Goal: Task Accomplishment & Management: Use online tool/utility

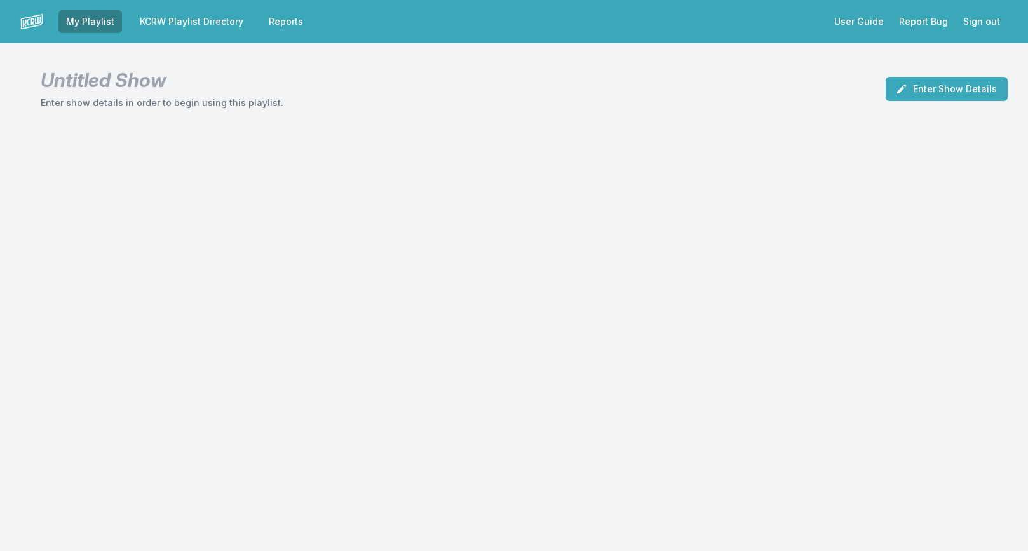
click at [207, 21] on link "KCRW Playlist Directory" at bounding box center [191, 21] width 119 height 23
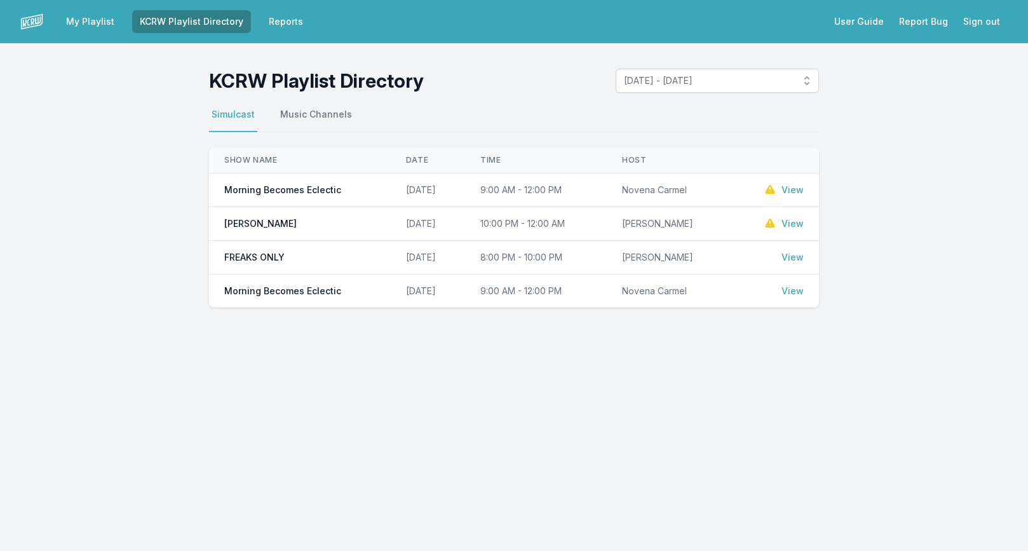
click at [790, 191] on link "View" at bounding box center [792, 190] width 22 height 13
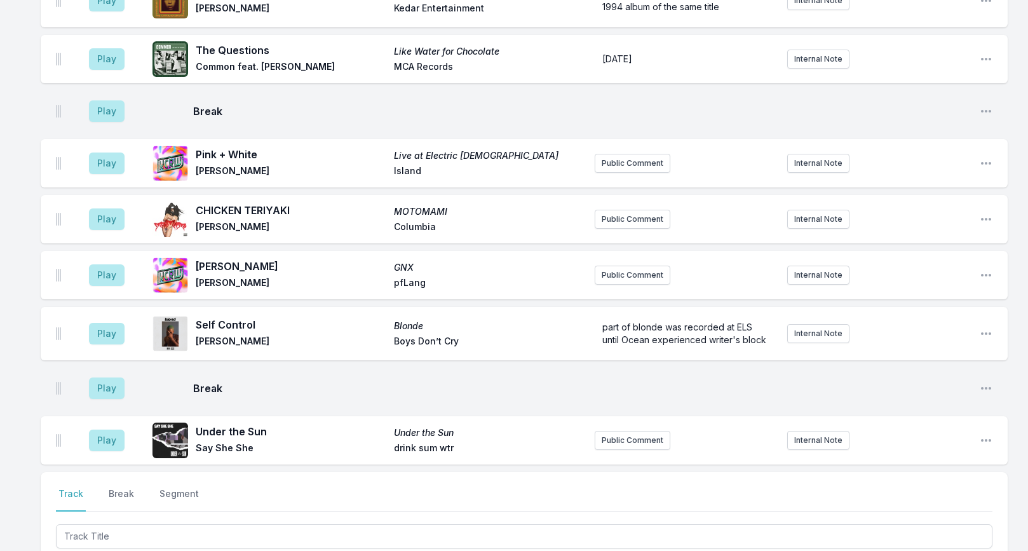
scroll to position [2121, 0]
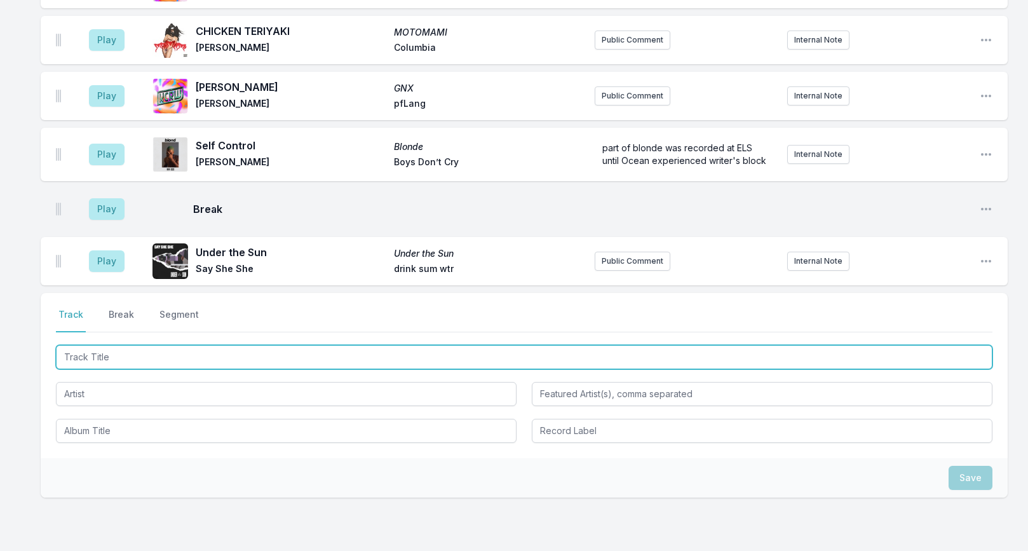
click at [192, 345] on input "Track Title" at bounding box center [524, 357] width 936 height 24
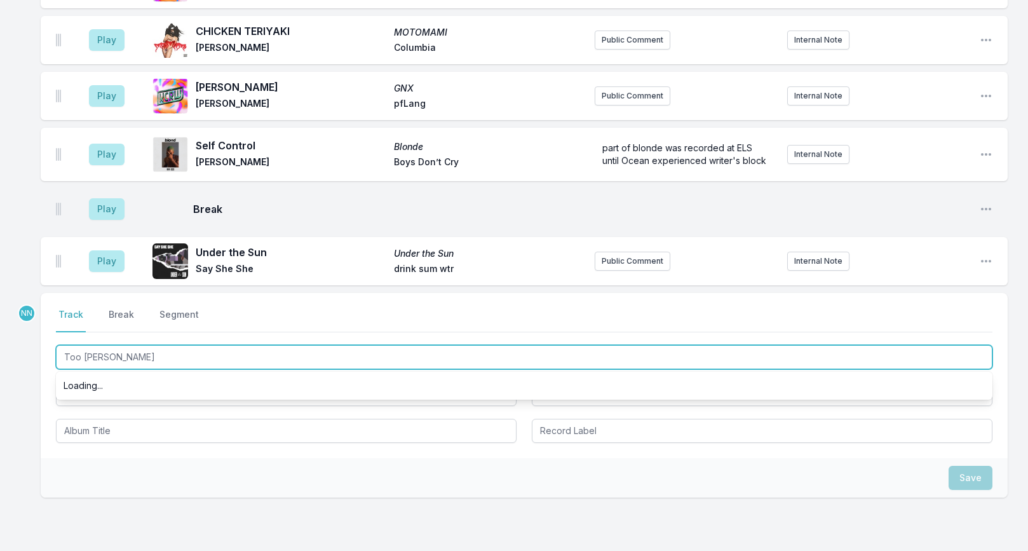
type input "Too Loud"
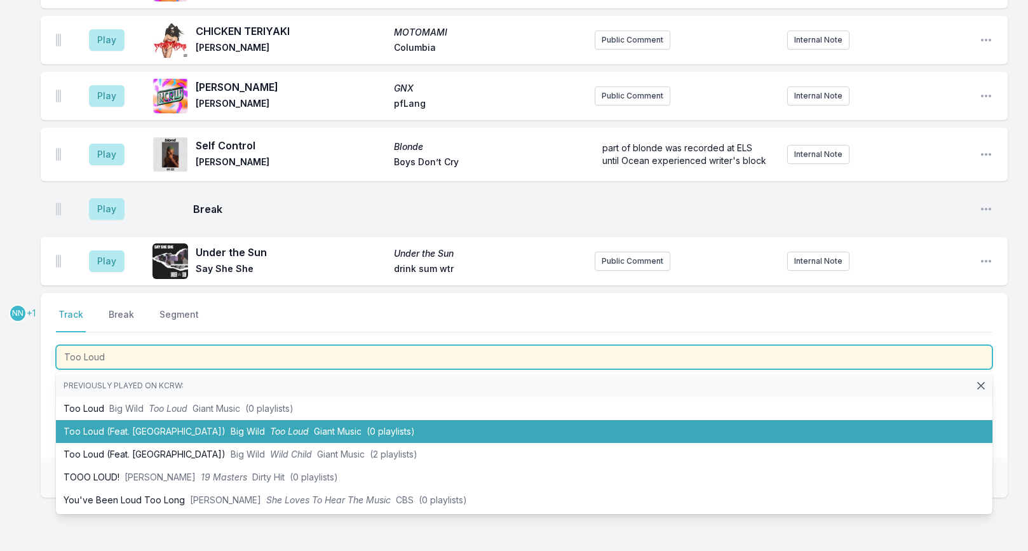
click at [177, 420] on li "Too Loud (Feat. Phantogram) Big Wild Too Loud Giant Music (0 playlists)" at bounding box center [524, 431] width 936 height 23
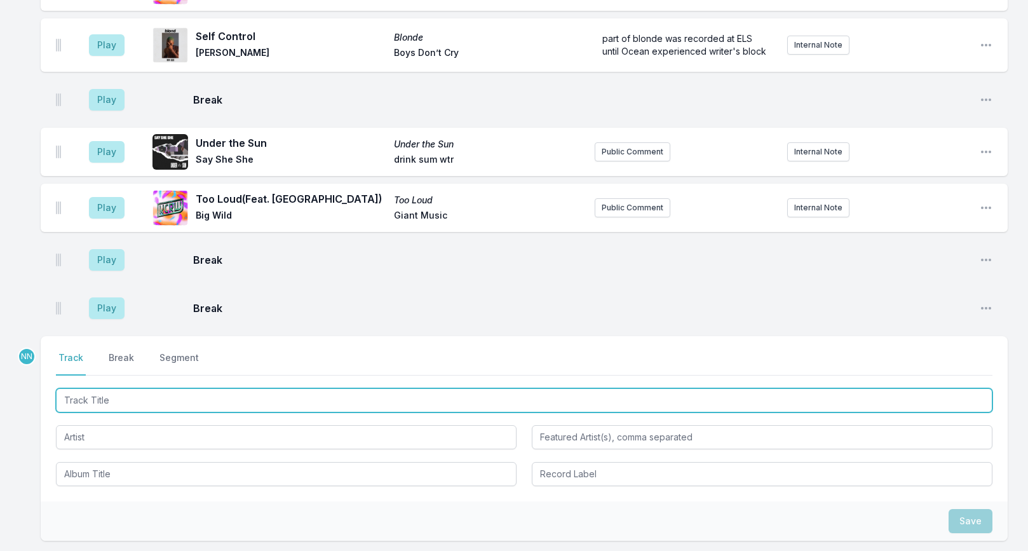
scroll to position [2319, 0]
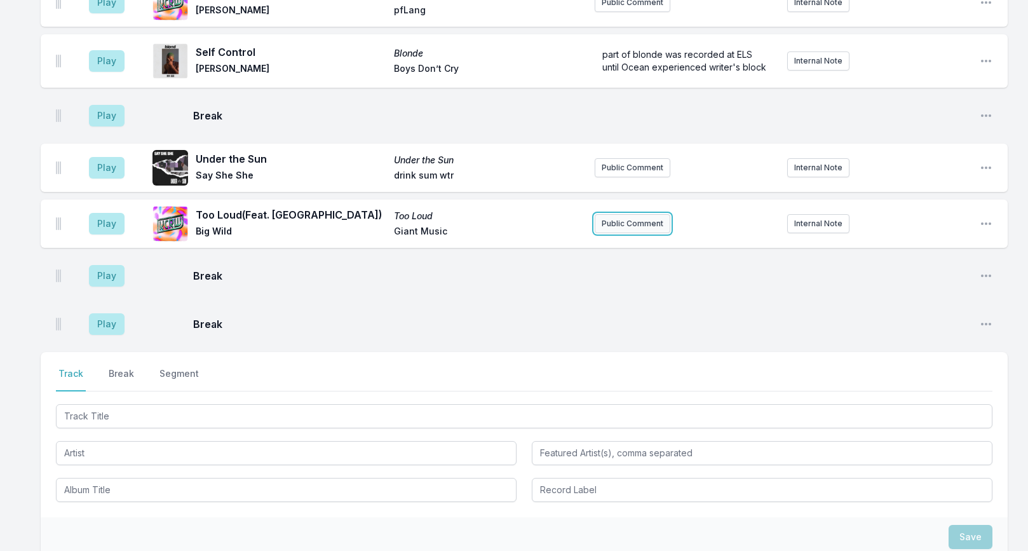
click at [625, 214] on button "Public Comment" at bounding box center [633, 223] width 76 height 19
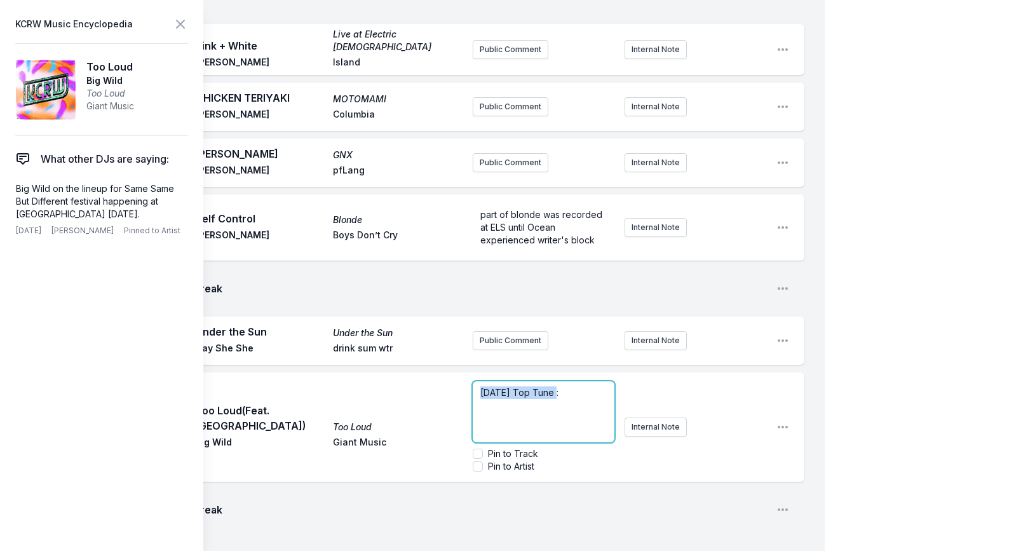
drag, startPoint x: 555, startPoint y: 256, endPoint x: 359, endPoint y: 256, distance: 196.3
click at [358, 372] on div "Play Too Loud (Feat. Phantogram) Too Loud Big Wild Giant Music [DATE] Top Tune …" at bounding box center [423, 426] width 764 height 109
click at [570, 386] on p "﻿ [DATE] Top Tune :" at bounding box center [543, 392] width 126 height 13
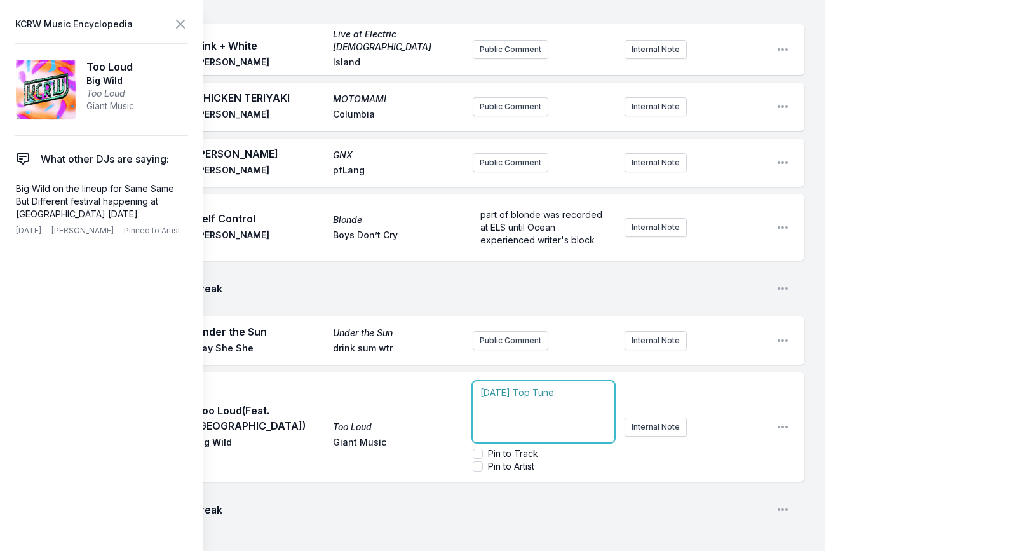
click at [571, 381] on form "﻿ [DATE] Top Tune : Pin to Track Pin to Artist" at bounding box center [544, 426] width 142 height 91
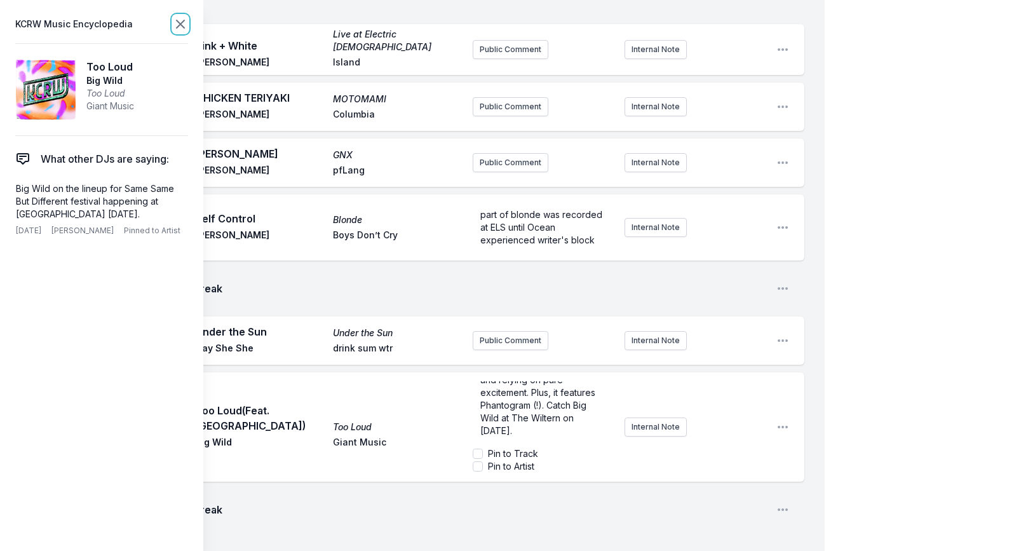
click at [179, 28] on icon at bounding box center [180, 24] width 15 height 15
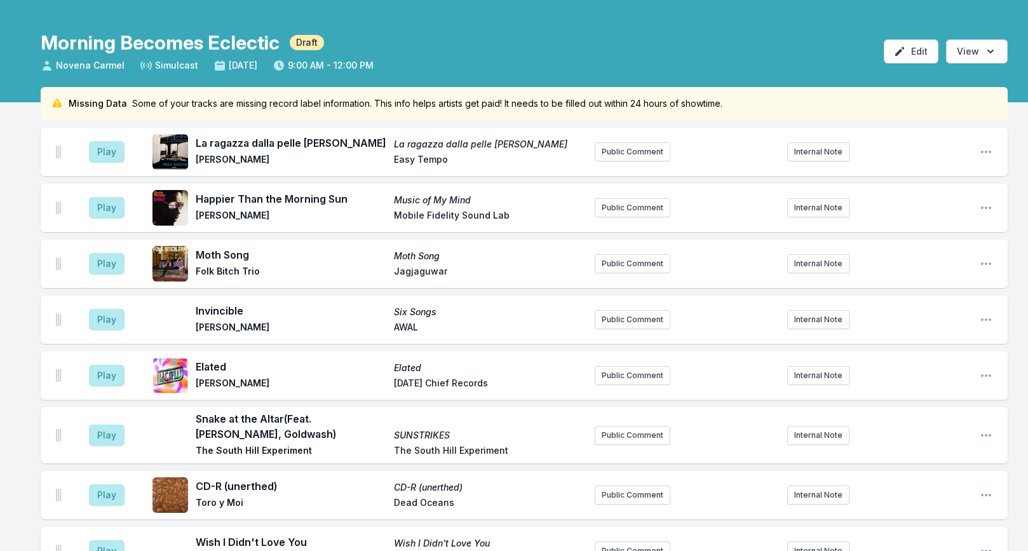
scroll to position [36, 0]
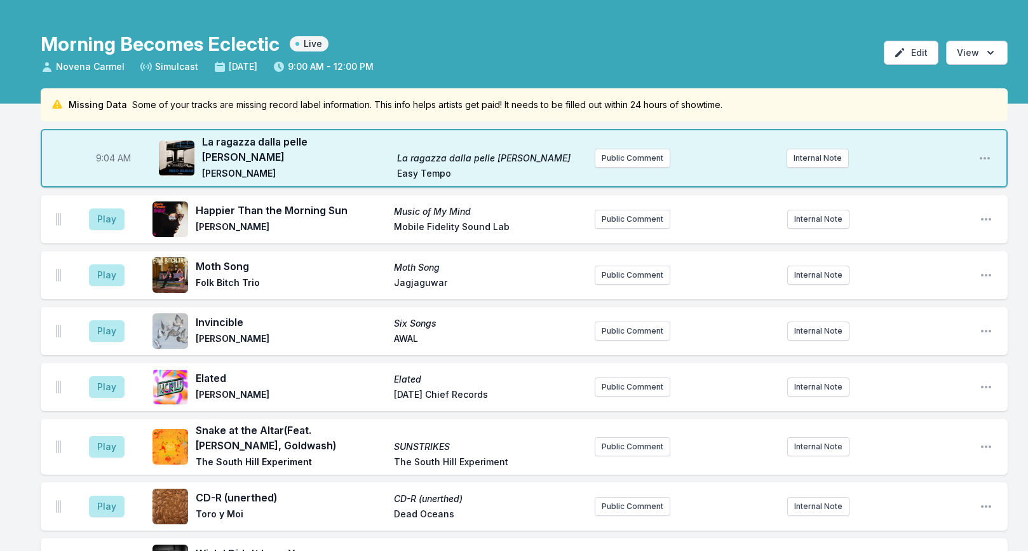
click at [417, 152] on span "La ragazza dalla pelle [PERSON_NAME]" at bounding box center [490, 158] width 187 height 13
copy span "La ragazza dalla pelle [PERSON_NAME]"
click at [630, 151] on button "Public Comment" at bounding box center [633, 158] width 76 height 19
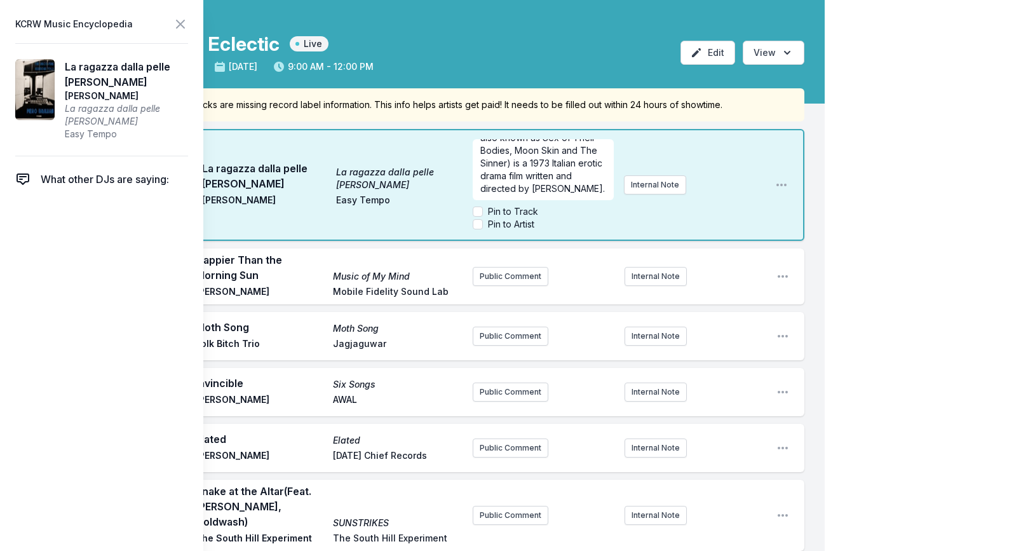
scroll to position [0, 0]
drag, startPoint x: 501, startPoint y: 152, endPoint x: 459, endPoint y: 152, distance: 42.6
click at [459, 152] on div "9:04 AM La ragazza dalla pelle [PERSON_NAME] La ragazza dalla pelle [PERSON_NAM…" at bounding box center [423, 185] width 764 height 112
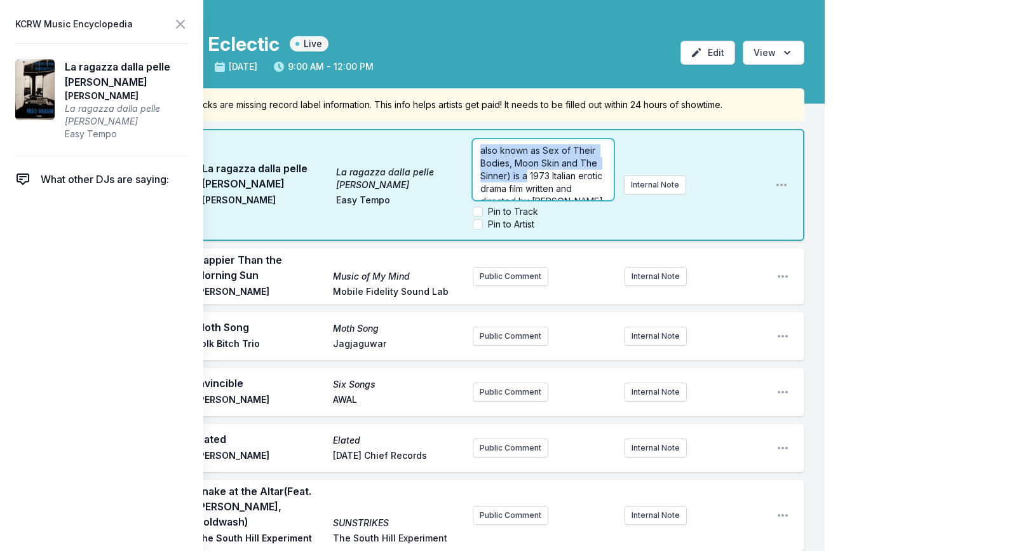
drag, startPoint x: 481, startPoint y: 152, endPoint x: 525, endPoint y: 170, distance: 47.3
click at [525, 170] on p "also known as Sex of Their Bodies, Moon Skin and The Sinner) is a 1973 Italian …" at bounding box center [543, 176] width 126 height 64
drag, startPoint x: 567, startPoint y: 150, endPoint x: 511, endPoint y: 165, distance: 58.0
click at [511, 165] on span "from the 1973 Italian erotic drama film of the same name, written and directed …" at bounding box center [542, 169] width 125 height 49
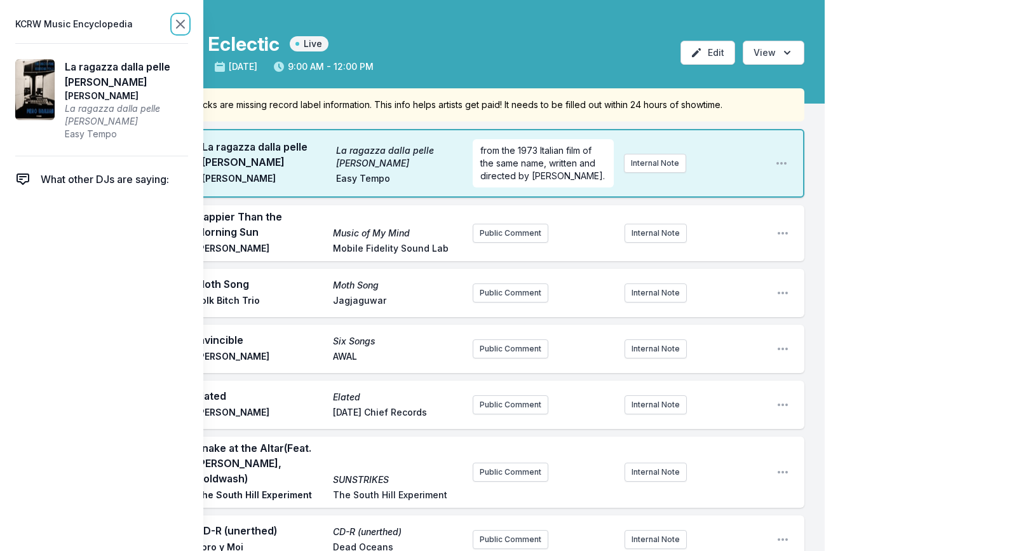
click at [179, 24] on icon at bounding box center [181, 24] width 8 height 8
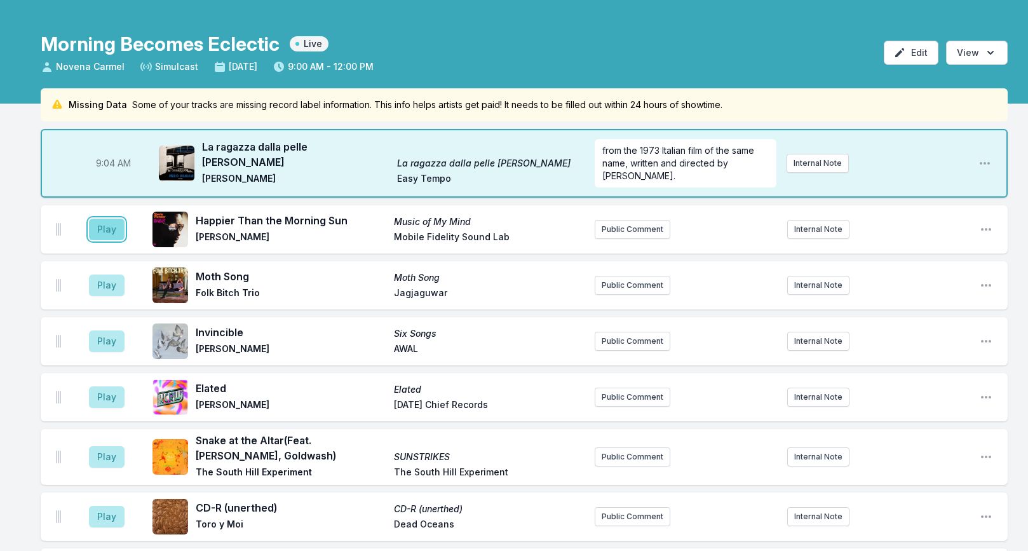
click at [111, 230] on button "Play" at bounding box center [107, 230] width 36 height 22
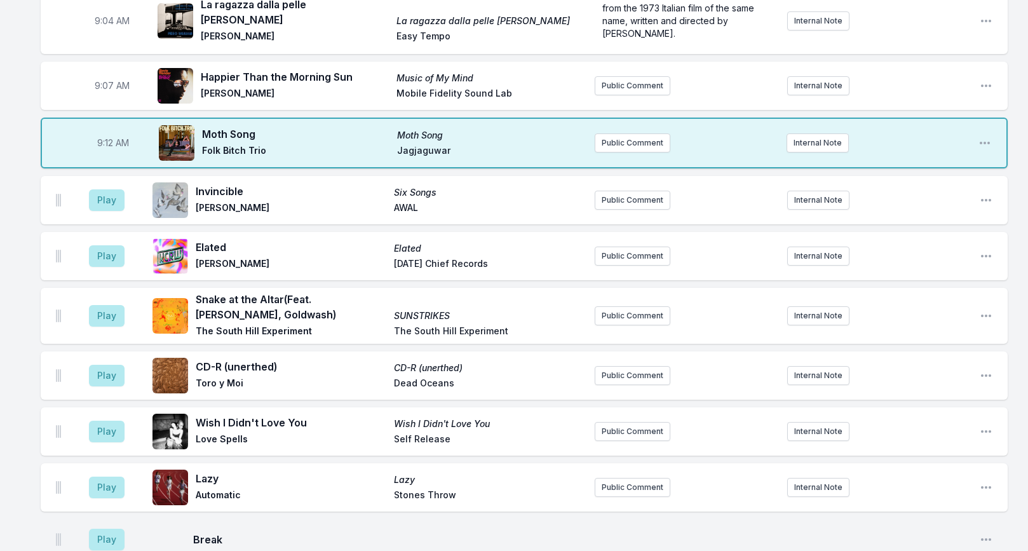
scroll to position [170, 0]
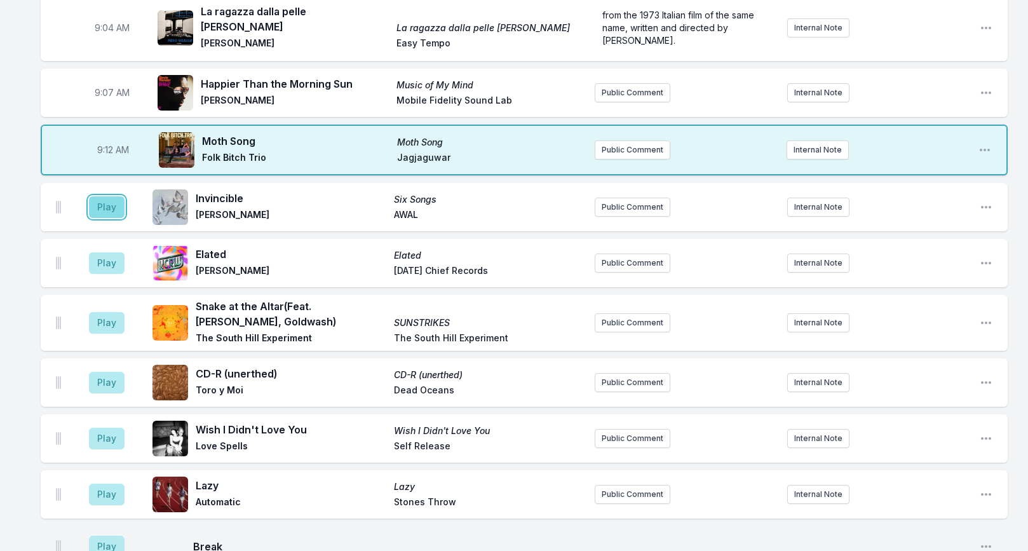
click at [110, 213] on button "Play" at bounding box center [107, 207] width 36 height 22
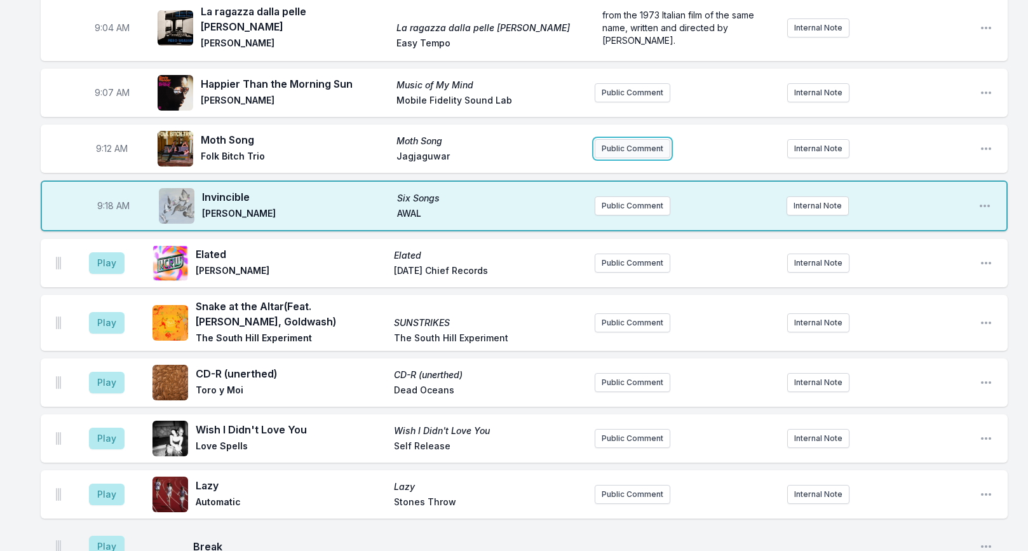
click at [626, 147] on button "Public Comment" at bounding box center [633, 148] width 76 height 19
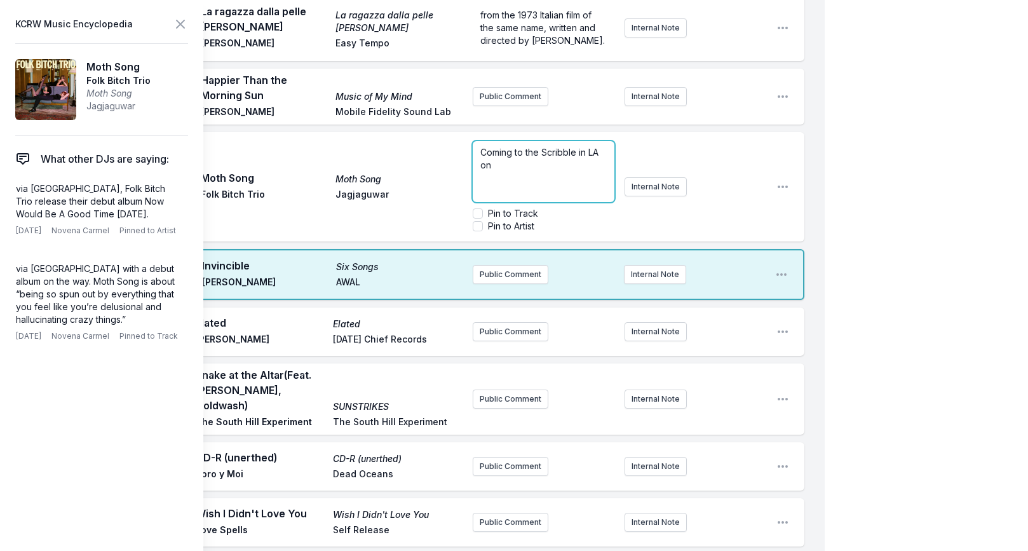
click at [503, 159] on p "Coming to the Scribble in LA on" at bounding box center [543, 158] width 126 height 25
click at [174, 24] on icon at bounding box center [180, 24] width 15 height 15
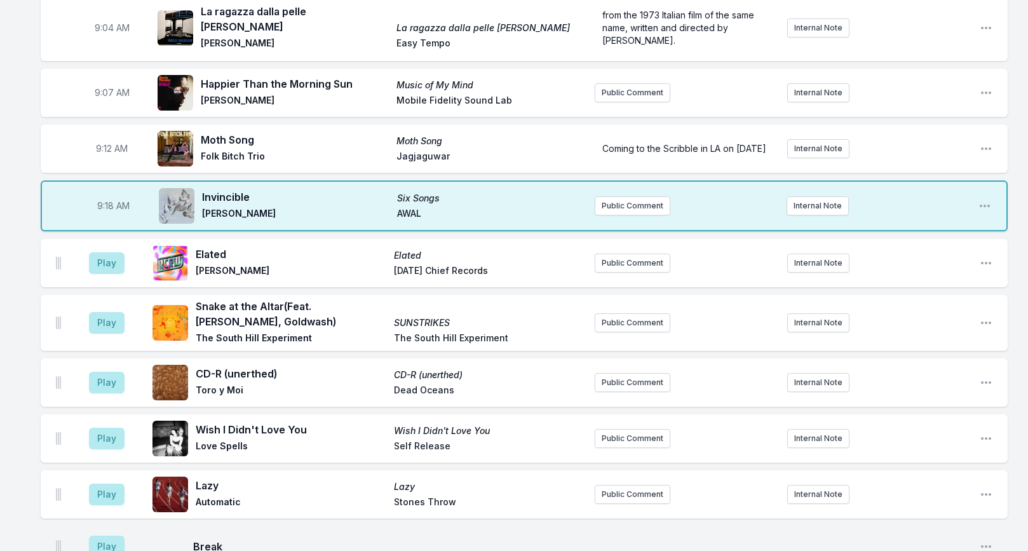
scroll to position [146, 0]
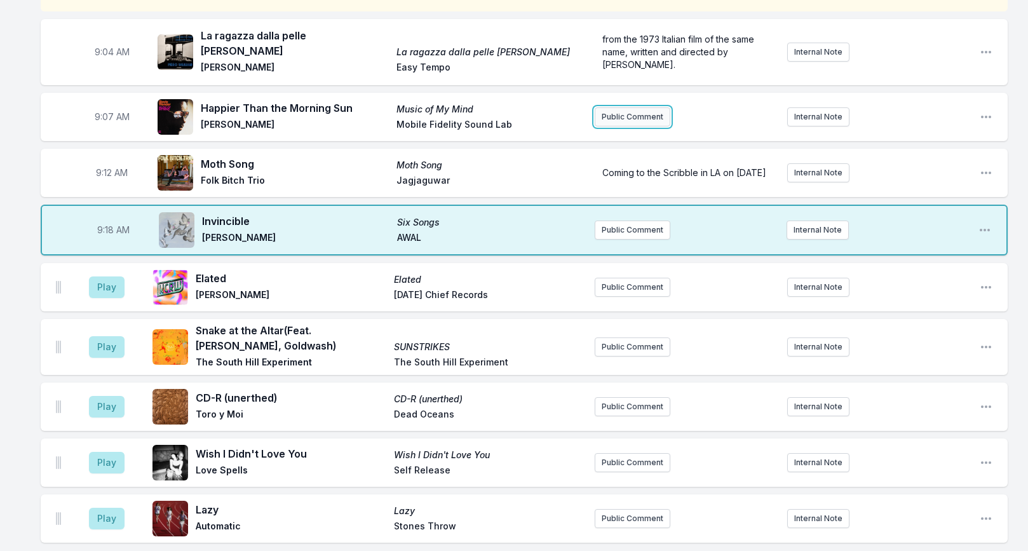
click at [632, 123] on button "Public Comment" at bounding box center [633, 116] width 76 height 19
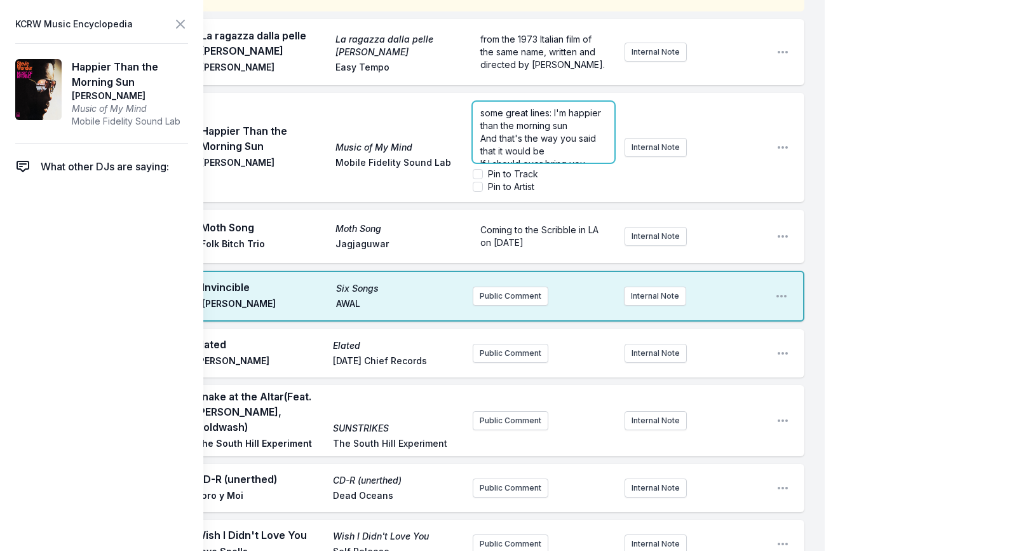
scroll to position [25, 0]
click at [543, 148] on p "If I should ever bring you inside my life" at bounding box center [543, 144] width 126 height 25
drag, startPoint x: 555, startPoint y: 112, endPoint x: 583, endPoint y: 164, distance: 58.6
click at [583, 164] on form "some great lines: I'm happier than the morning sun And that's the way you said …" at bounding box center [544, 147] width 142 height 91
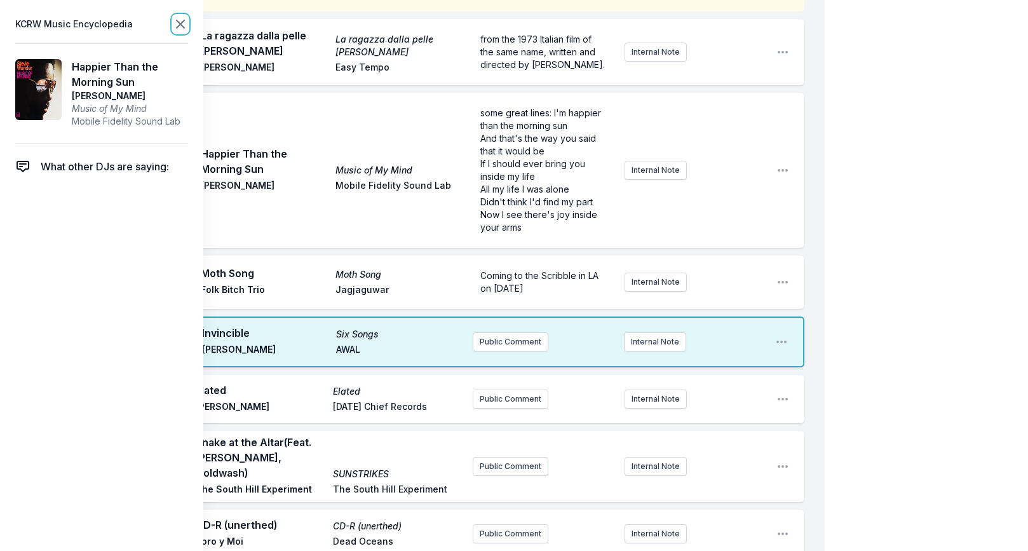
click at [177, 24] on icon at bounding box center [180, 24] width 15 height 15
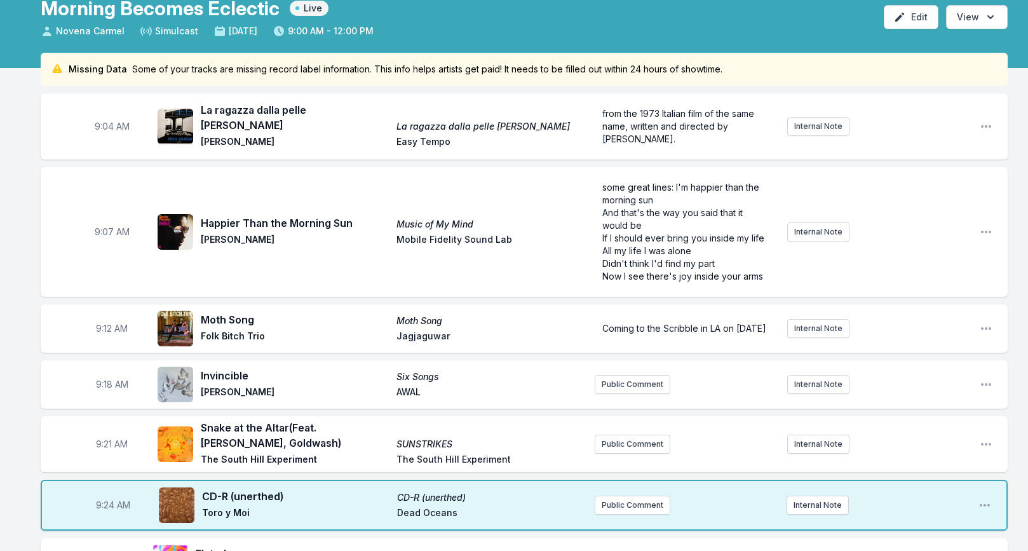
scroll to position [73, 0]
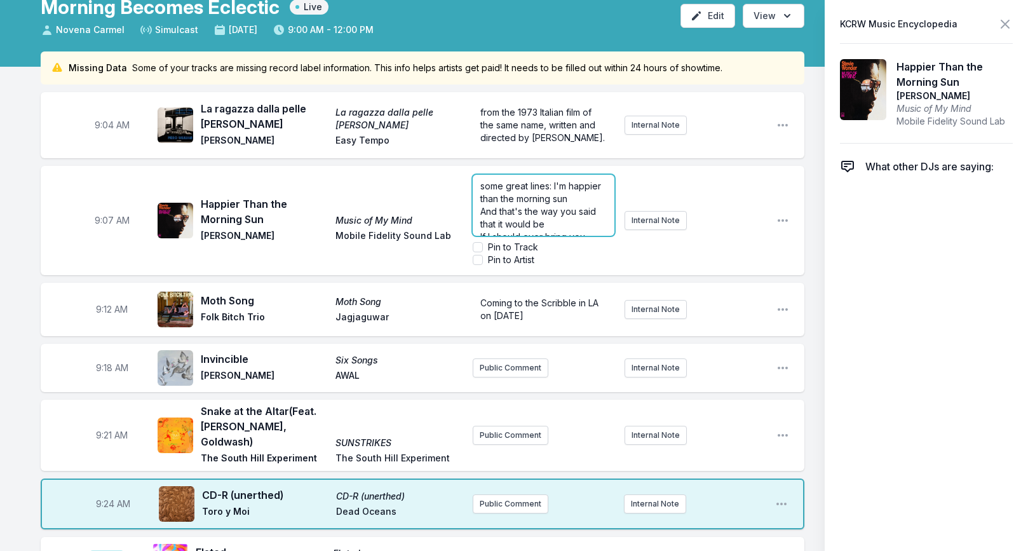
click at [604, 201] on span "some great lines: I'm happier than the morning sun" at bounding box center [541, 192] width 123 height 24
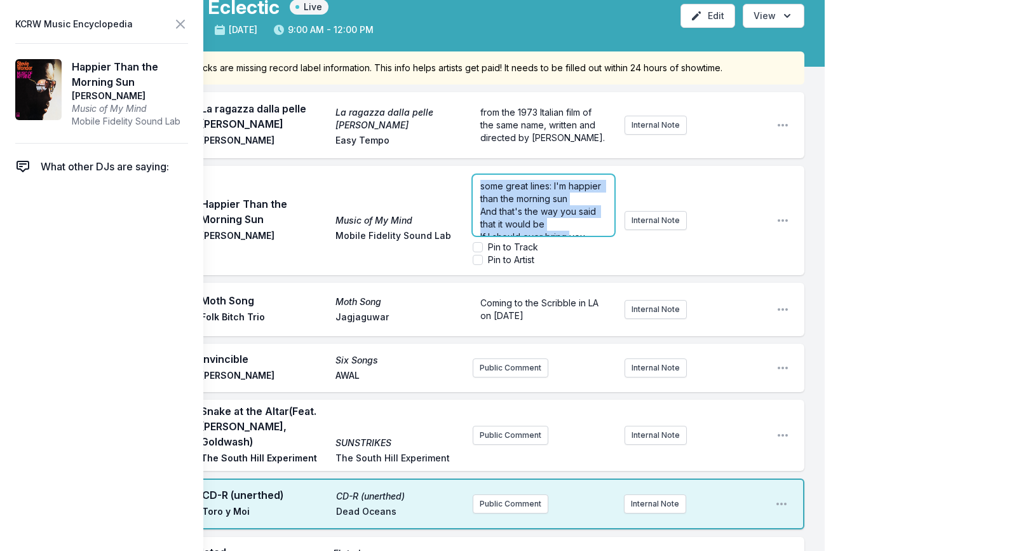
scroll to position [76, 0]
drag, startPoint x: 481, startPoint y: 187, endPoint x: 580, endPoint y: 230, distance: 107.9
click at [580, 230] on div "some great lines: I'm happier than the morning sun And that's the way you said …" at bounding box center [544, 205] width 142 height 61
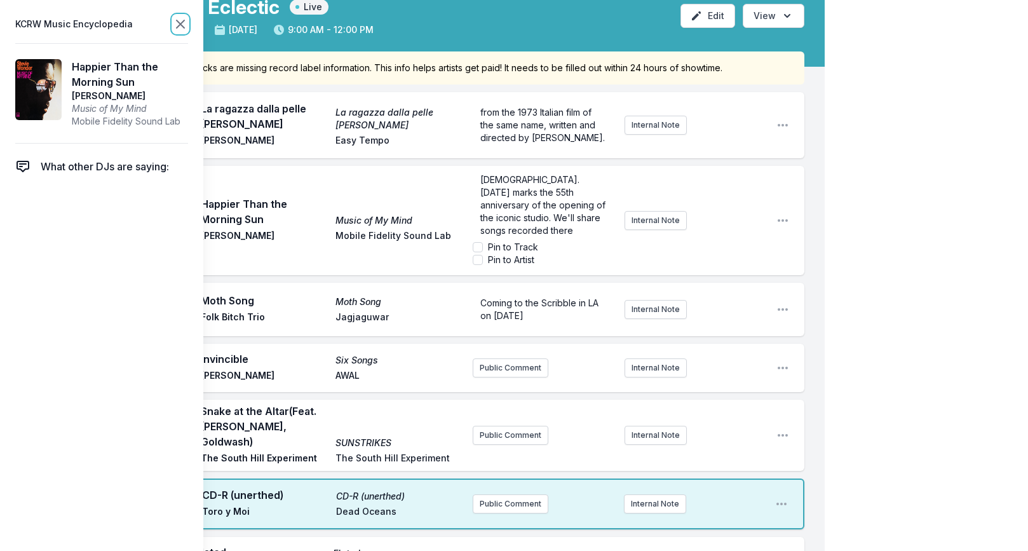
click at [176, 25] on icon at bounding box center [180, 24] width 15 height 15
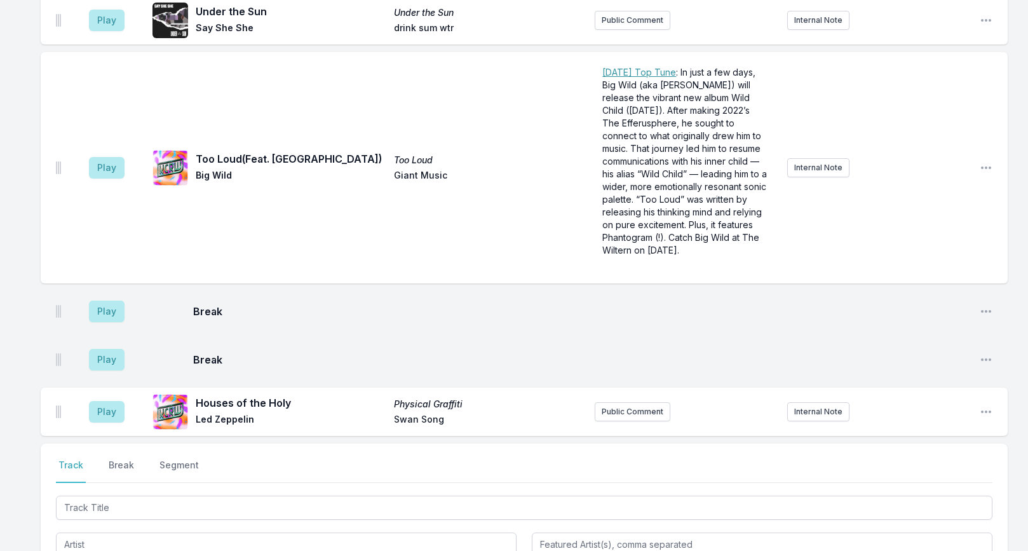
scroll to position [2590, 0]
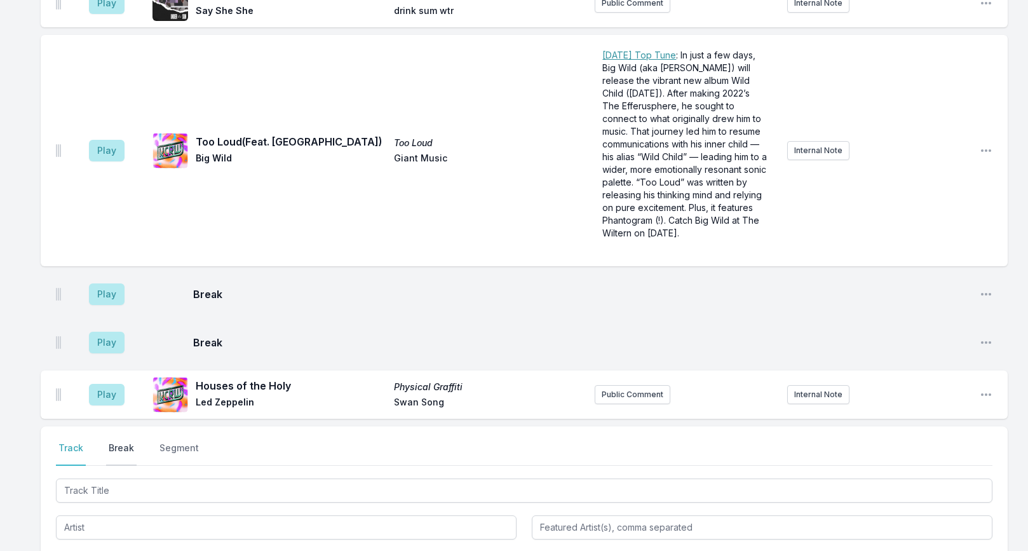
click at [123, 442] on button "Break" at bounding box center [121, 454] width 30 height 24
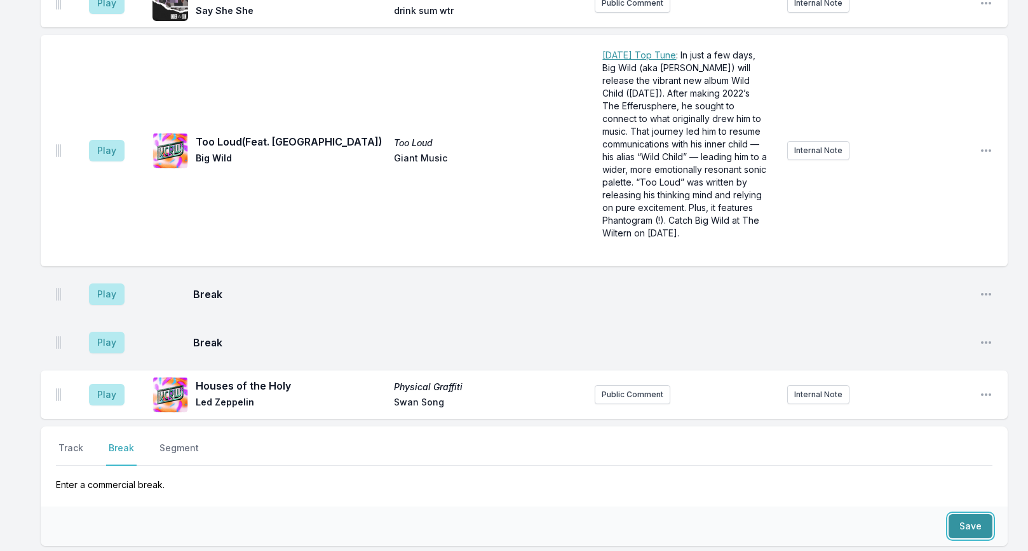
click at [966, 514] on button "Save" at bounding box center [971, 526] width 44 height 24
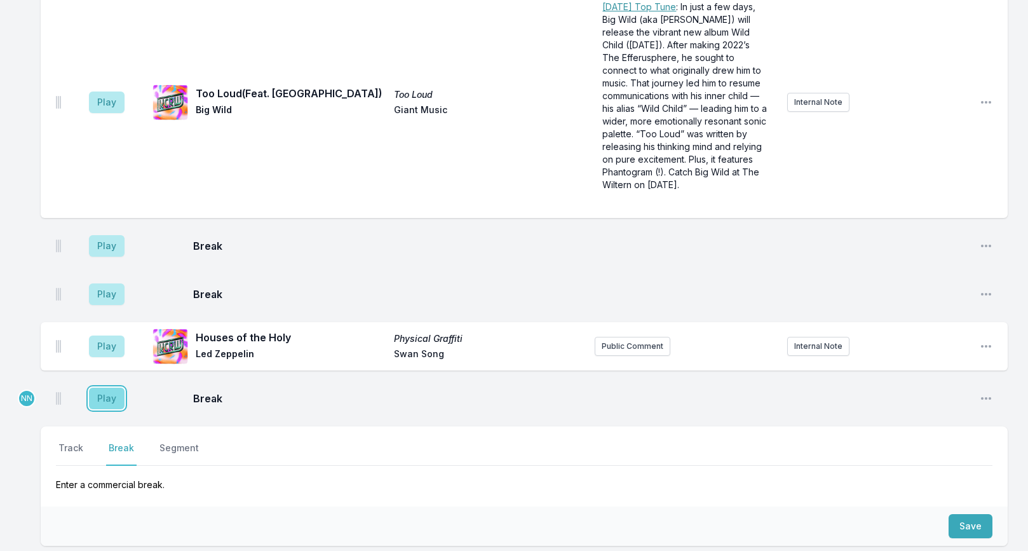
click at [112, 388] on button "Play" at bounding box center [107, 399] width 36 height 22
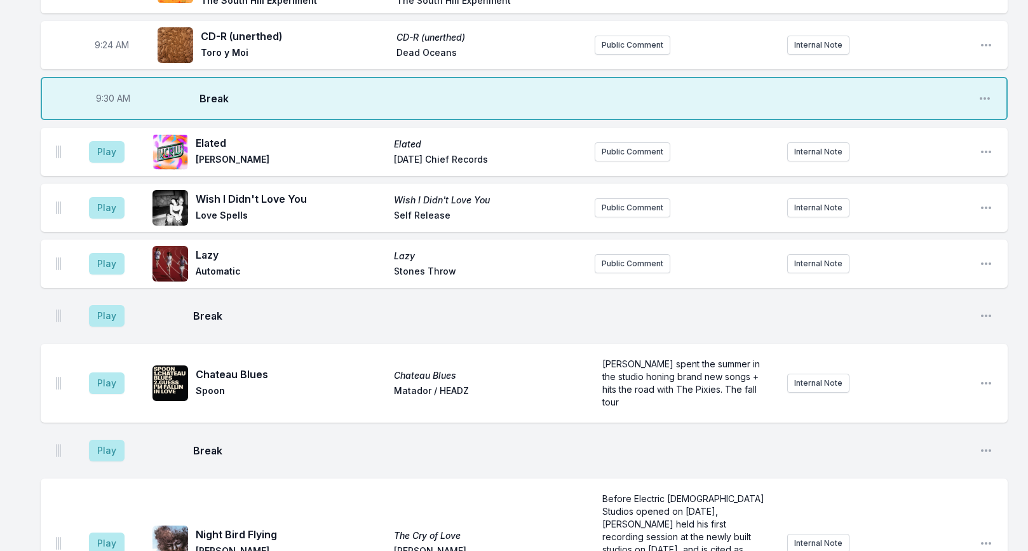
scroll to position [501, 0]
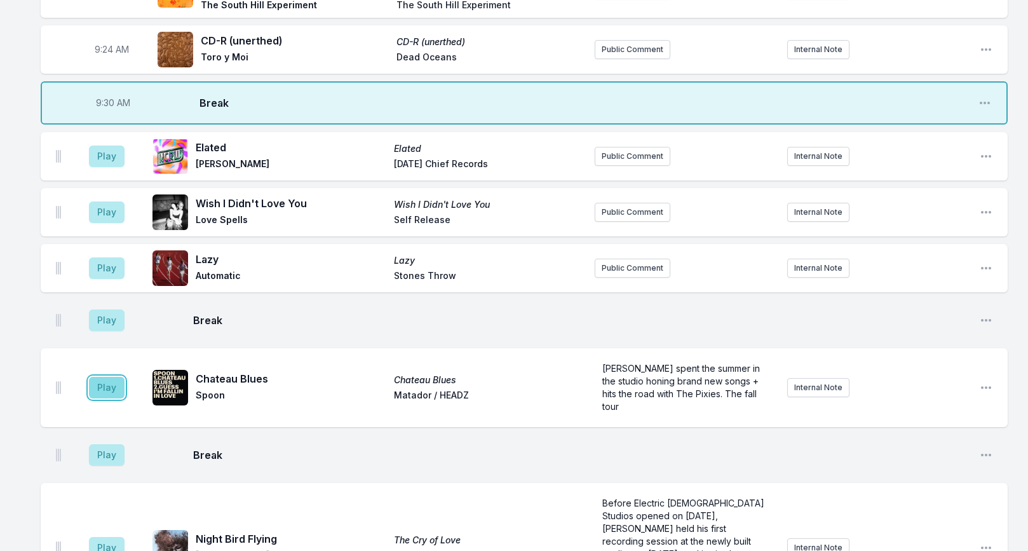
click at [114, 377] on button "Play" at bounding box center [107, 388] width 36 height 22
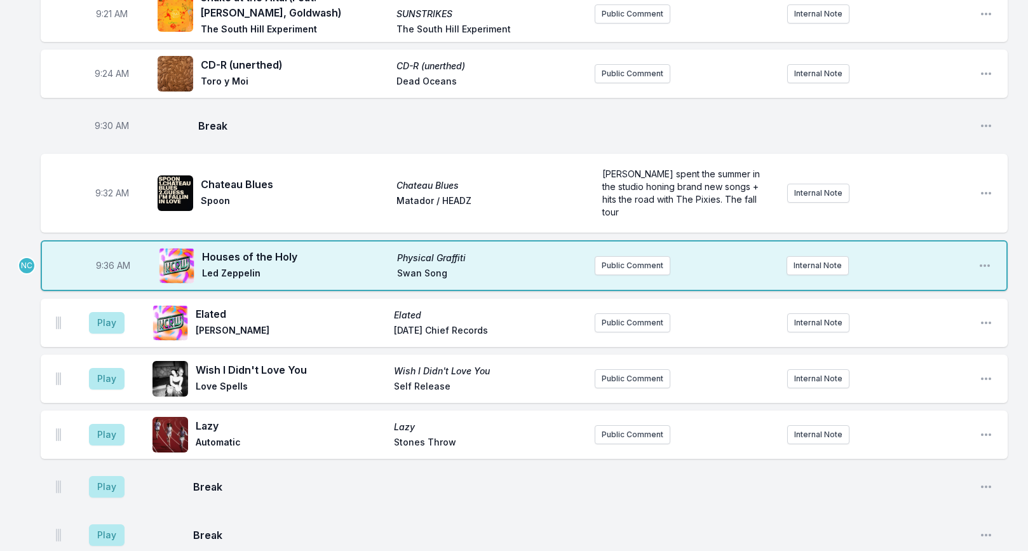
scroll to position [466, 0]
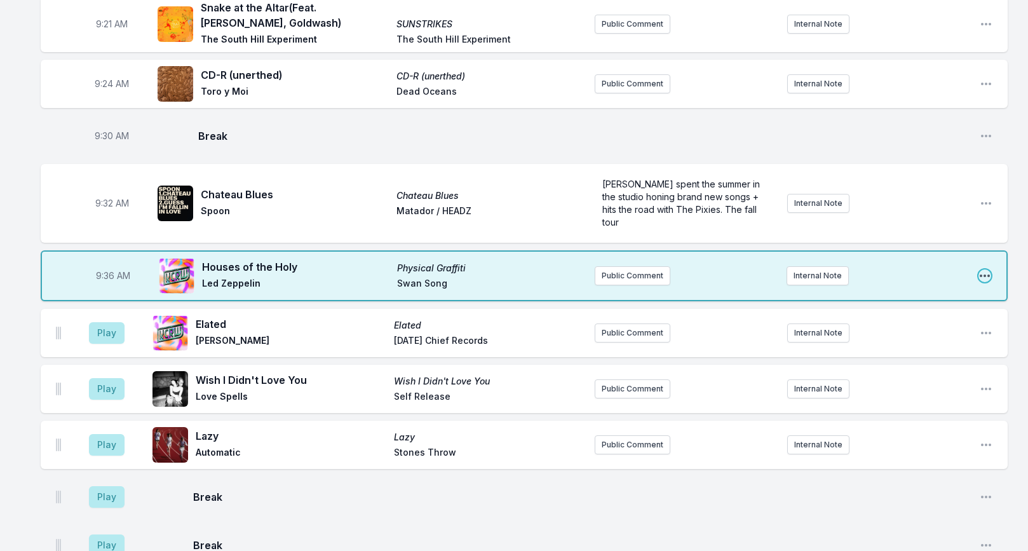
click at [980, 274] on icon "Open playlist item options" at bounding box center [985, 275] width 10 height 3
click at [890, 313] on button "Edit Track Details" at bounding box center [920, 324] width 142 height 23
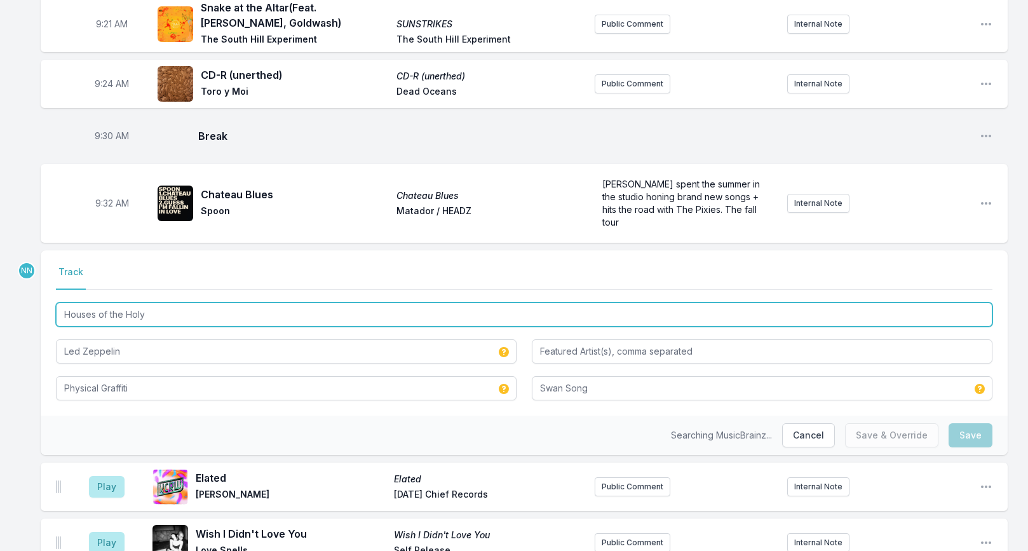
click at [206, 302] on input "Houses of the Holy" at bounding box center [524, 314] width 936 height 24
type input "Houses of the Holy - Remaster"
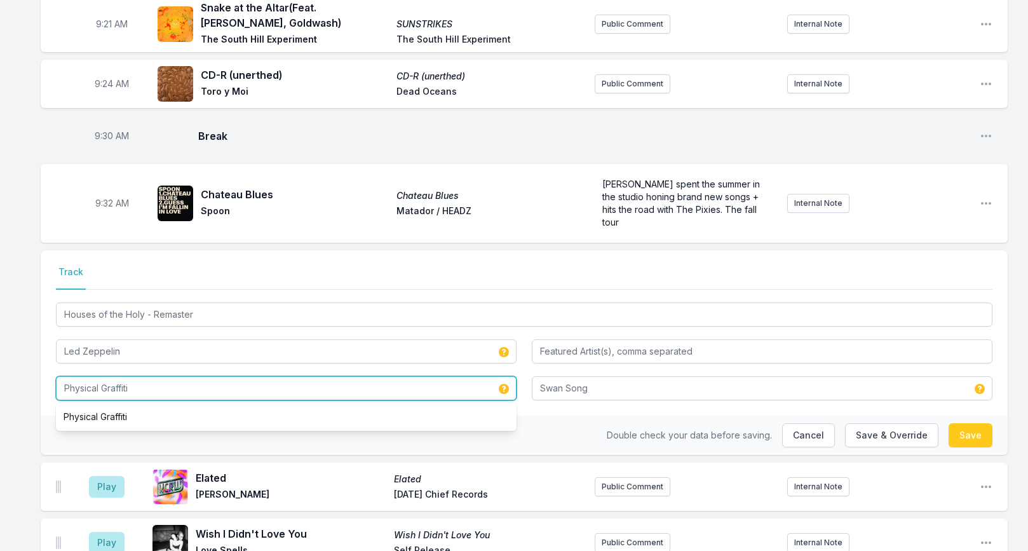
click at [153, 376] on input "Physical Graffiti" at bounding box center [286, 388] width 461 height 24
type input "Physical Graffiti (Remaster)"
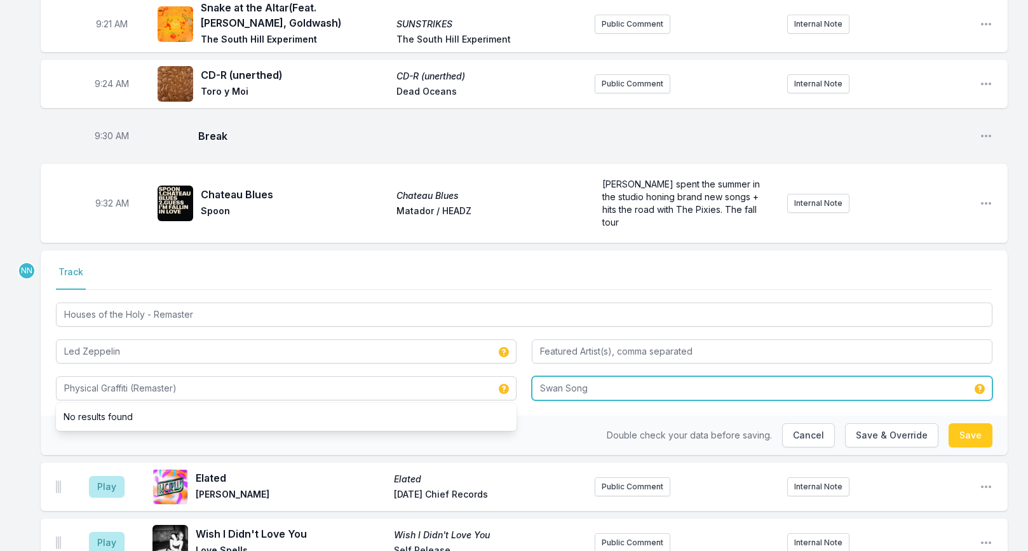
click at [554, 376] on input "Swan Song" at bounding box center [762, 388] width 461 height 24
type input "Atlantic"
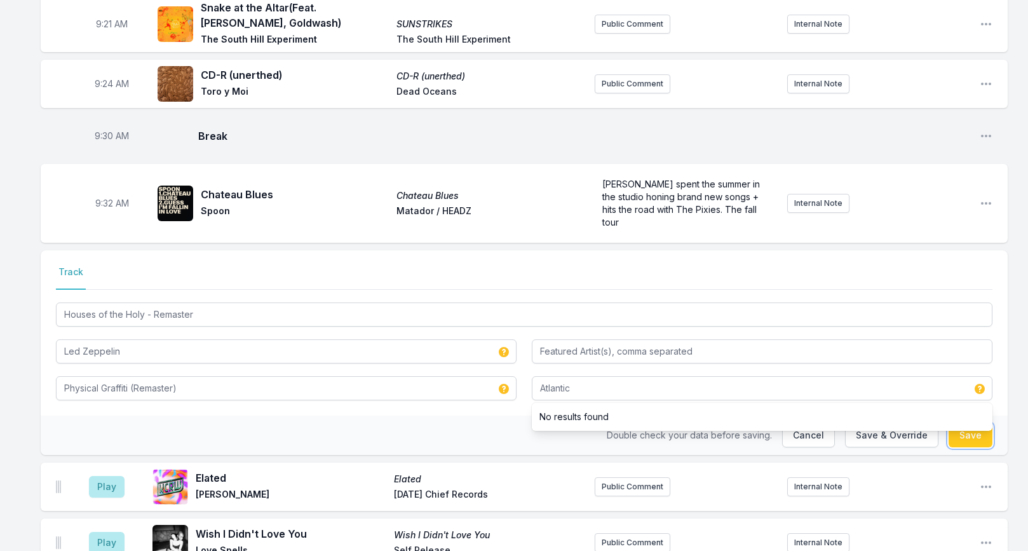
click at [970, 423] on button "Save" at bounding box center [971, 435] width 44 height 24
type input "Houses of the Holy"
type input "Physical Graffiti"
type input "Swan Song"
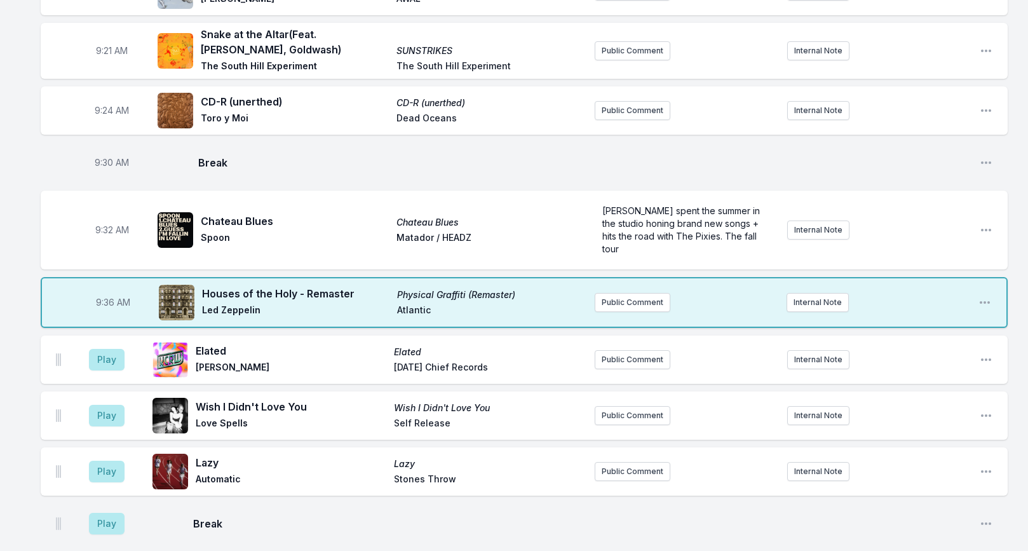
scroll to position [438, 0]
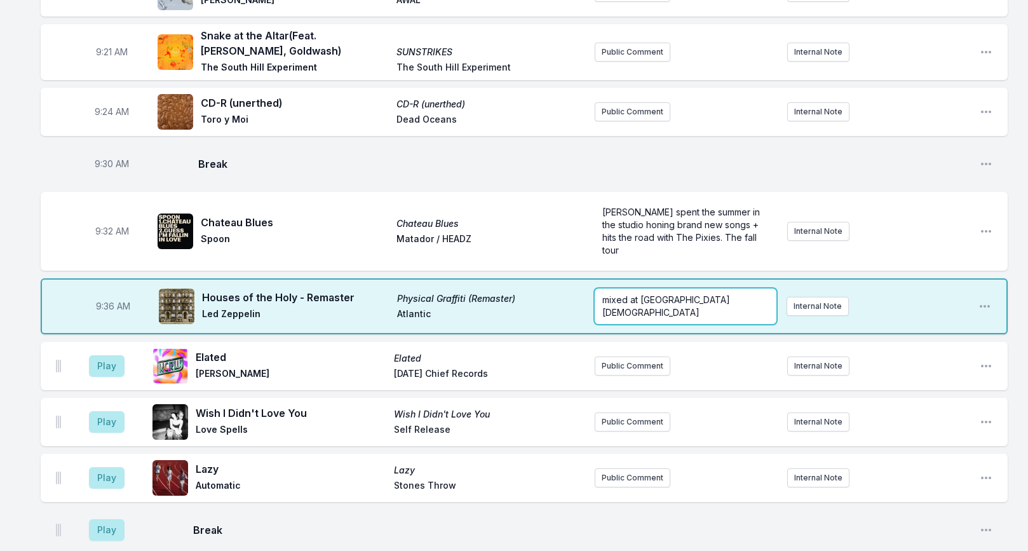
click at [738, 288] on div "mixed at [GEOGRAPHIC_DATA][DEMOGRAPHIC_DATA]" at bounding box center [686, 306] width 182 height 36
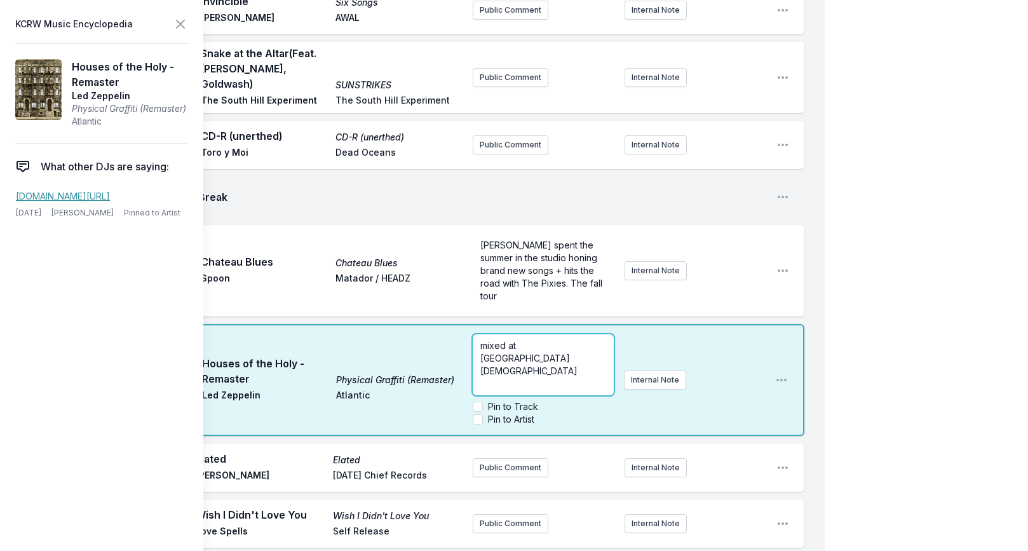
click at [583, 339] on p "mixed at [GEOGRAPHIC_DATA][DEMOGRAPHIC_DATA]" at bounding box center [543, 358] width 126 height 38
drag, startPoint x: 518, startPoint y: 321, endPoint x: 513, endPoint y: 332, distance: 11.9
click at [513, 340] on span "mixed at [GEOGRAPHIC_DATA][DEMOGRAPHIC_DATA]. Besides Physical Graffiti, Led Ze…" at bounding box center [541, 390] width 123 height 100
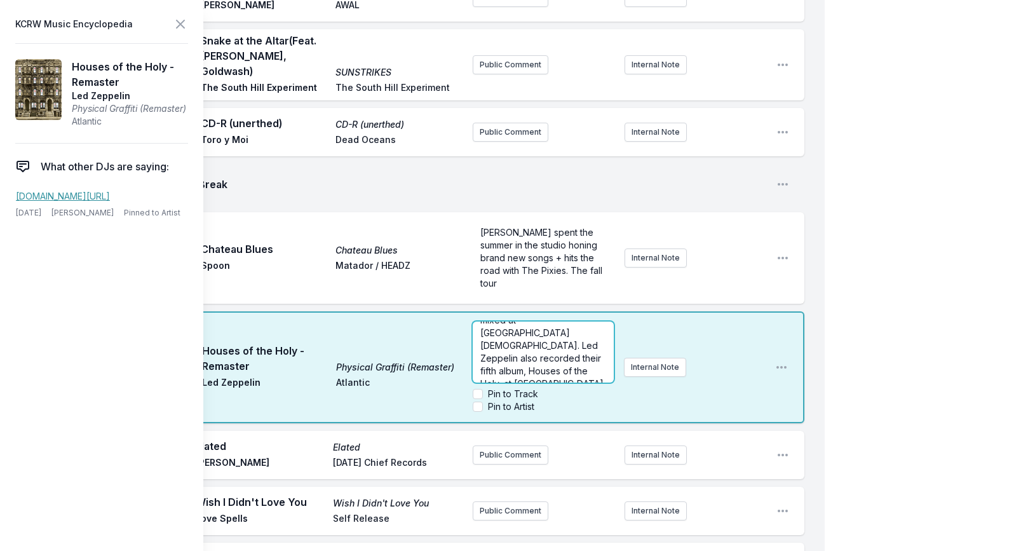
scroll to position [456, 0]
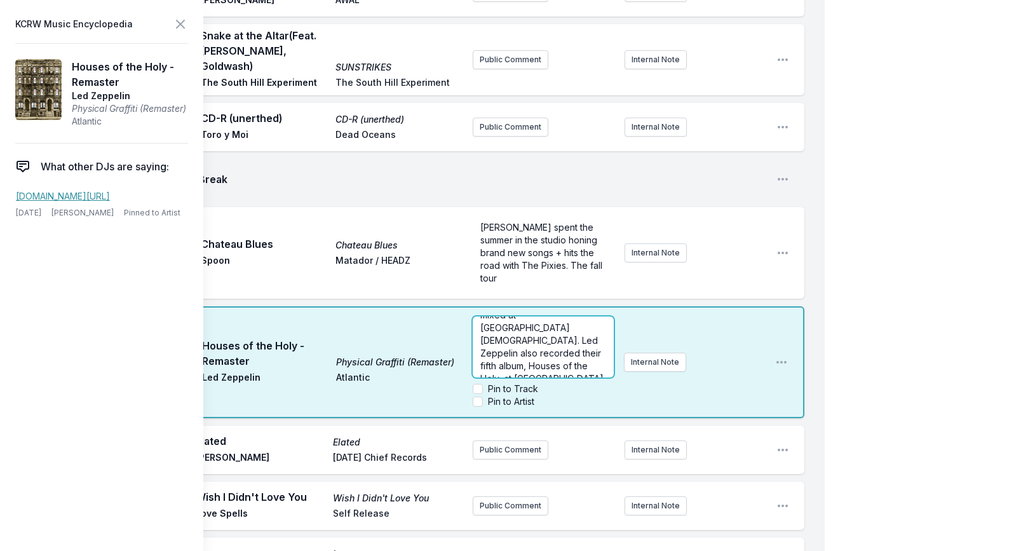
click at [572, 329] on p "mixed at [GEOGRAPHIC_DATA][DEMOGRAPHIC_DATA]. Led Zeppelin also recorded their …" at bounding box center [543, 353] width 126 height 89
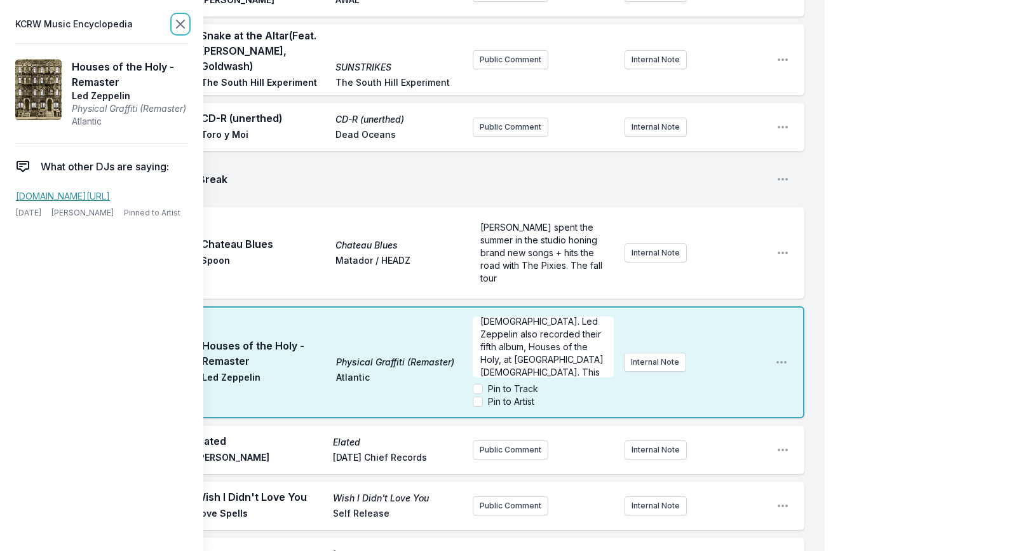
click at [181, 29] on icon at bounding box center [180, 24] width 15 height 15
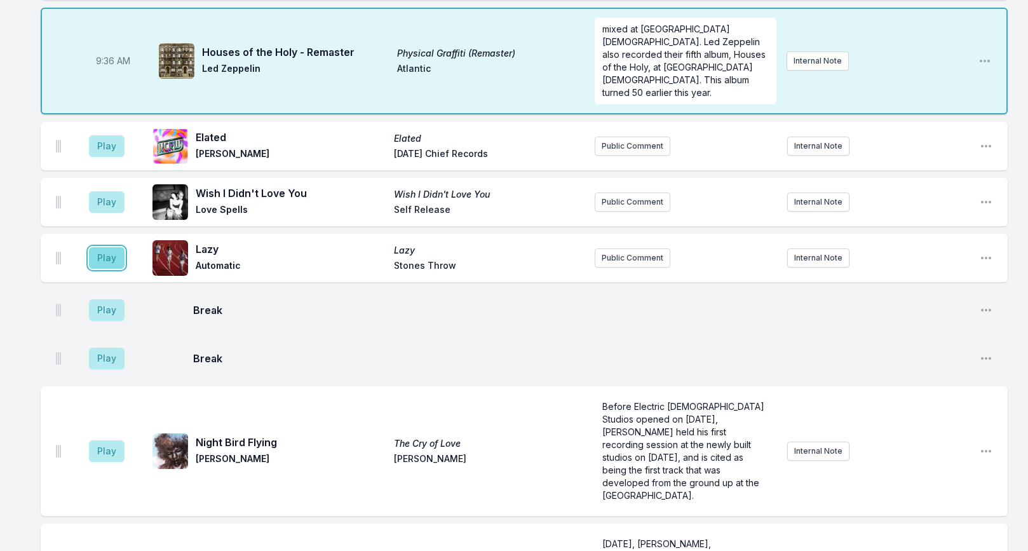
click at [108, 247] on button "Play" at bounding box center [107, 258] width 36 height 22
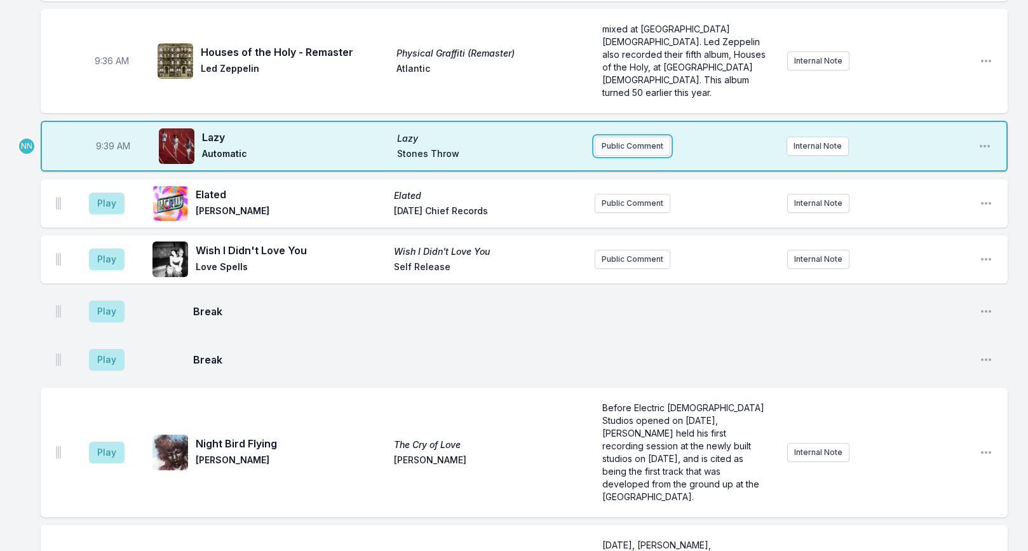
click at [629, 137] on button "Public Comment" at bounding box center [633, 146] width 76 height 19
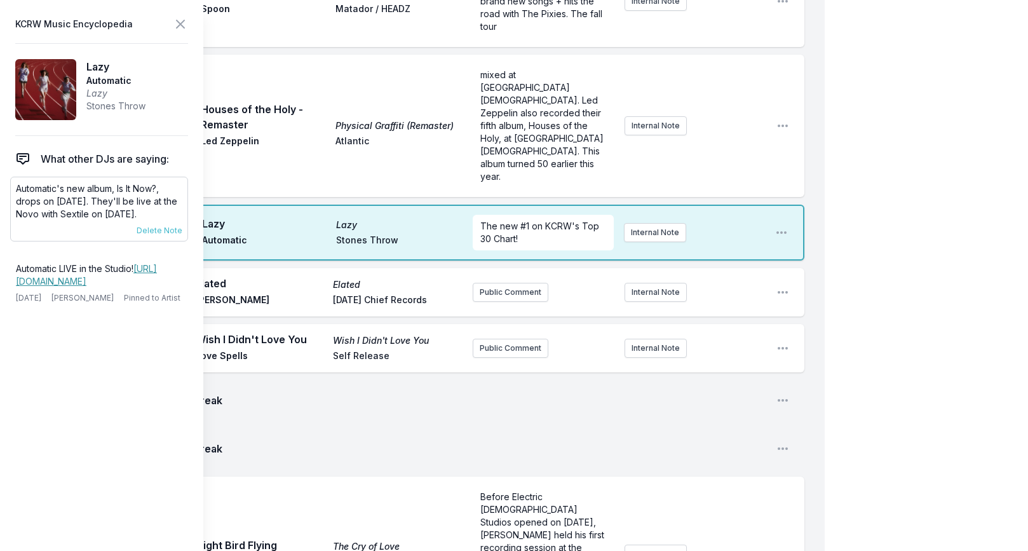
drag, startPoint x: 130, startPoint y: 201, endPoint x: 134, endPoint y: 225, distance: 23.9
click at [134, 220] on p "Automatic's new album, Is It Now?, drops on [DATE]. They'll be live at the Novo…" at bounding box center [99, 201] width 166 height 38
copy p "They'll be live at the Novo with Sextile on [DATE]."
click at [539, 220] on p "The new #1 on KCRW's Top 30 Chart!" at bounding box center [543, 232] width 126 height 25
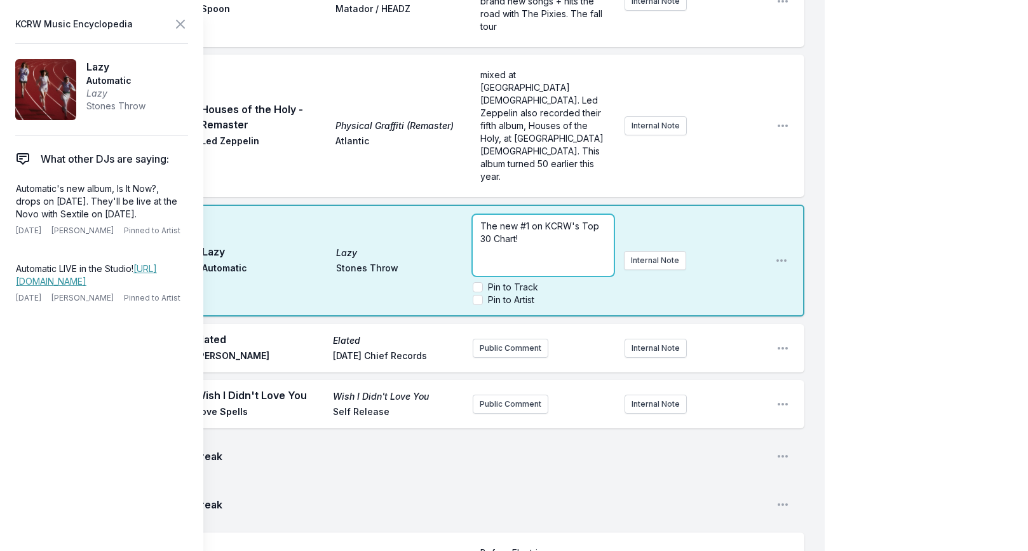
click at [536, 220] on p "The new #1 on KCRW's Top 30 Chart!" at bounding box center [543, 232] width 126 height 25
click at [569, 220] on span "The new #1 on KCRW's Top 30 Chart! New album will be out a month from [DATE]! a…" at bounding box center [541, 238] width 123 height 36
click at [584, 220] on p "The new #1 on KCRW's Top 30 Chart! New album, Is It Now? will be out a month fr…" at bounding box center [543, 245] width 126 height 51
click at [552, 195] on span "The new #1 on KCRW's Top 30 Chart! New album, Is It Now? will be out a month fr…" at bounding box center [544, 232] width 128 height 74
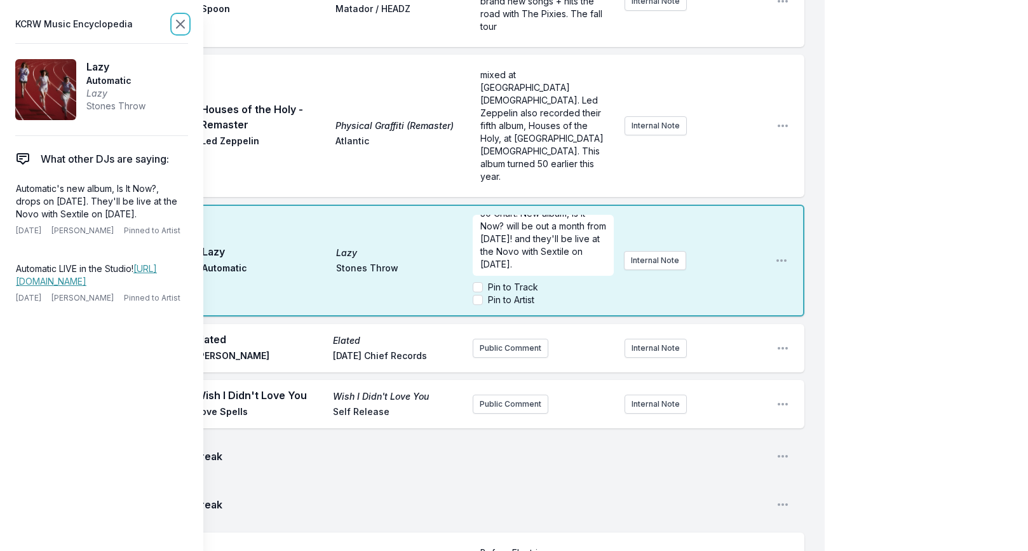
click at [182, 22] on icon at bounding box center [181, 24] width 8 height 8
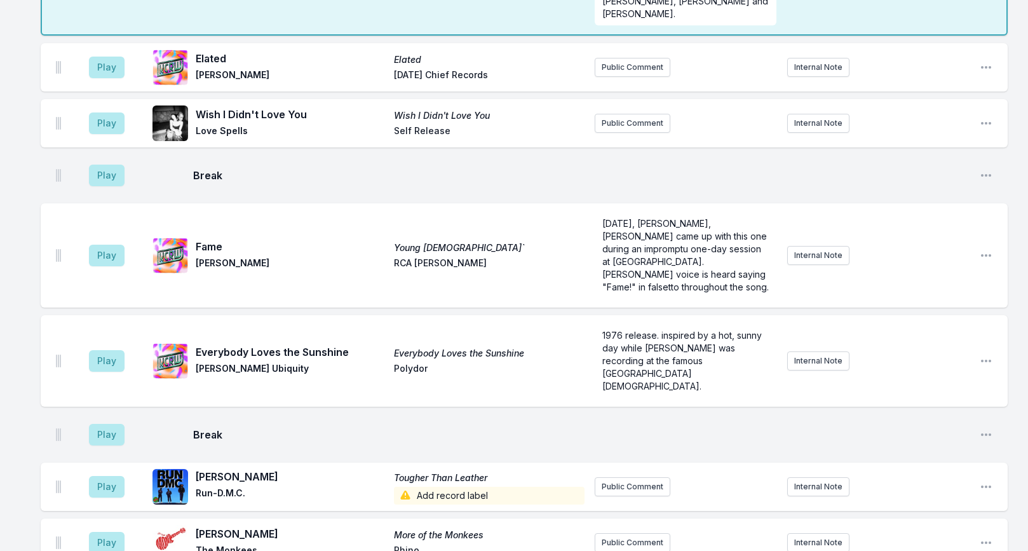
scroll to position [1253, 0]
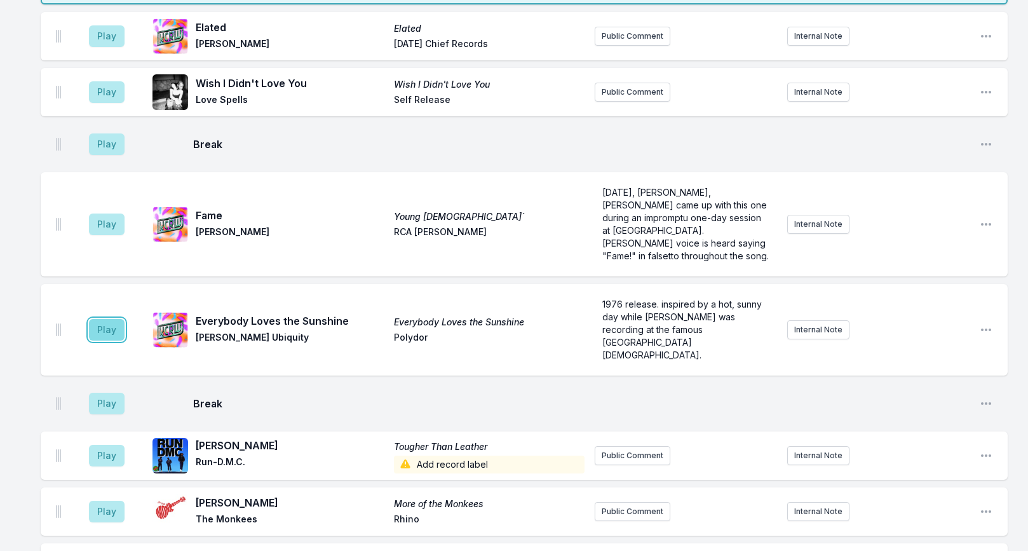
click at [113, 319] on button "Play" at bounding box center [107, 330] width 36 height 22
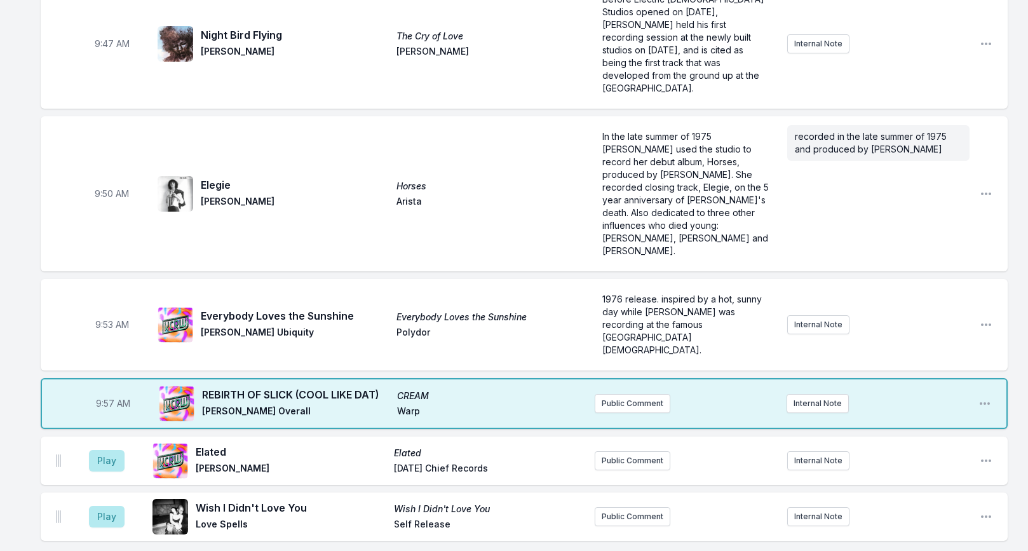
scroll to position [1004, 0]
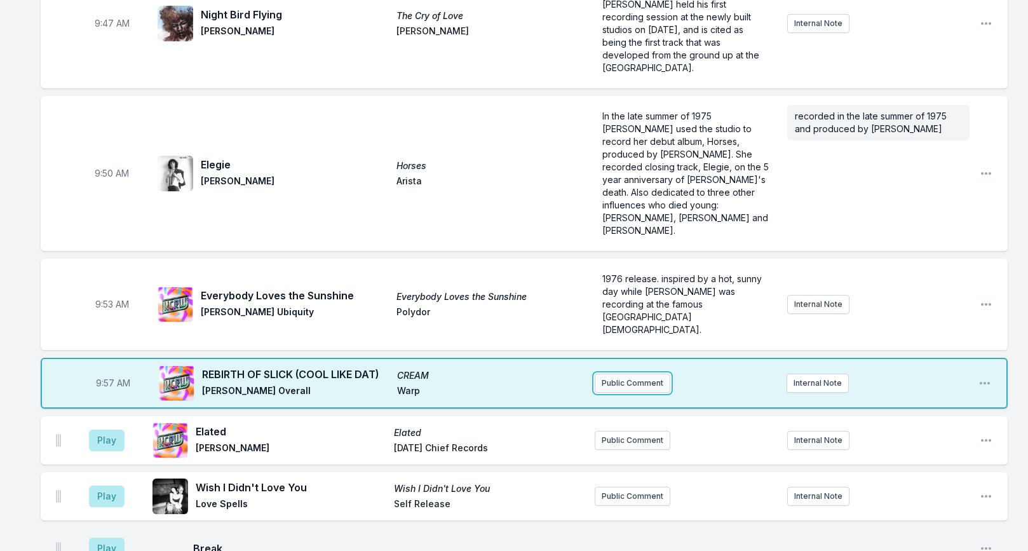
click at [619, 374] on button "Public Comment" at bounding box center [633, 383] width 76 height 19
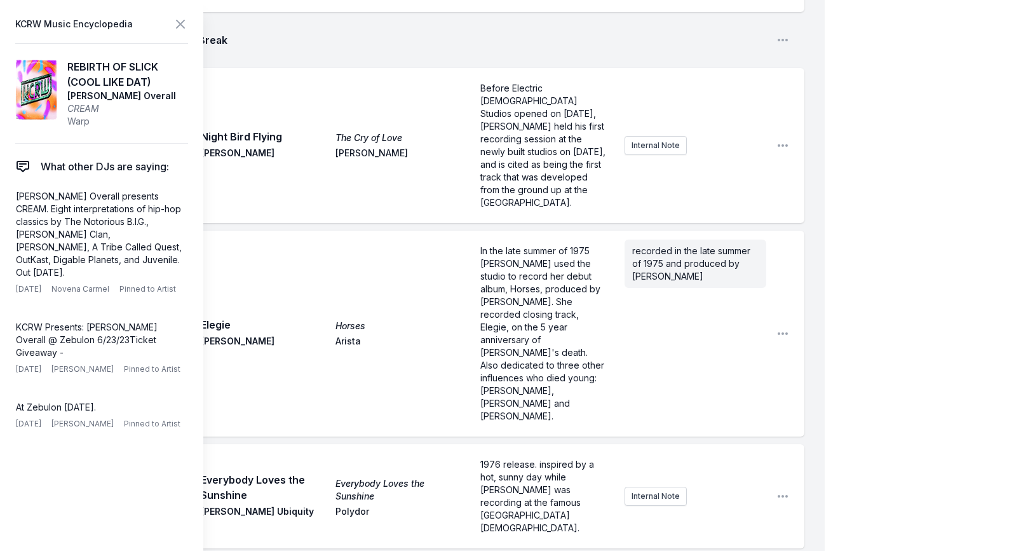
scroll to position [1018, 0]
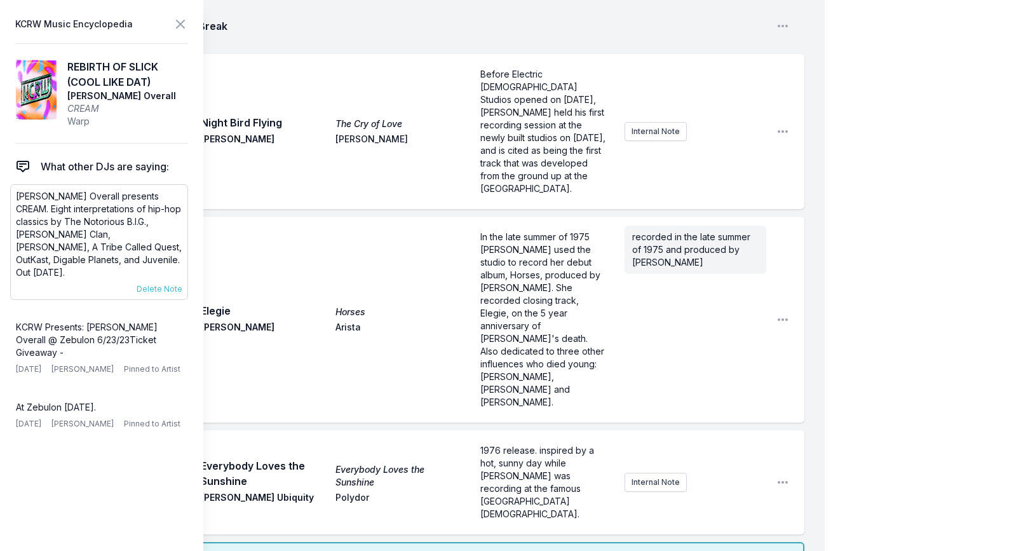
click at [67, 200] on p "[PERSON_NAME] Overall presents CREAM. Eight interpretations of hip-hop classics…" at bounding box center [99, 234] width 166 height 89
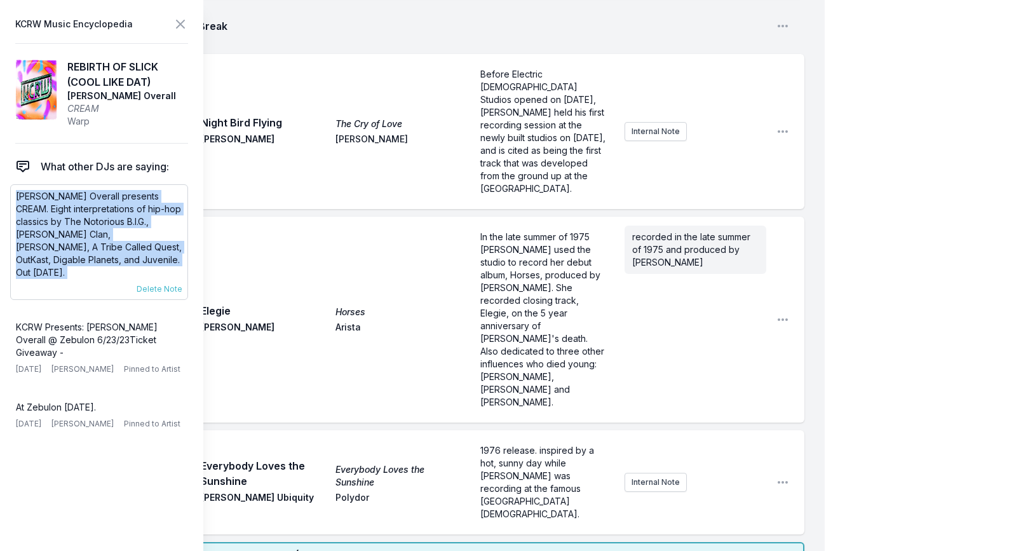
click at [67, 200] on p "[PERSON_NAME] Overall presents CREAM. Eight interpretations of hip-hop classics…" at bounding box center [99, 234] width 166 height 89
copy div "[PERSON_NAME] Overall presents CREAM. Eight interpretations of hip-hop classics…"
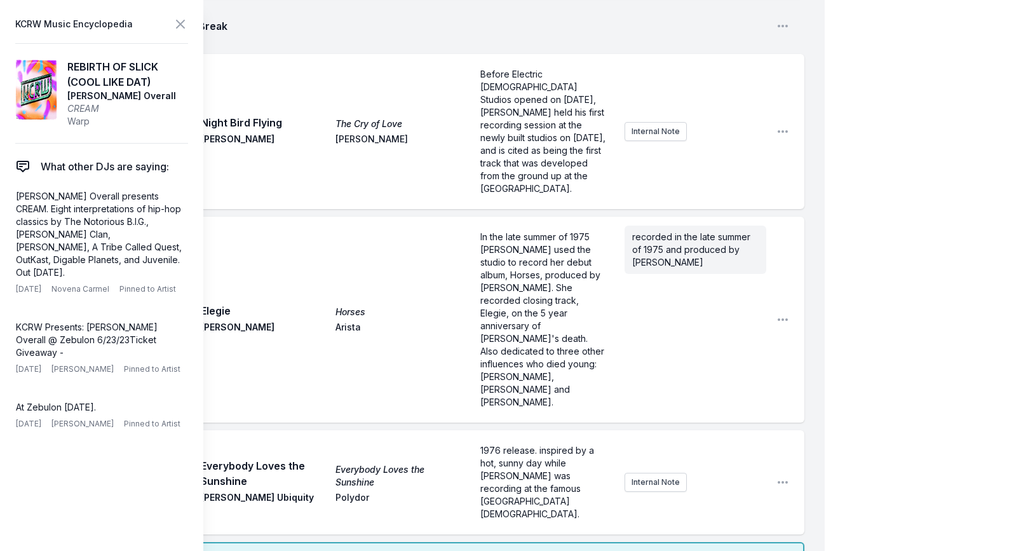
scroll to position [76, 0]
click at [183, 25] on icon at bounding box center [180, 24] width 15 height 15
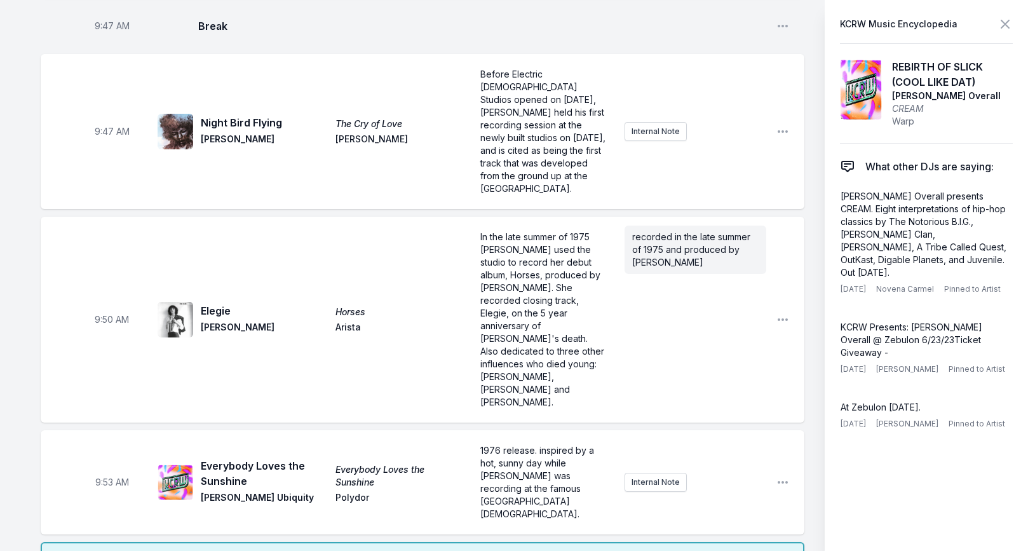
drag, startPoint x: 607, startPoint y: 268, endPoint x: 583, endPoint y: 268, distance: 23.5
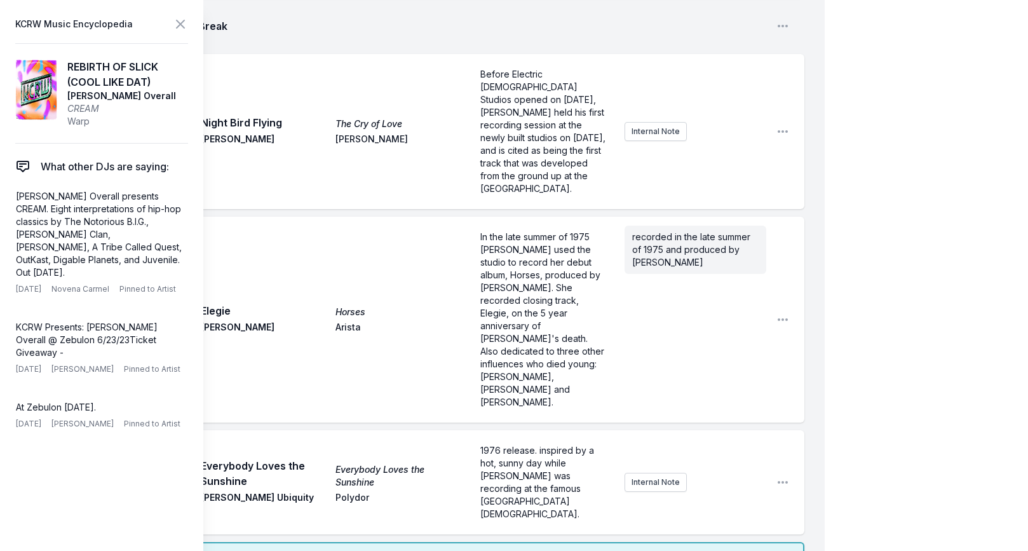
drag, startPoint x: 485, startPoint y: 422, endPoint x: 466, endPoint y: 422, distance: 19.1
click at [183, 23] on icon at bounding box center [180, 24] width 15 height 15
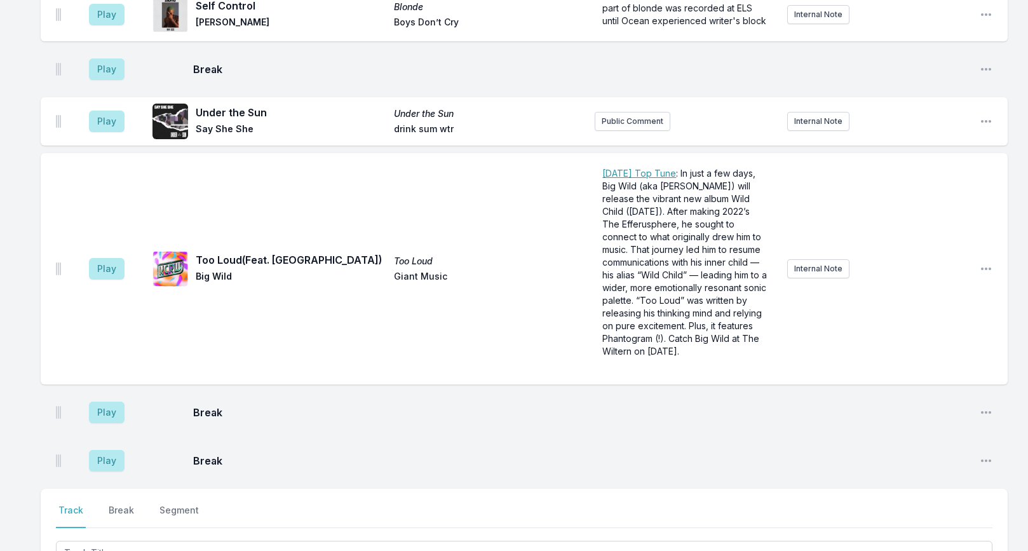
scroll to position [2963, 0]
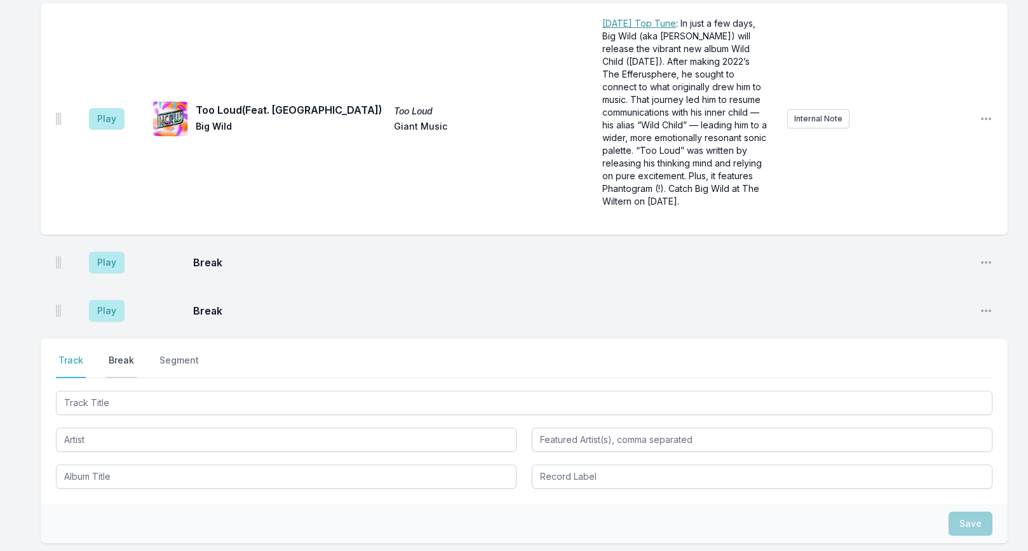
click at [119, 354] on button "Break" at bounding box center [121, 366] width 30 height 24
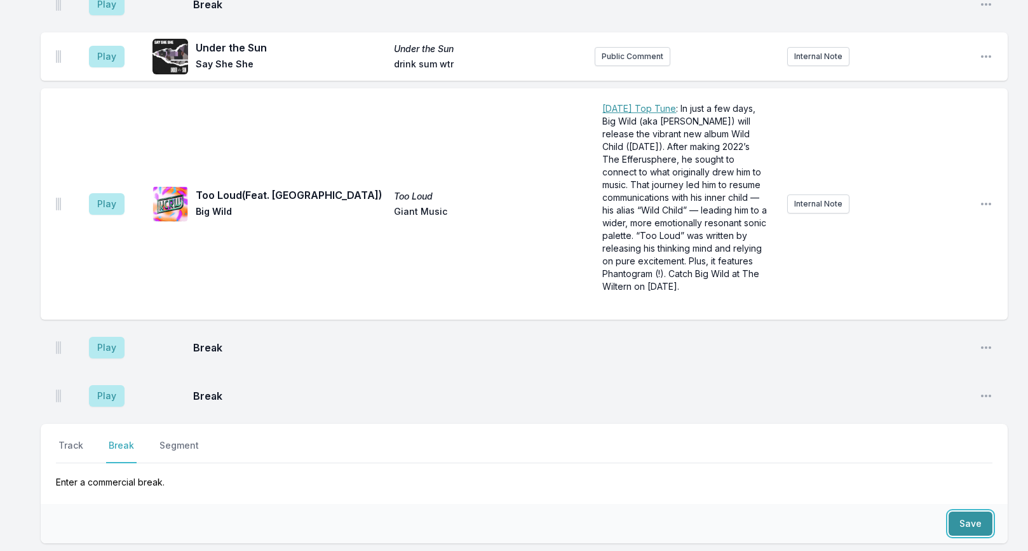
click at [963, 511] on button "Save" at bounding box center [971, 523] width 44 height 24
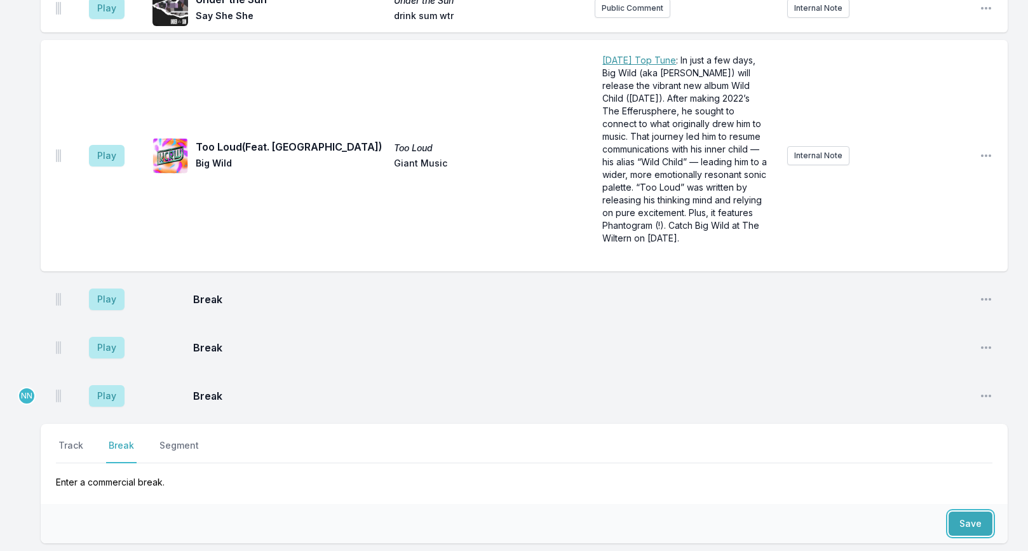
scroll to position [2931, 0]
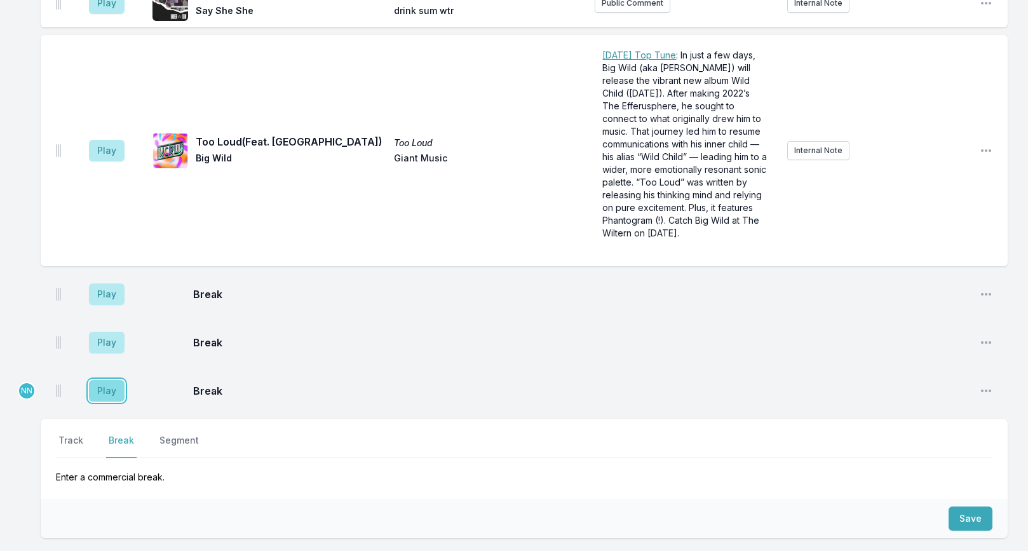
click at [103, 380] on button "Play" at bounding box center [107, 391] width 36 height 22
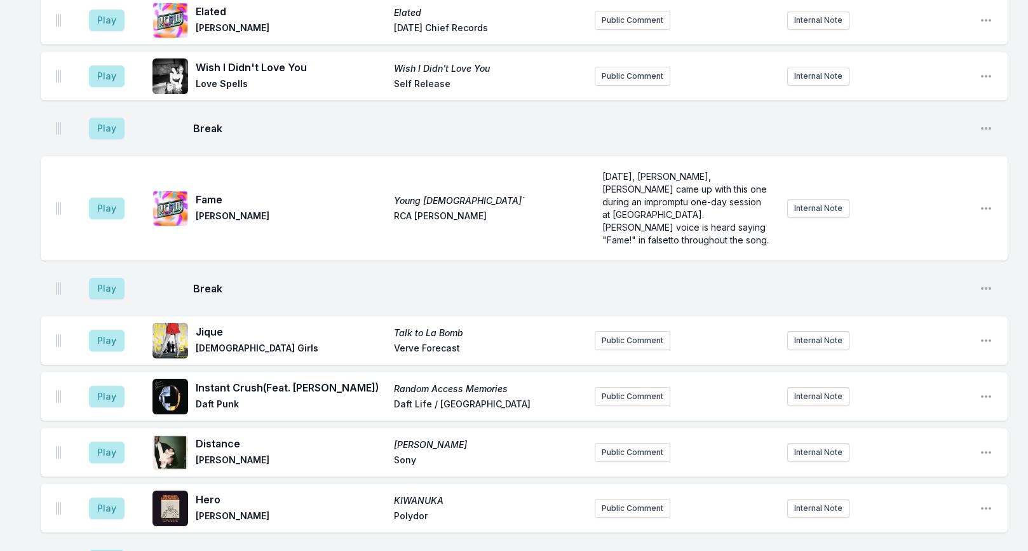
scroll to position [1926, 0]
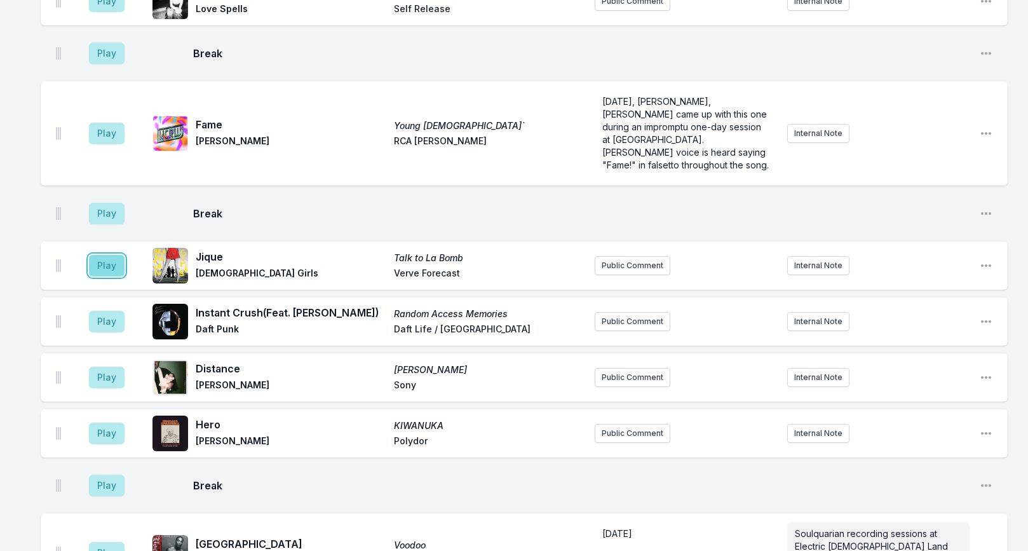
click at [109, 255] on button "Play" at bounding box center [107, 266] width 36 height 22
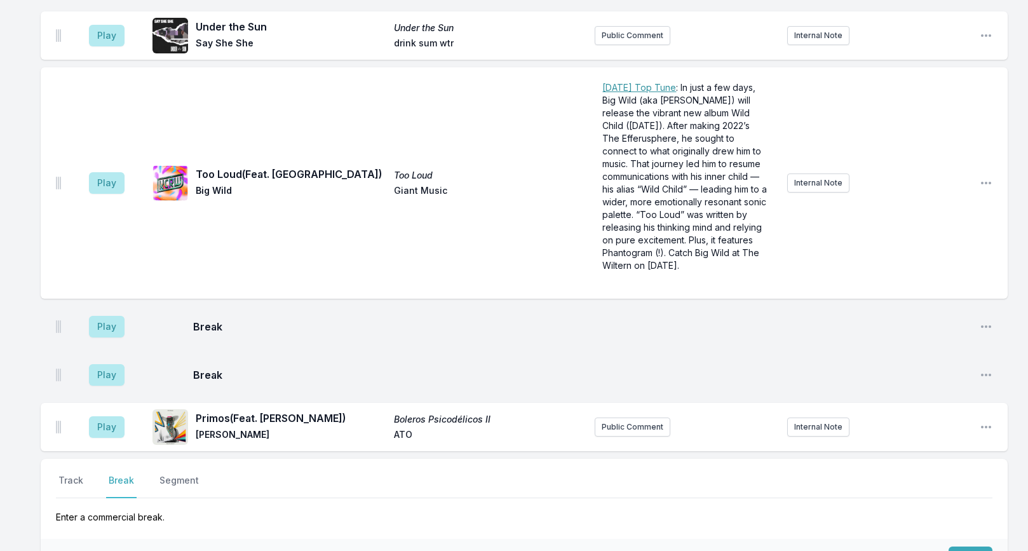
scroll to position [2997, 0]
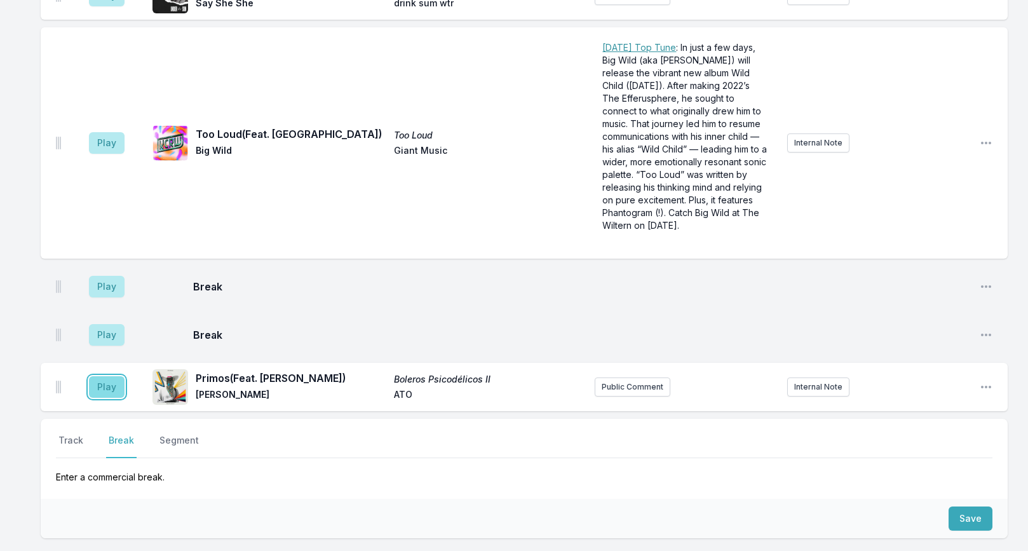
click at [102, 376] on button "Play" at bounding box center [107, 387] width 36 height 22
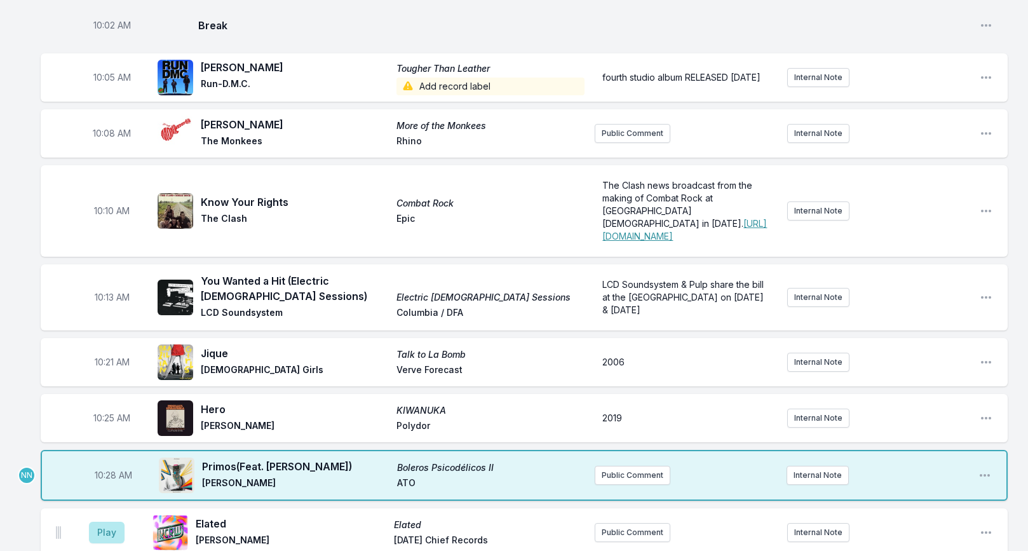
scroll to position [1591, 0]
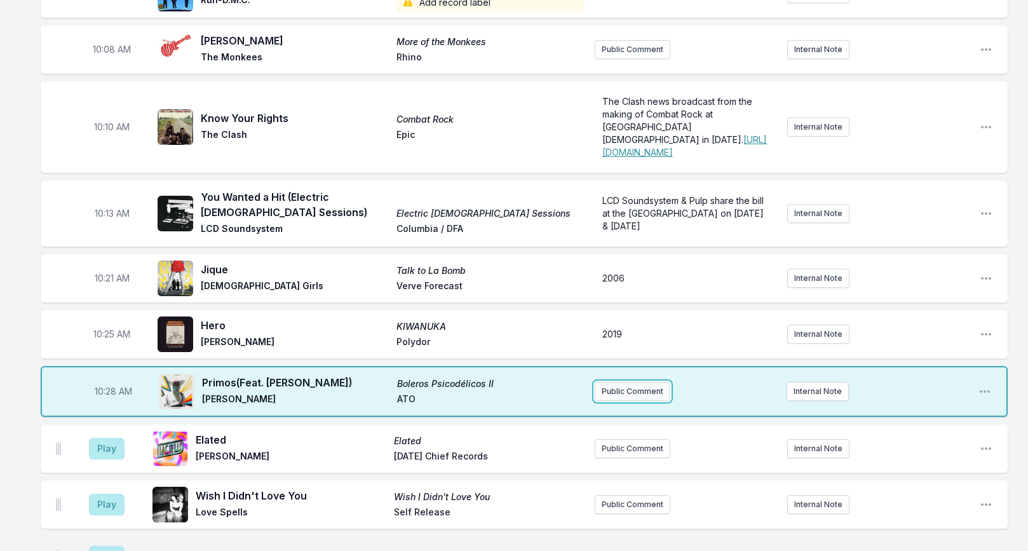
click at [627, 382] on button "Public Comment" at bounding box center [633, 391] width 76 height 19
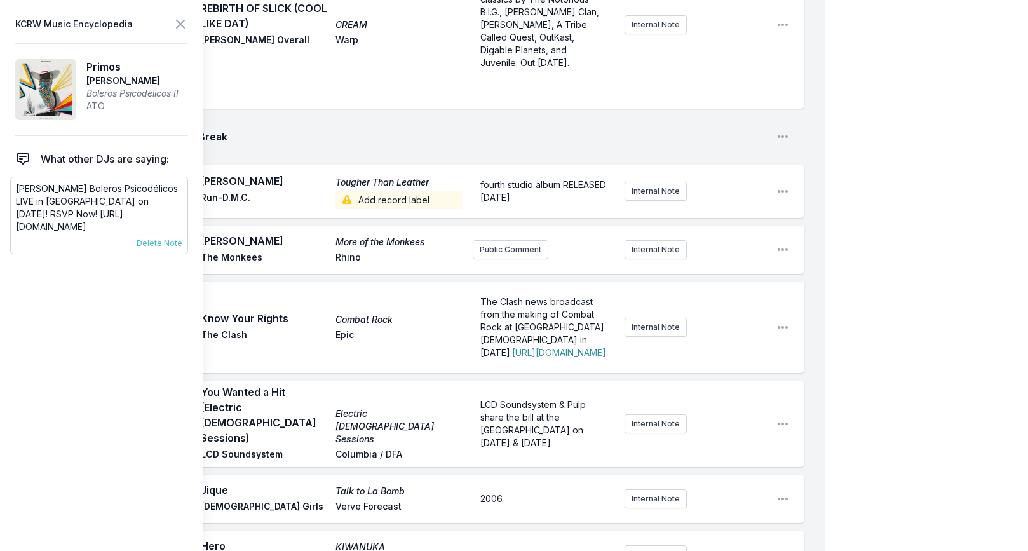
scroll to position [1620, 0]
click at [180, 22] on icon at bounding box center [181, 24] width 8 height 8
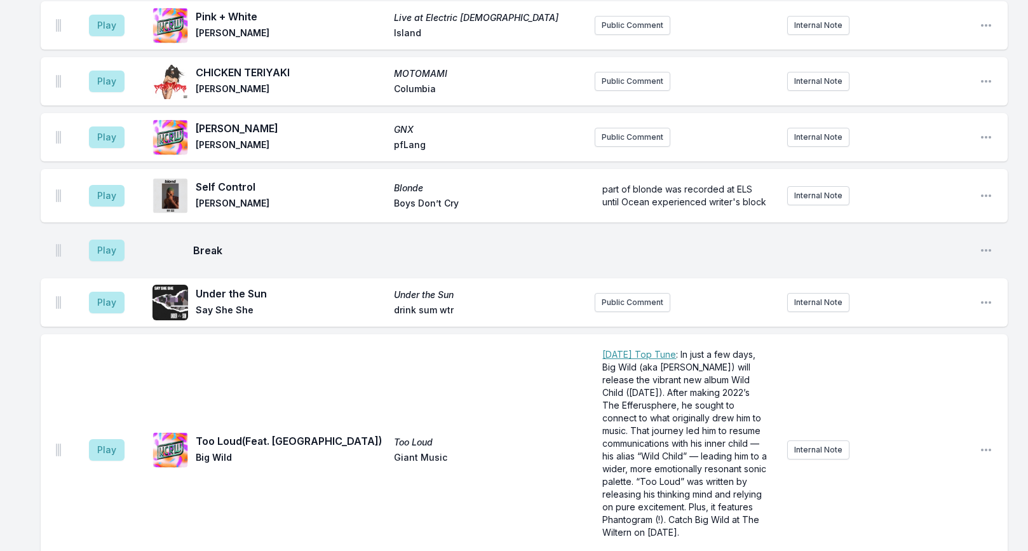
scroll to position [2997, 0]
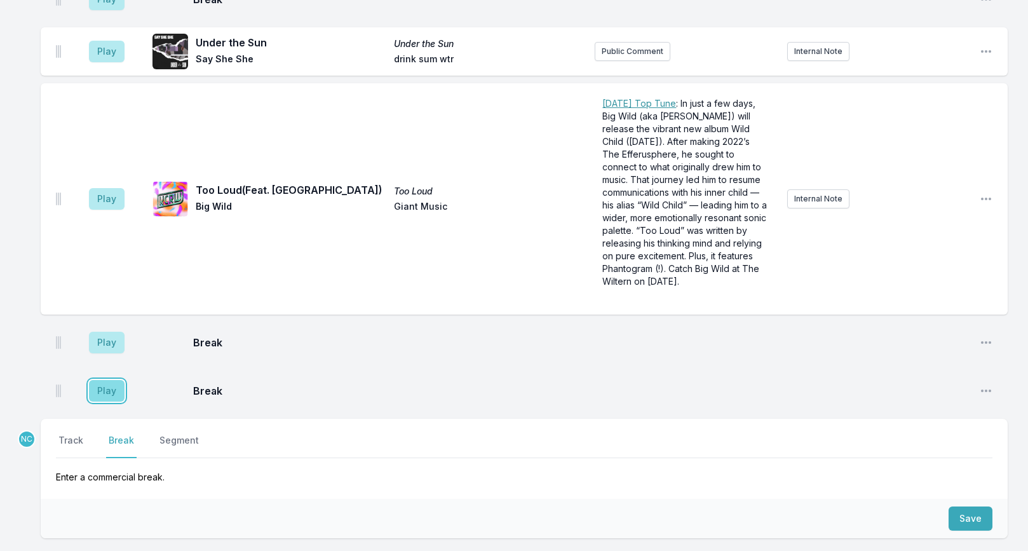
click at [105, 380] on button "Play" at bounding box center [107, 391] width 36 height 22
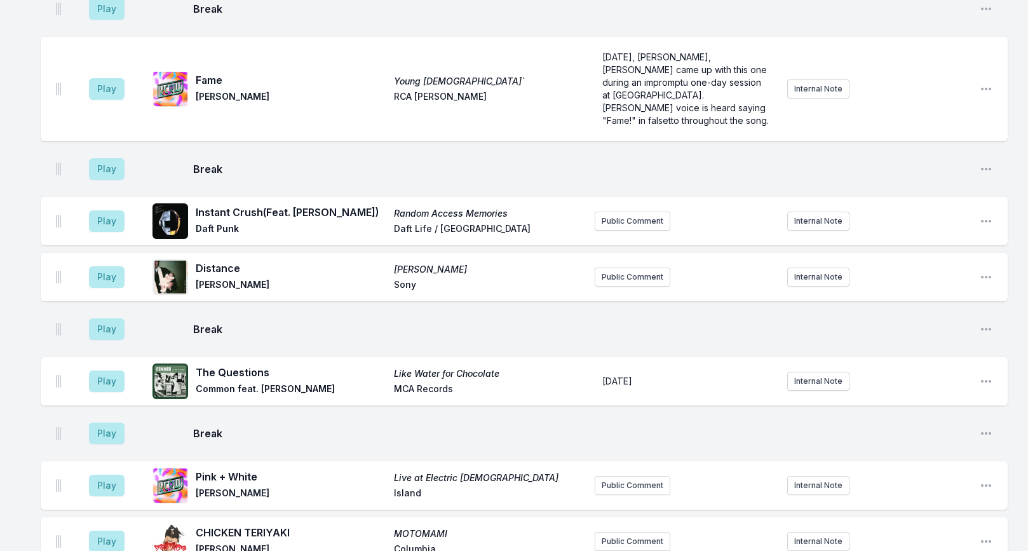
scroll to position [2373, 0]
click at [114, 370] on button "Play" at bounding box center [107, 381] width 36 height 22
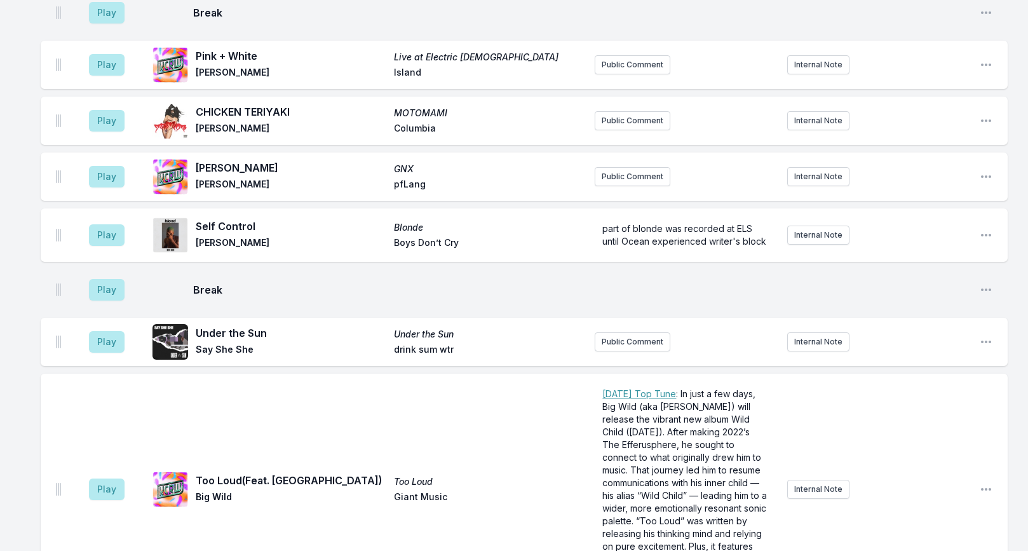
scroll to position [3035, 0]
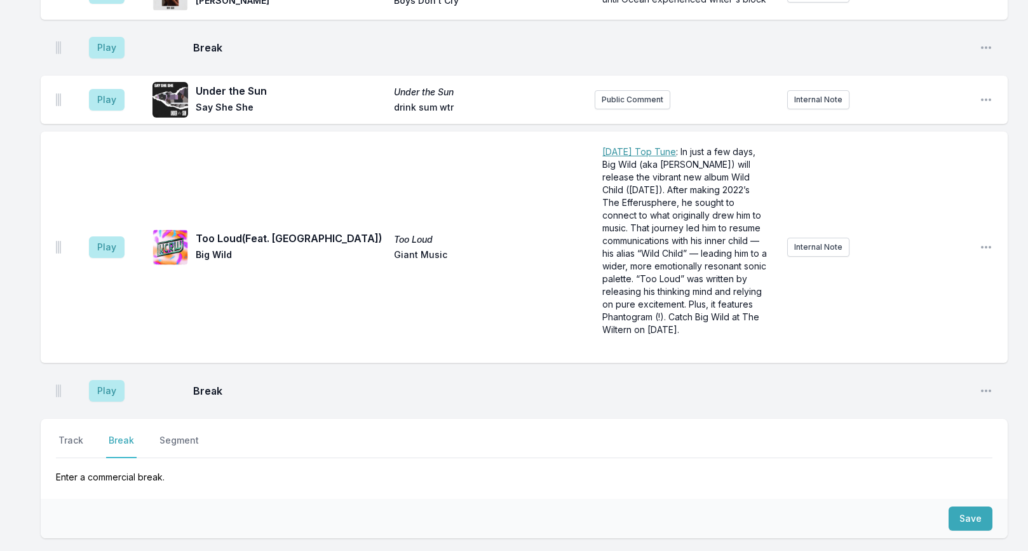
click at [120, 434] on button "Break" at bounding box center [121, 446] width 30 height 24
click at [973, 506] on button "Save" at bounding box center [971, 518] width 44 height 24
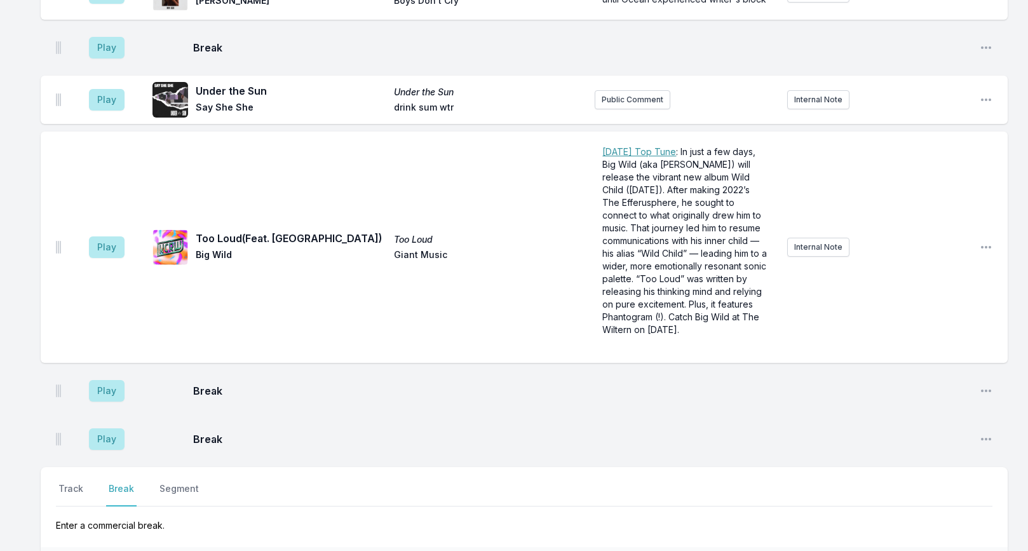
scroll to position [3083, 0]
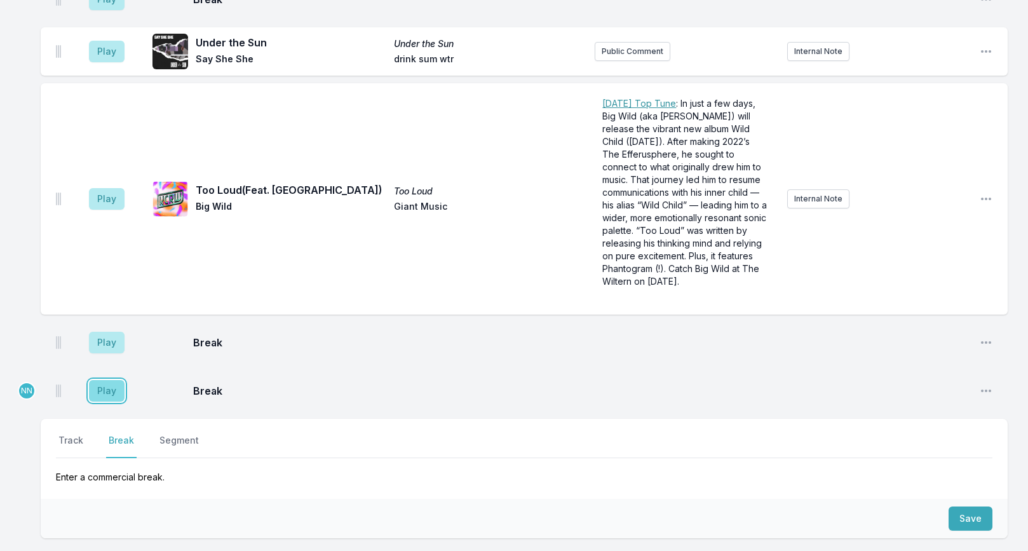
click at [113, 380] on button "Play" at bounding box center [107, 391] width 36 height 22
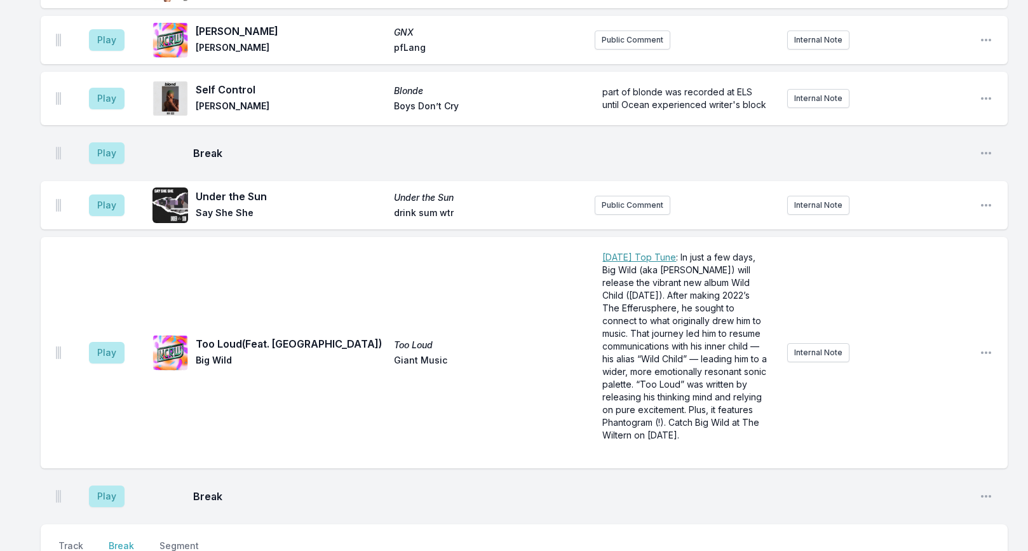
scroll to position [2987, 0]
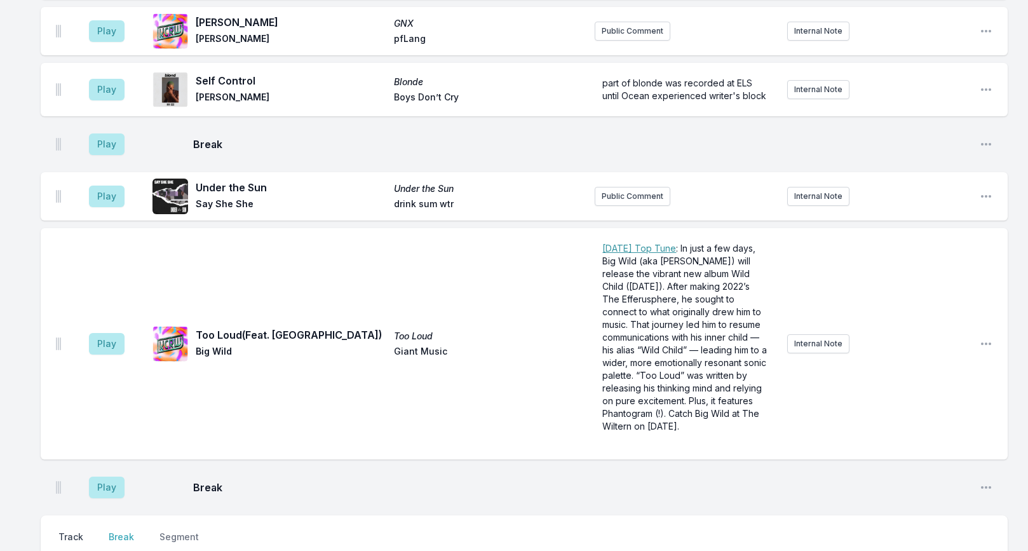
click at [81, 530] on button "Track" at bounding box center [71, 542] width 30 height 24
type input "Dominoes"
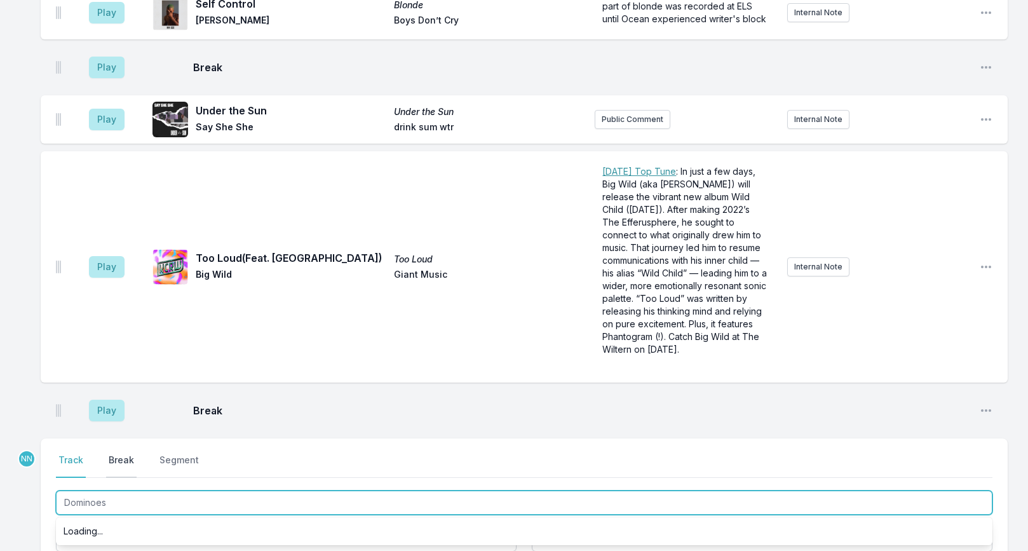
scroll to position [3147, 0]
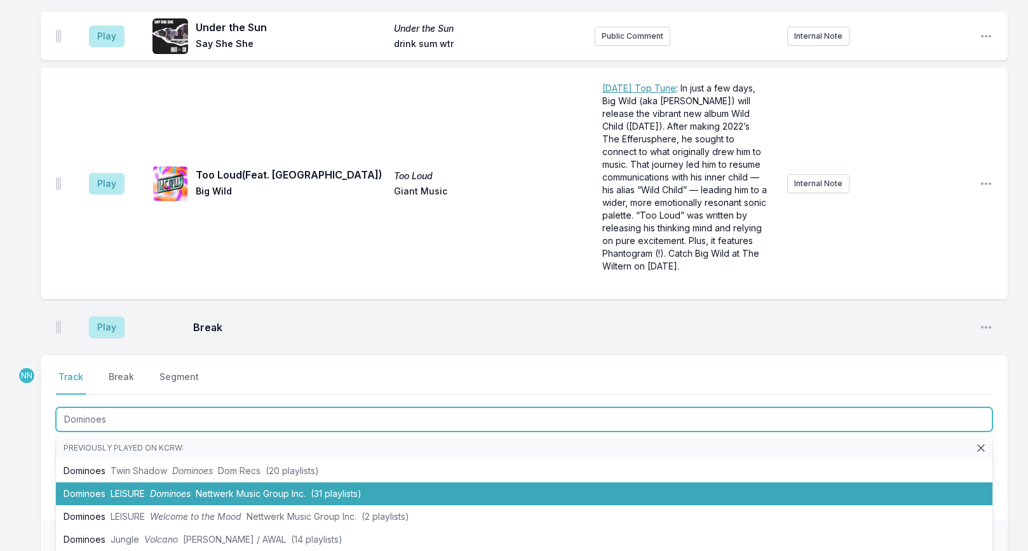
click at [140, 465] on span "Twin Shadow" at bounding box center [139, 470] width 57 height 11
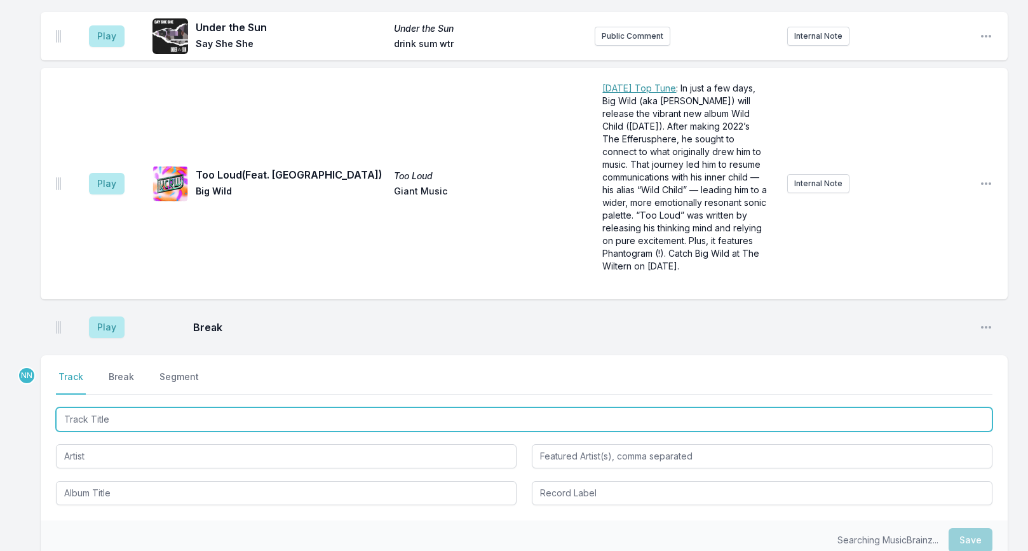
scroll to position [3203, 0]
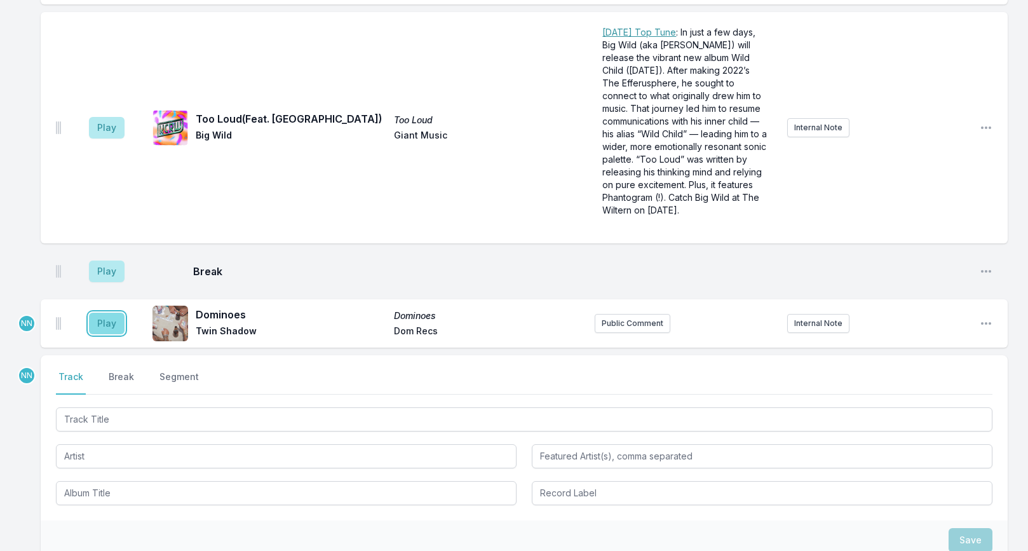
click at [109, 313] on button "Play" at bounding box center [107, 324] width 36 height 22
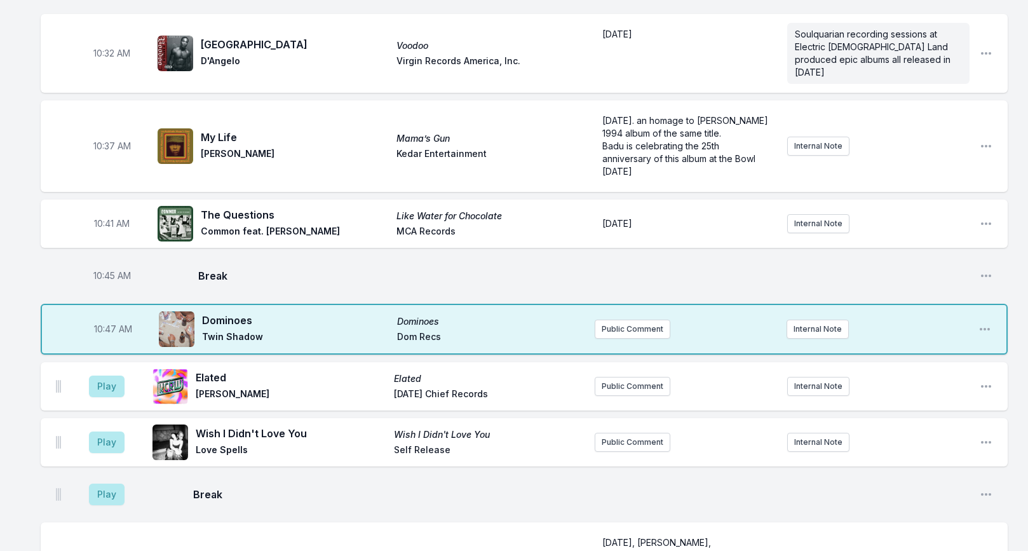
scroll to position [2041, 0]
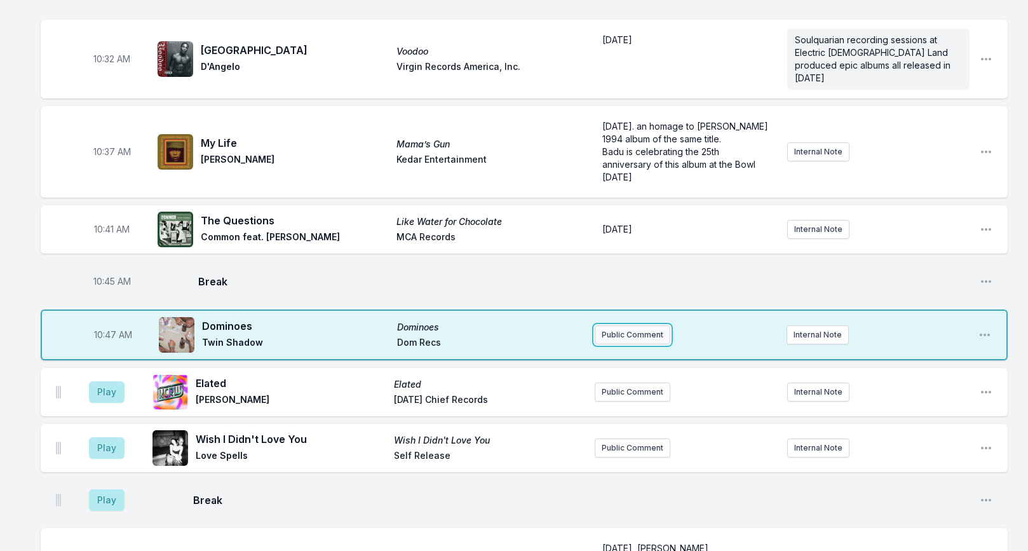
click at [629, 325] on button "Public Comment" at bounding box center [633, 334] width 76 height 19
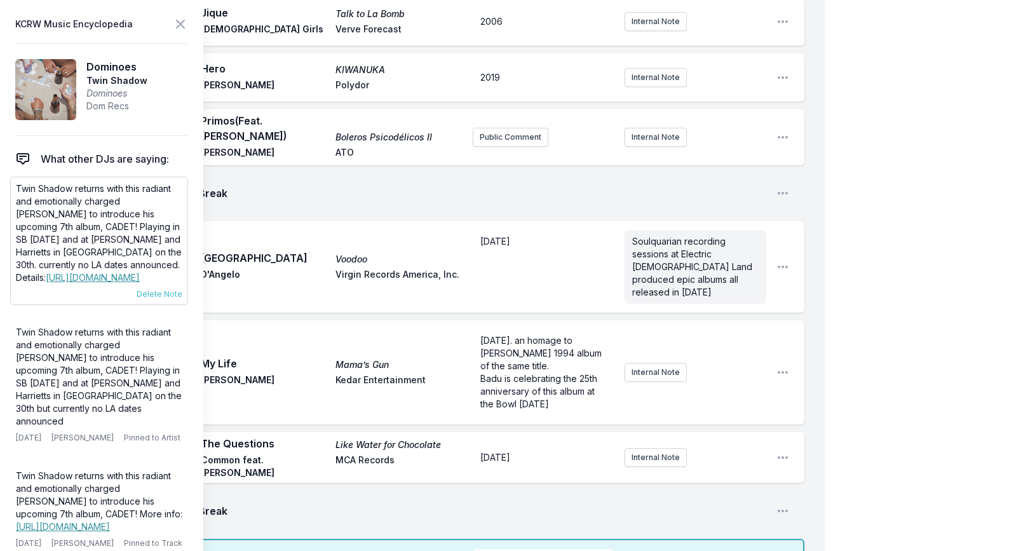
scroll to position [2097, 0]
drag, startPoint x: 51, startPoint y: 229, endPoint x: 55, endPoint y: 249, distance: 19.9
click at [55, 249] on p "Twin Shadow returns with this radiant and emotionally charged [PERSON_NAME] to …" at bounding box center [99, 233] width 166 height 102
copy p "Playing in SB [DATE] and at [PERSON_NAME] and Harrietts in [GEOGRAPHIC_DATA] on…"
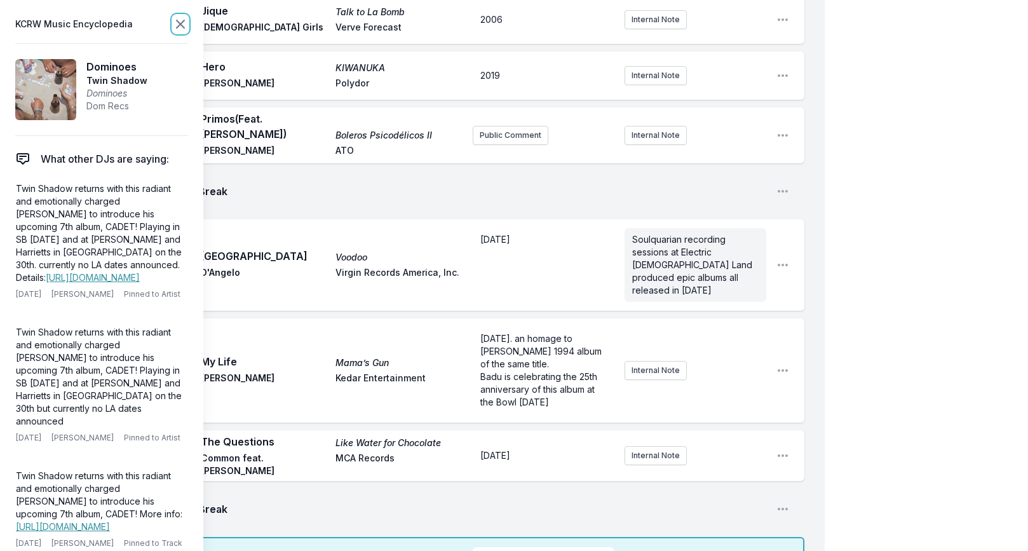
click at [181, 24] on icon at bounding box center [181, 24] width 8 height 8
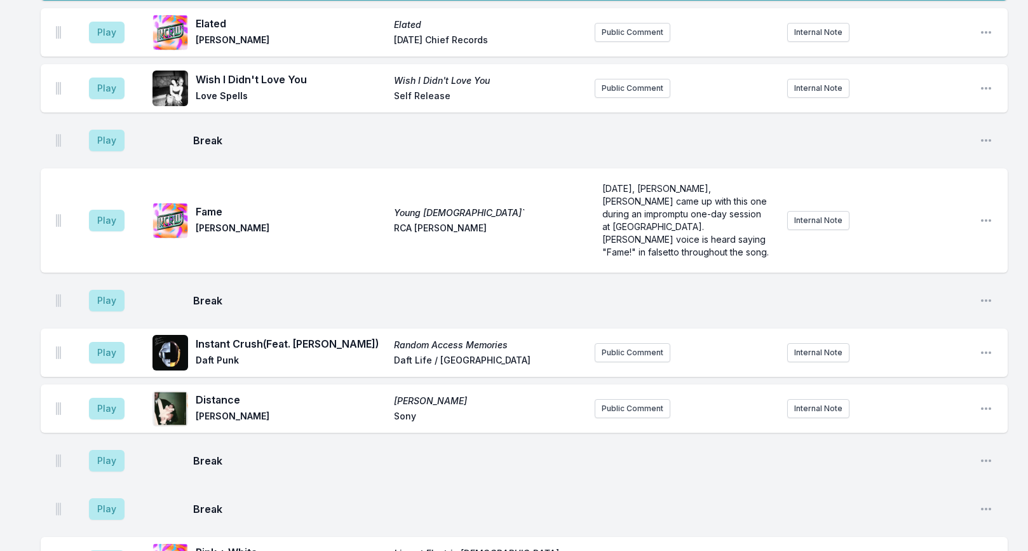
scroll to position [2496, 0]
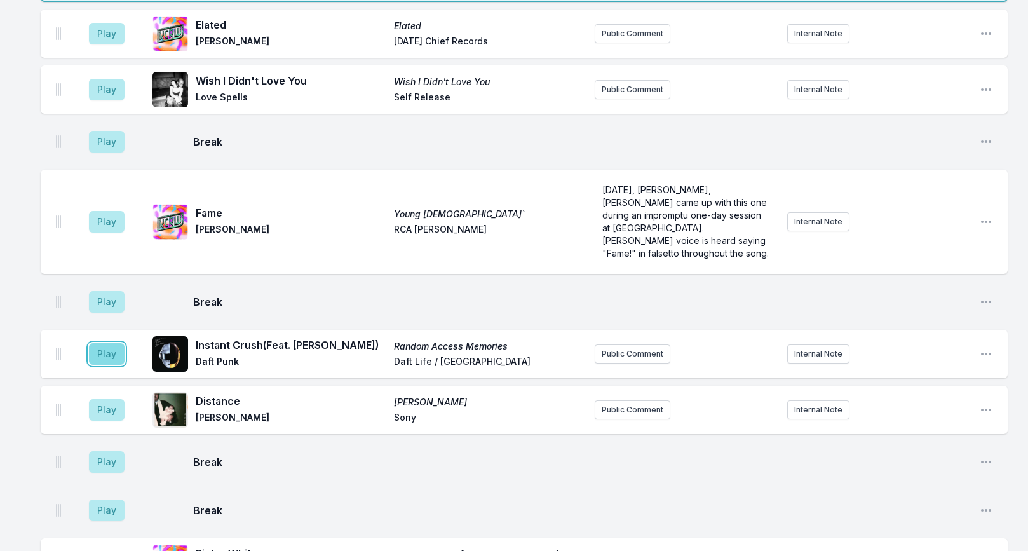
click at [109, 343] on button "Play" at bounding box center [107, 354] width 36 height 22
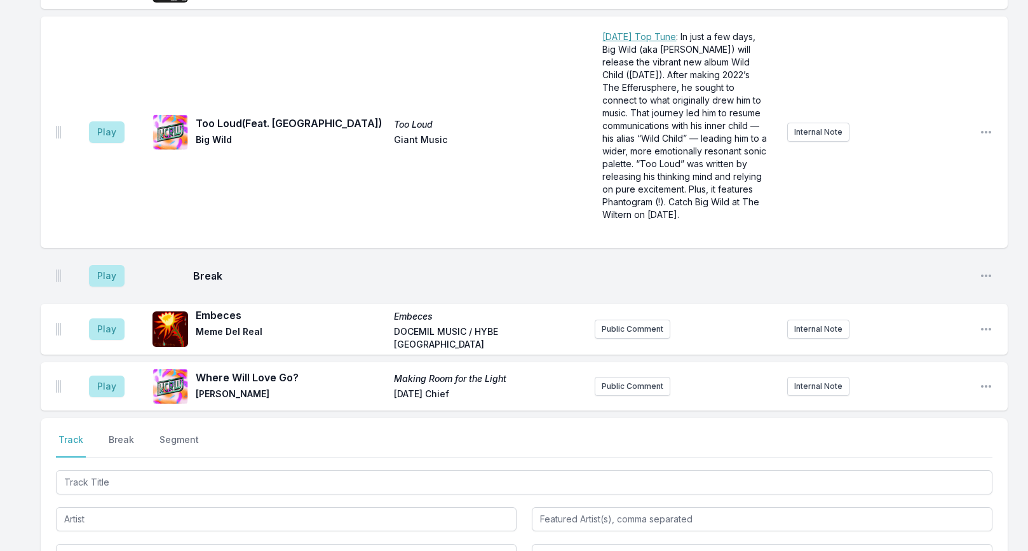
scroll to position [3406, 0]
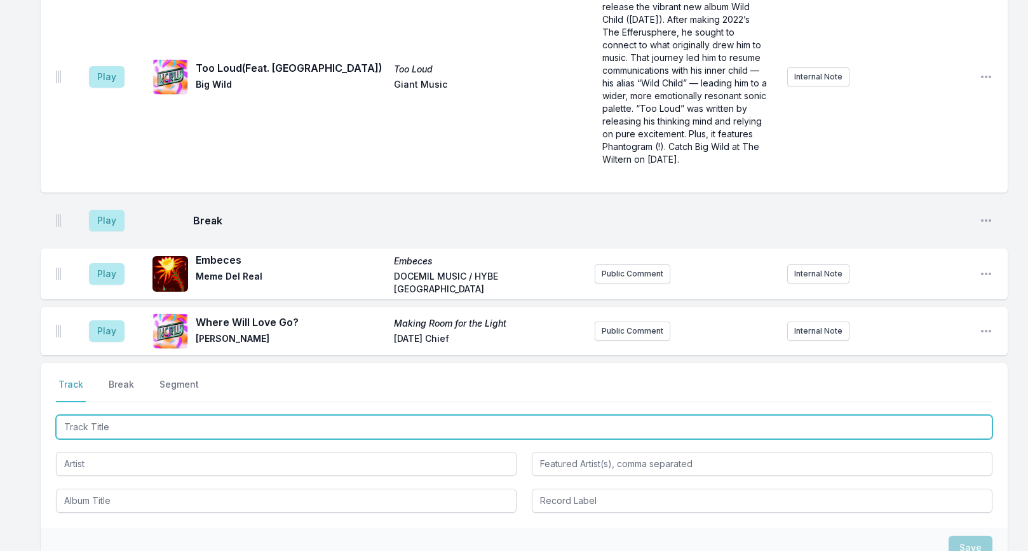
click at [166, 415] on input "Track Title" at bounding box center [524, 427] width 936 height 24
type input "HOME"
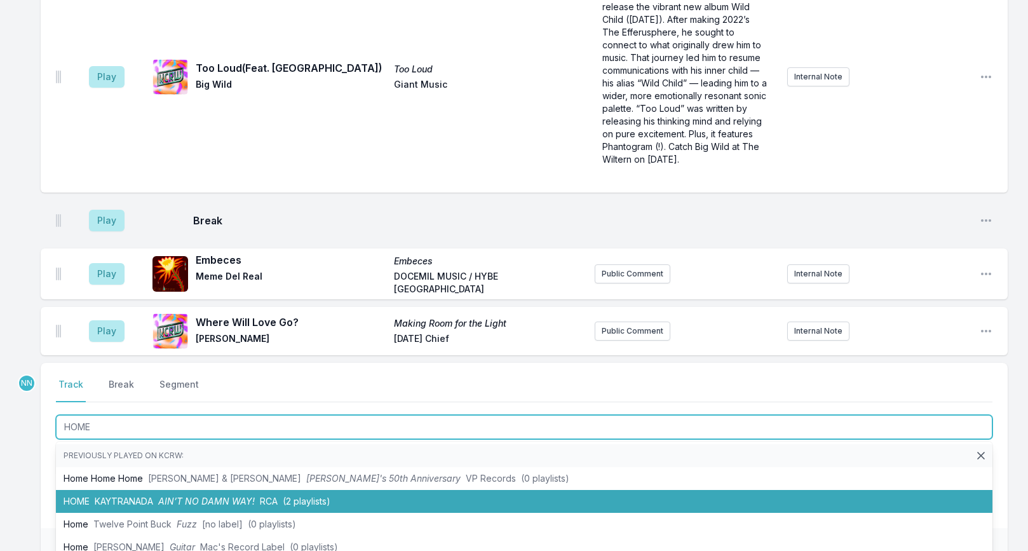
click at [134, 496] on span "KAYTRANADA" at bounding box center [124, 501] width 58 height 11
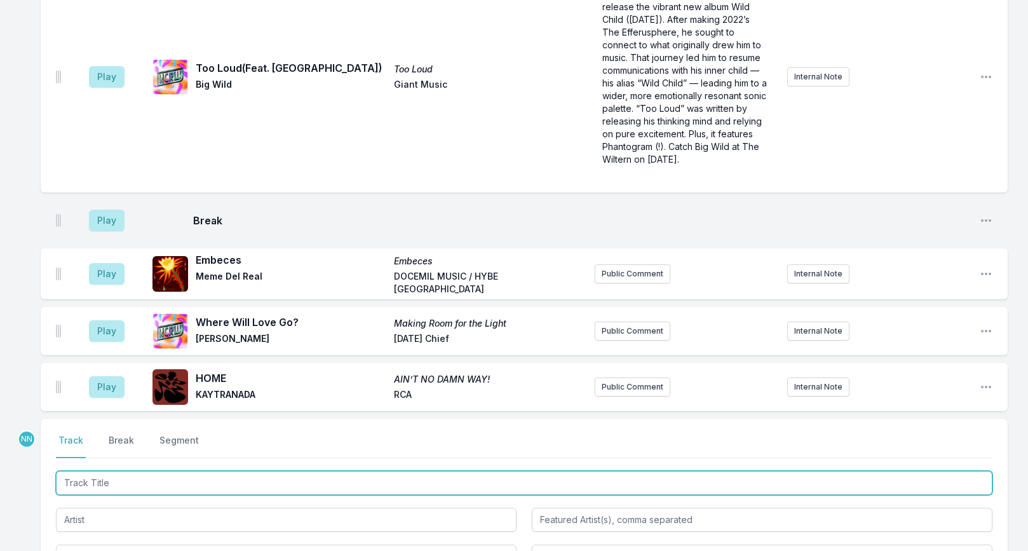
scroll to position [3462, 0]
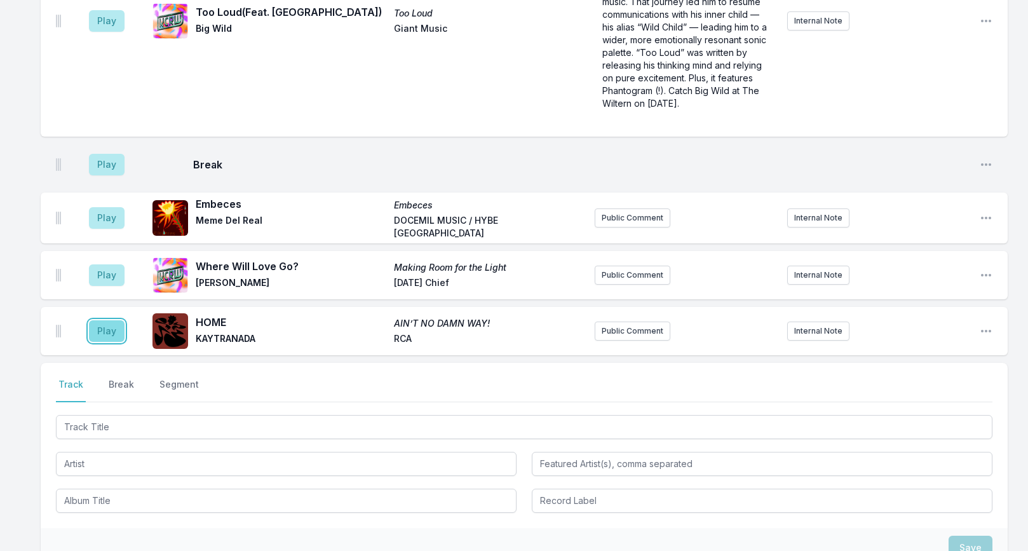
click at [100, 320] on button "Play" at bounding box center [107, 331] width 36 height 22
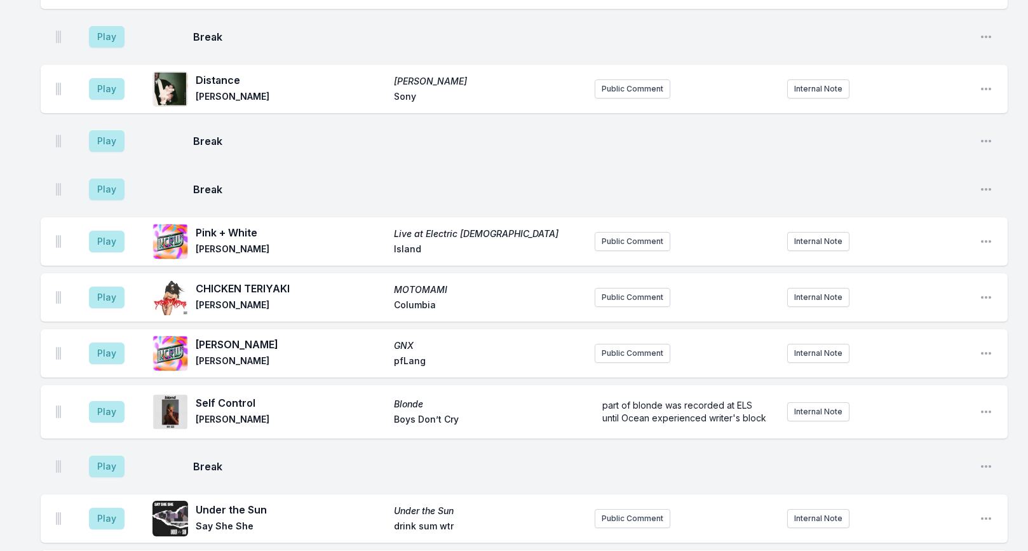
scroll to position [2321, 0]
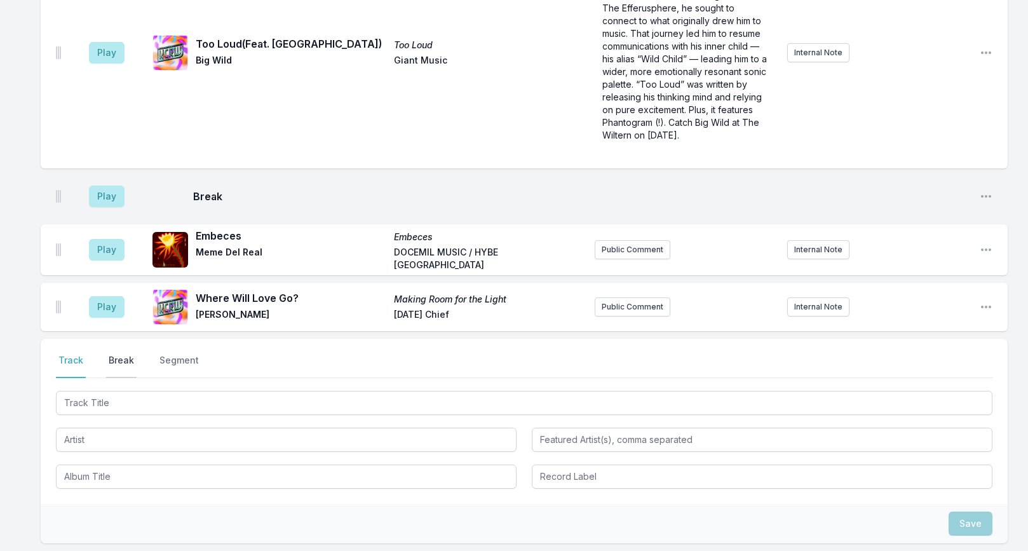
click at [118, 354] on button "Break" at bounding box center [121, 366] width 30 height 24
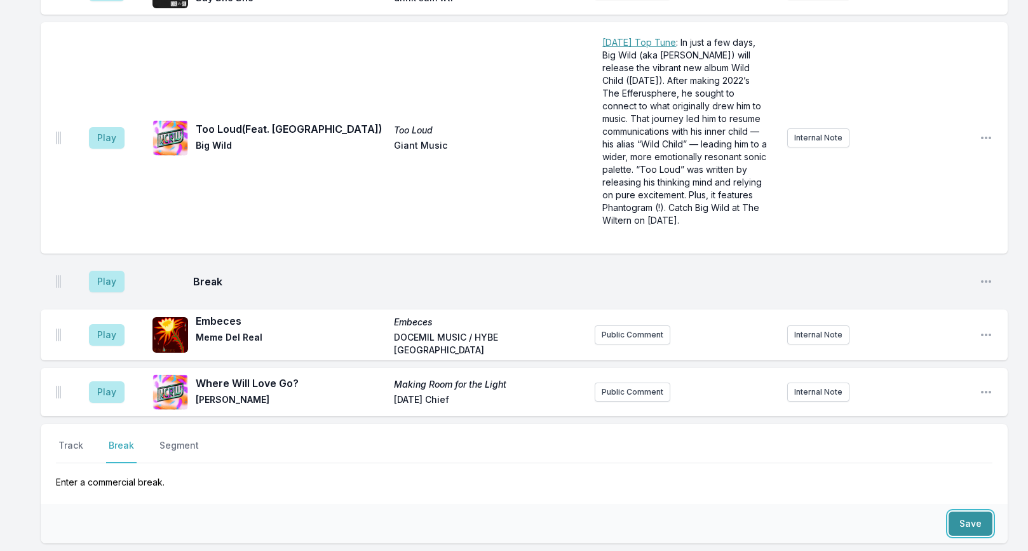
click at [968, 511] on button "Save" at bounding box center [971, 523] width 44 height 24
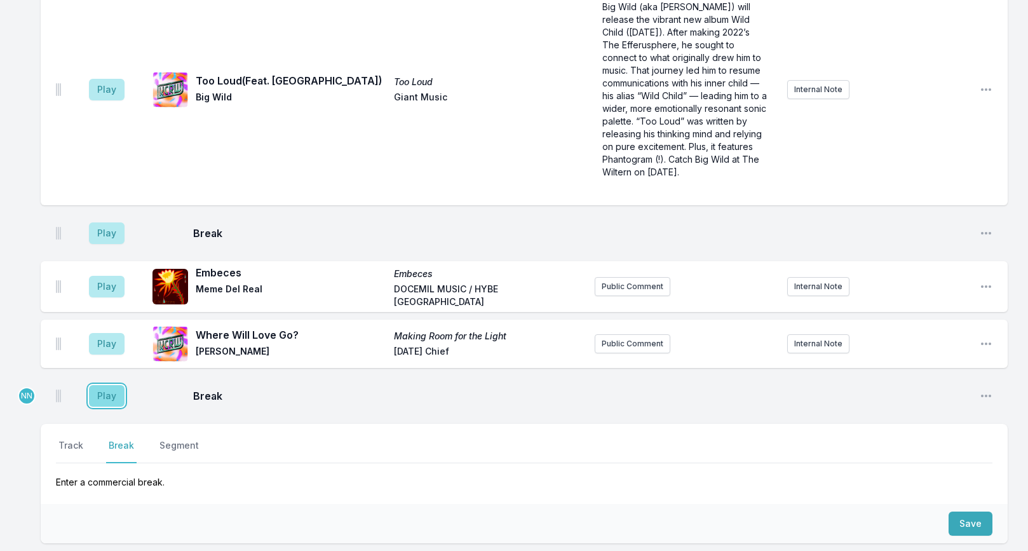
click at [104, 385] on button "Play" at bounding box center [107, 396] width 36 height 22
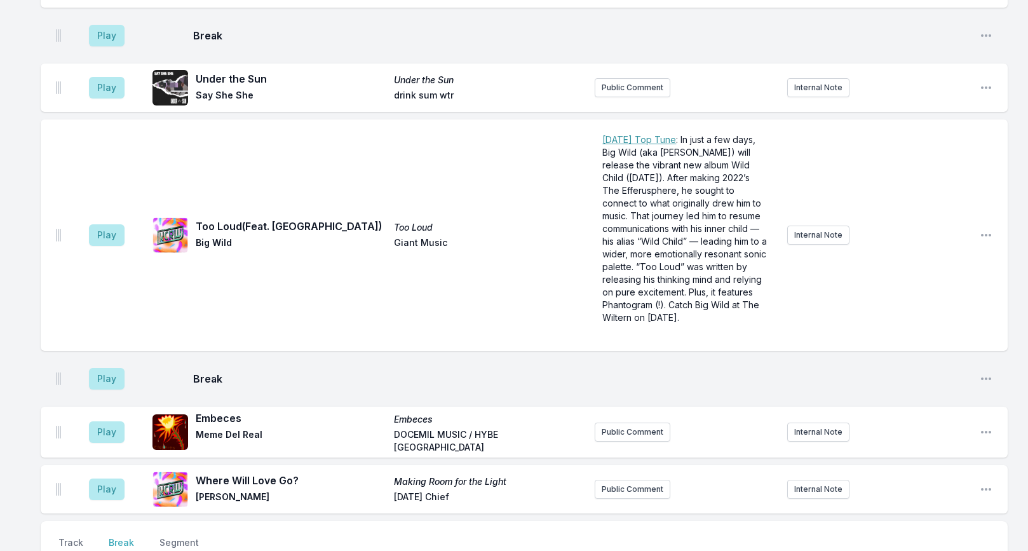
scroll to position [3364, 0]
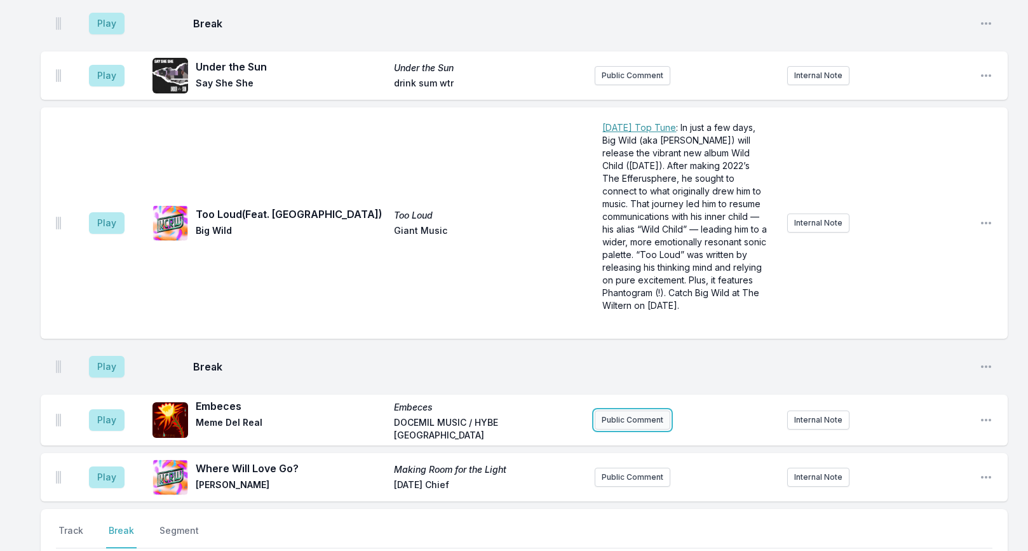
click at [630, 410] on button "Public Comment" at bounding box center [633, 419] width 76 height 19
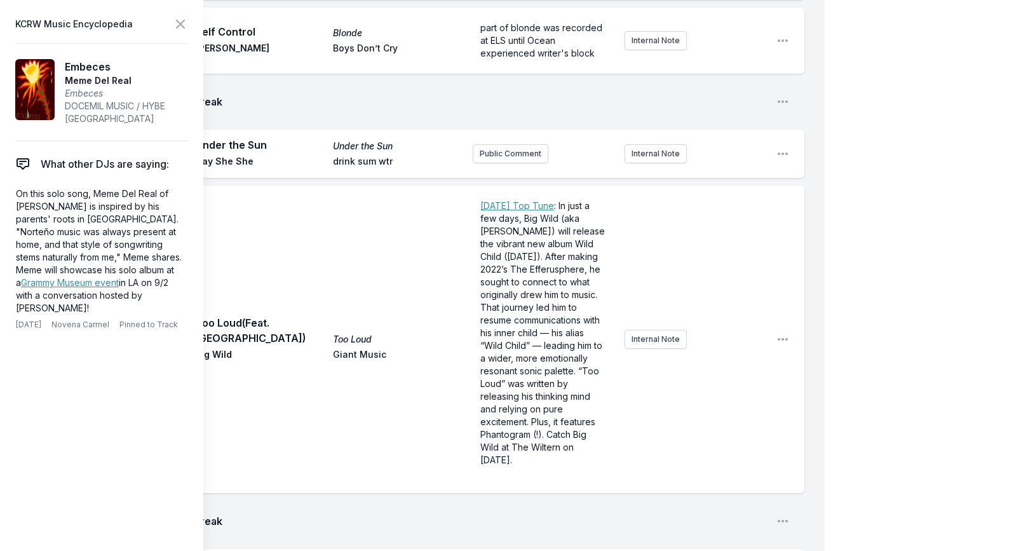
scroll to position [3712, 0]
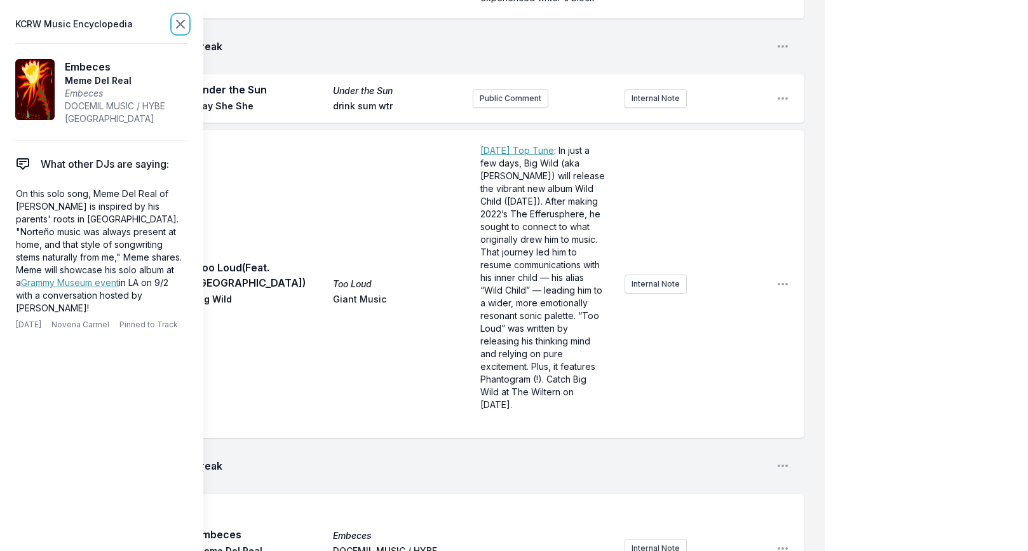
click at [179, 25] on icon at bounding box center [181, 24] width 8 height 8
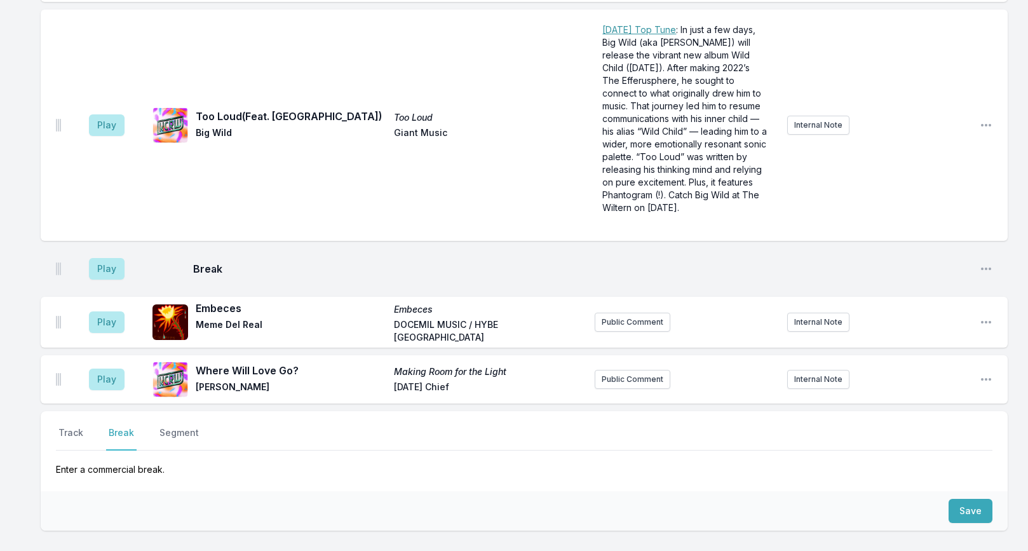
scroll to position [3449, 0]
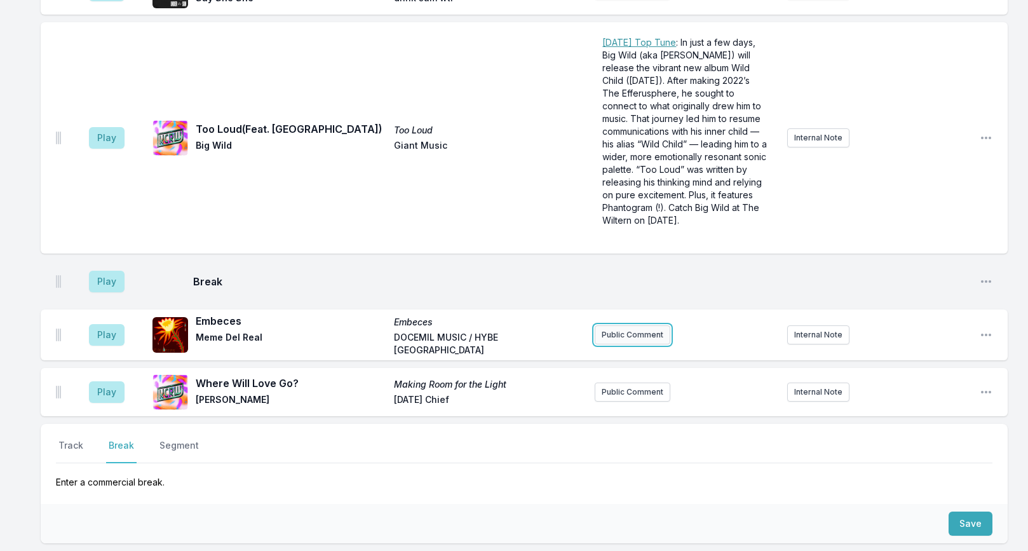
click at [619, 325] on button "Public Comment" at bounding box center [633, 334] width 76 height 19
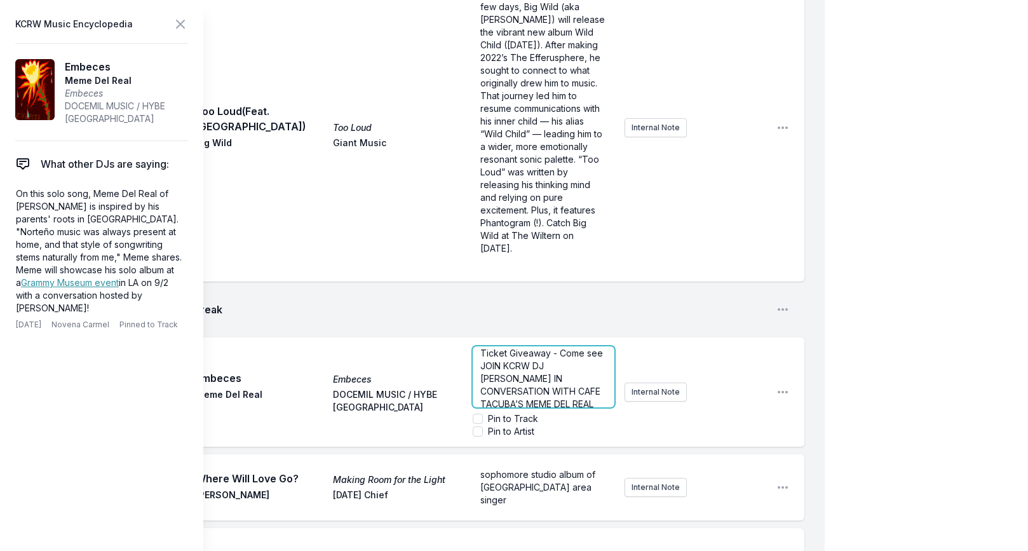
scroll to position [0, 0]
drag, startPoint x: 587, startPoint y: 151, endPoint x: 604, endPoint y: 151, distance: 17.2
click at [604, 351] on p "Ticket Giveaway - Come see JOIN KCRW DJ [PERSON_NAME] IN CONVERSATION WITH CAFE…" at bounding box center [543, 421] width 126 height 140
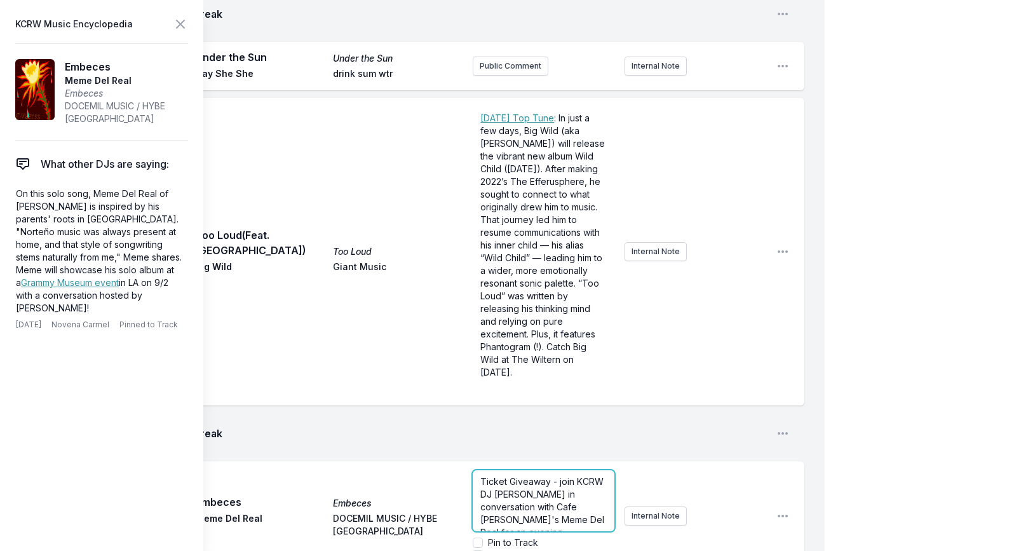
scroll to position [25, 0]
click at [607, 450] on span "Ticket Giveaway - join KCRW DJ [PERSON_NAME] in conversation with Cafe [PERSON_…" at bounding box center [543, 493] width 126 height 87
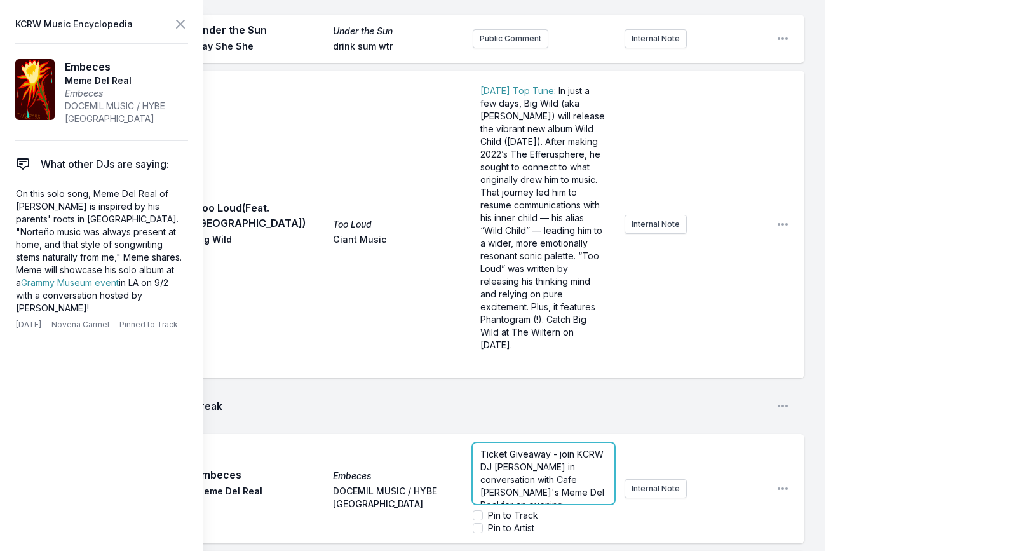
scroll to position [51, 0]
click at [550, 397] on p "Ticket Giveaway - join KCRW DJ [PERSON_NAME] in conversation with Cafe [PERSON_…" at bounding box center [543, 448] width 126 height 102
drag, startPoint x: 551, startPoint y: 248, endPoint x: 363, endPoint y: 248, distance: 188.1
click at [363, 434] on div "Play Embeces Embeces Meme Del Real DOCEMIL MUSIC / HYBE [GEOGRAPHIC_DATA] Ticke…" at bounding box center [423, 488] width 764 height 109
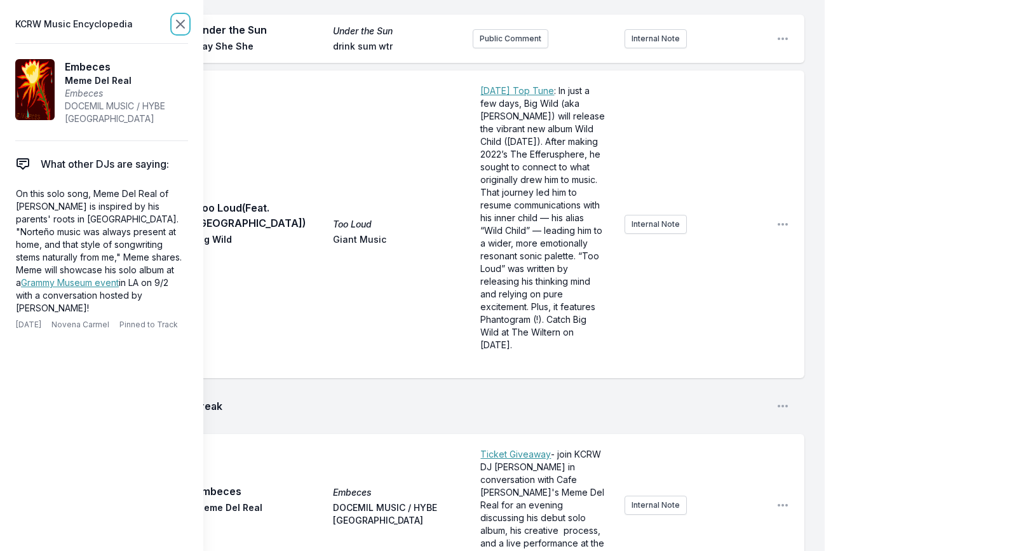
click at [181, 17] on icon at bounding box center [180, 24] width 15 height 15
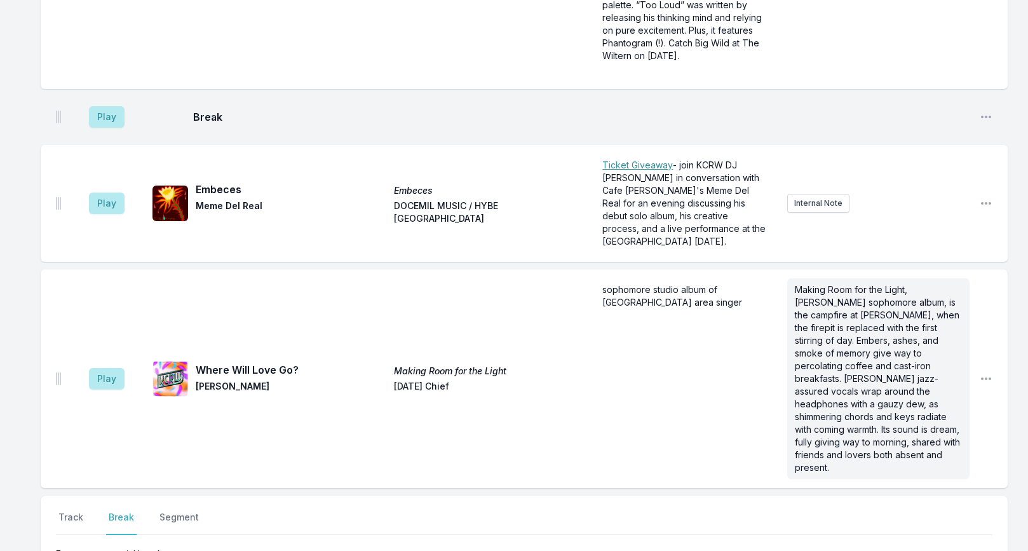
scroll to position [3675, 0]
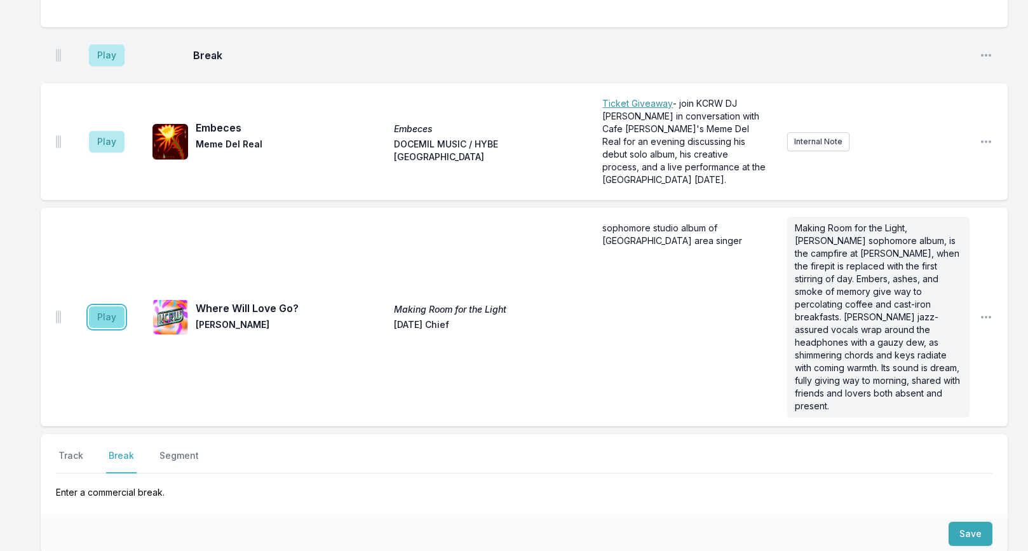
click at [105, 306] on button "Play" at bounding box center [107, 317] width 36 height 22
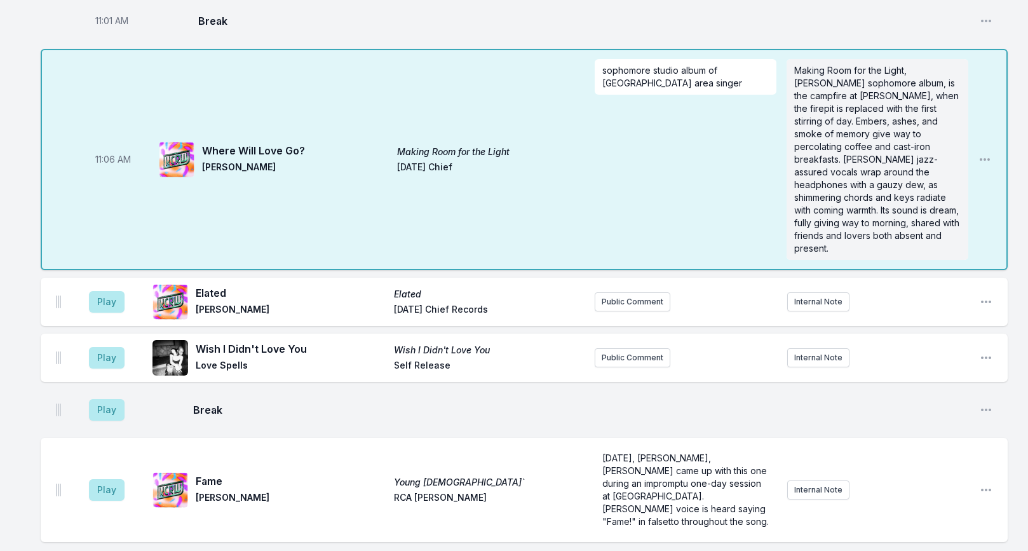
scroll to position [2493, 0]
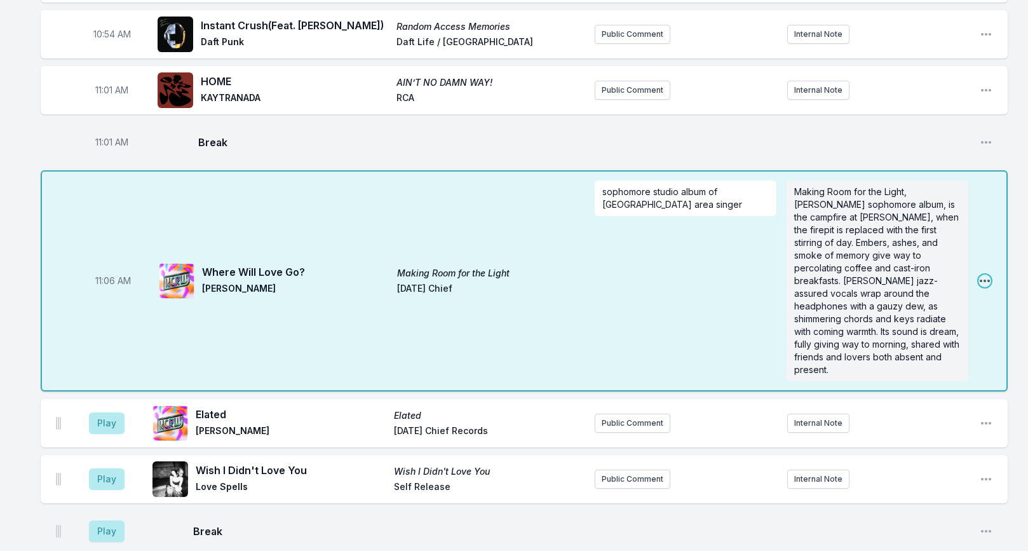
click at [985, 280] on icon "Open playlist item options" at bounding box center [985, 281] width 10 height 3
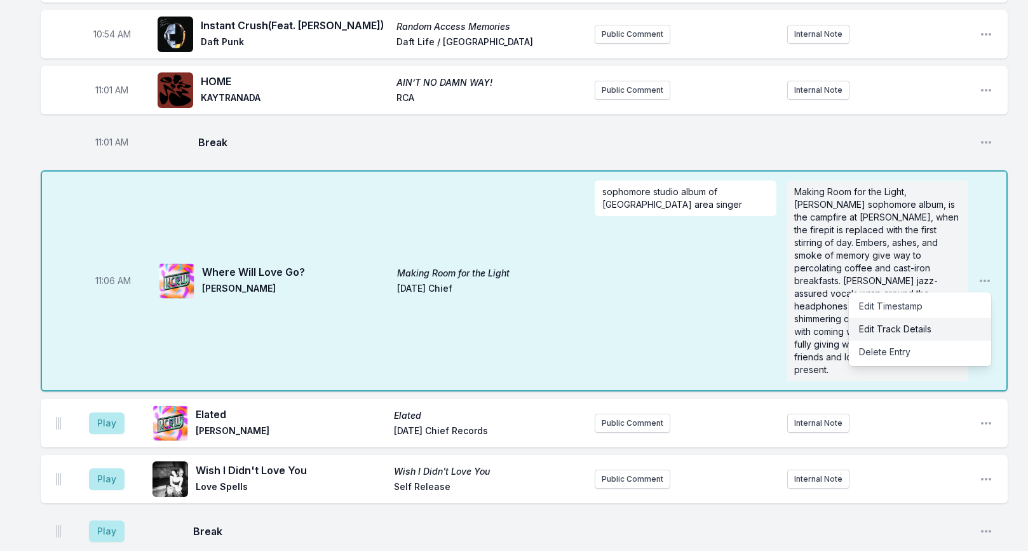
click at [919, 318] on button "Edit Track Details" at bounding box center [920, 329] width 142 height 23
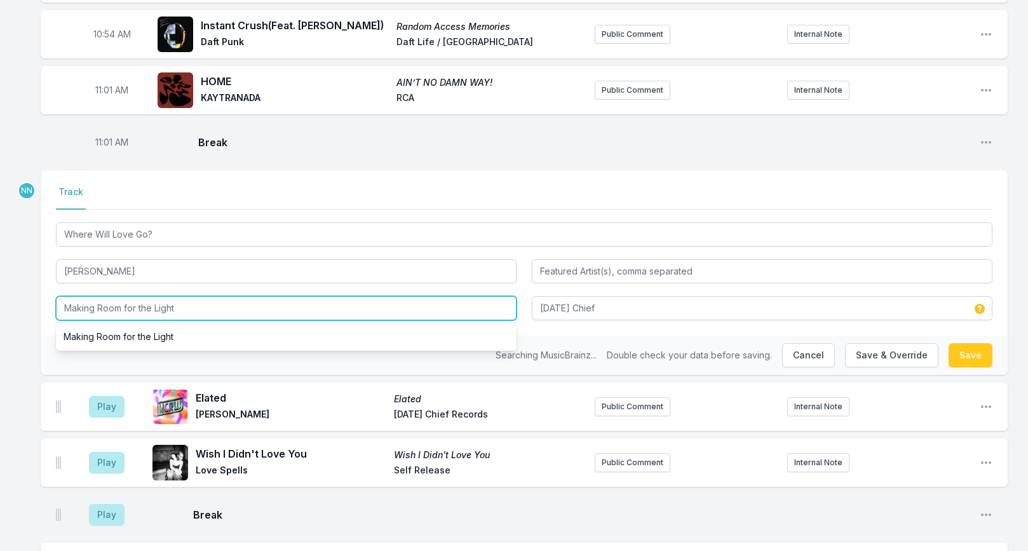
click at [196, 296] on input "Making Room for the Light" at bounding box center [286, 308] width 461 height 24
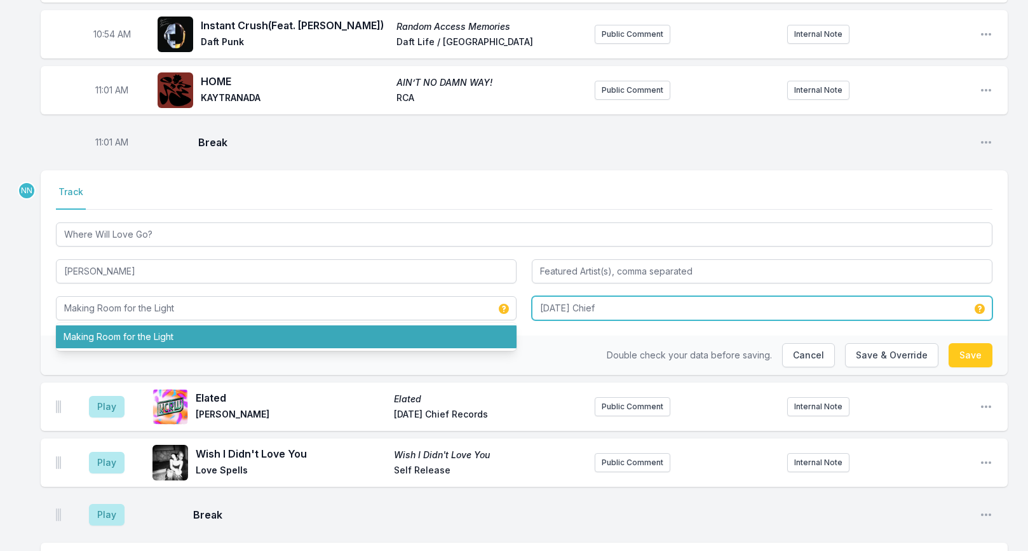
click at [612, 296] on input "[DATE] Chief" at bounding box center [762, 308] width 461 height 24
type input "Making Room for the Light"
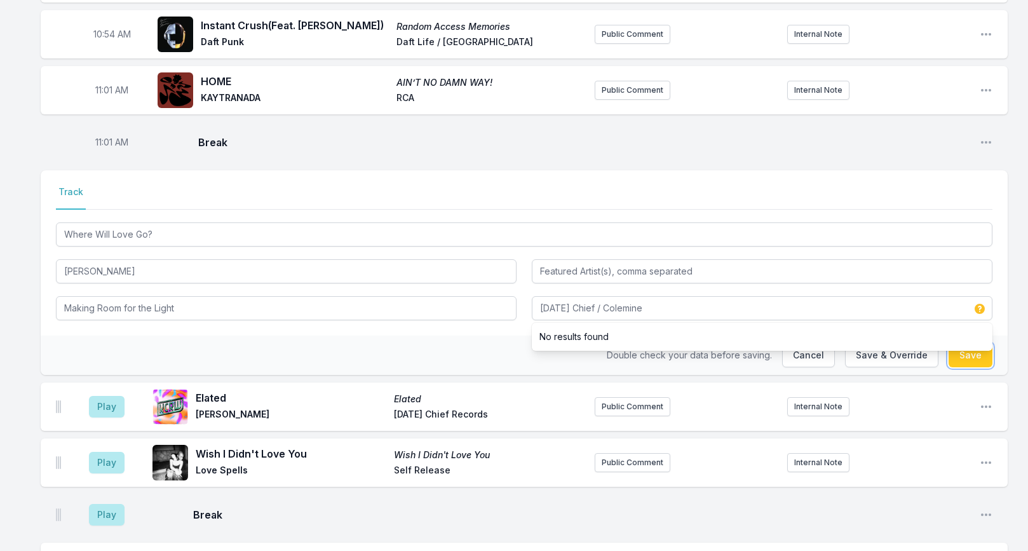
click at [961, 343] on button "Save" at bounding box center [971, 355] width 44 height 24
type input "[DATE] Chief"
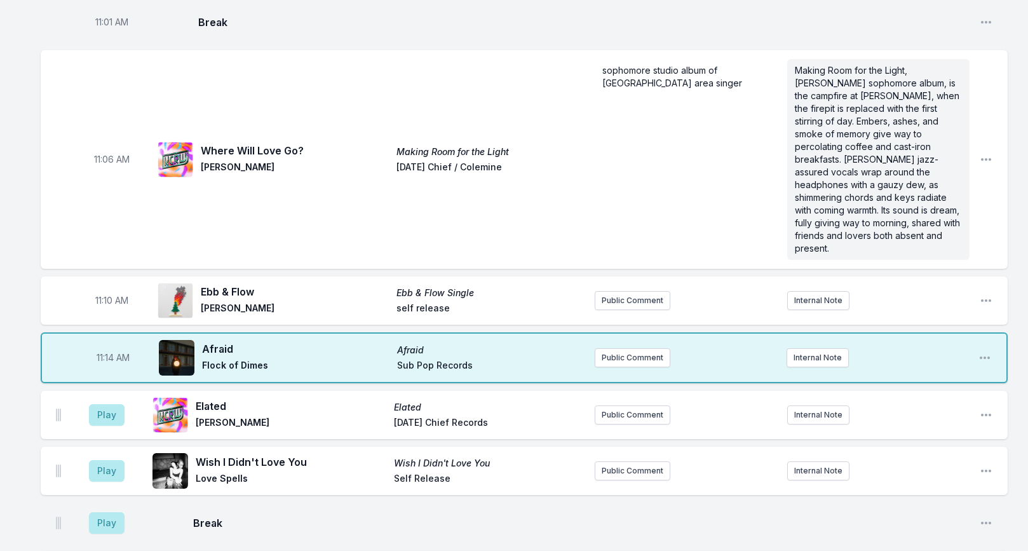
scroll to position [2605, 0]
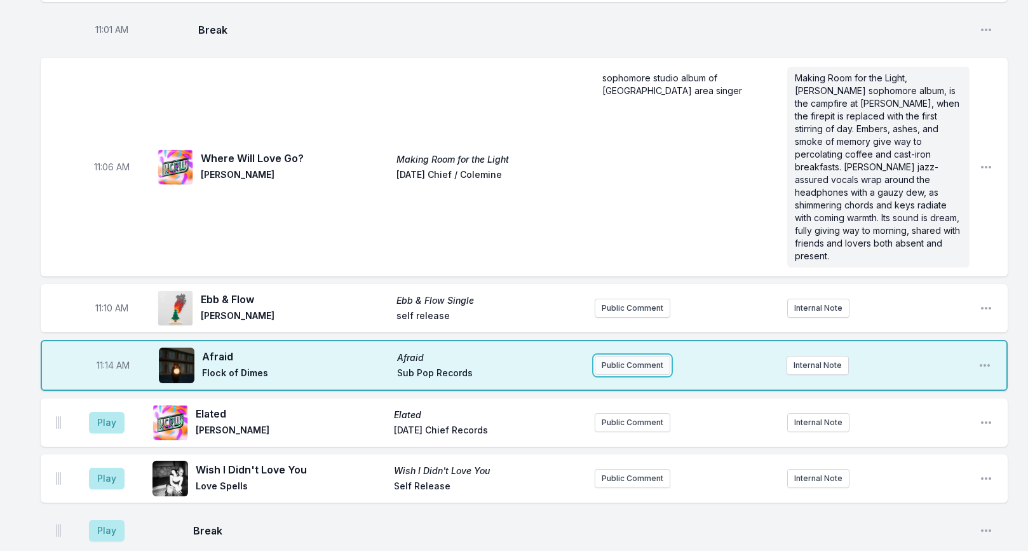
click at [643, 356] on button "Public Comment" at bounding box center [633, 365] width 76 height 19
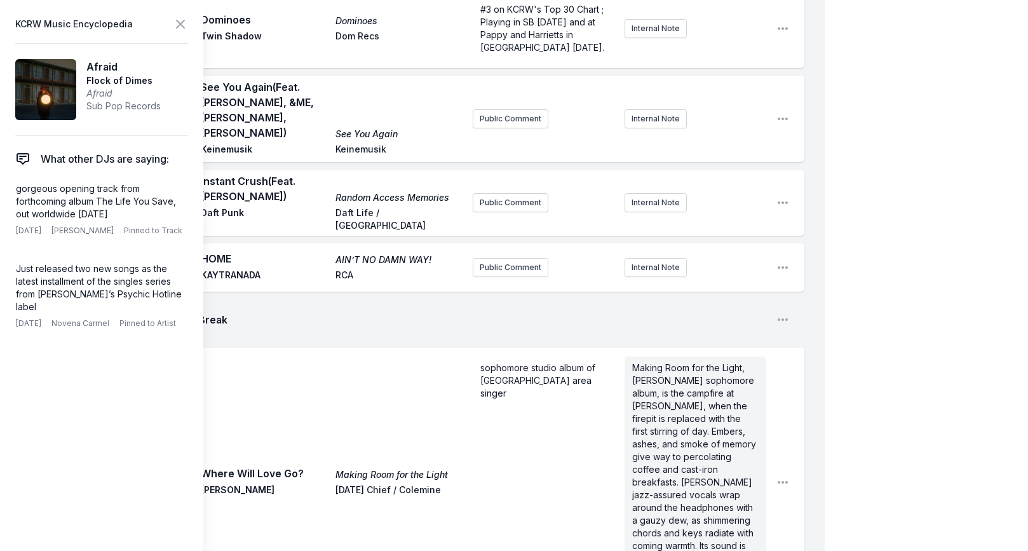
scroll to position [2650, 0]
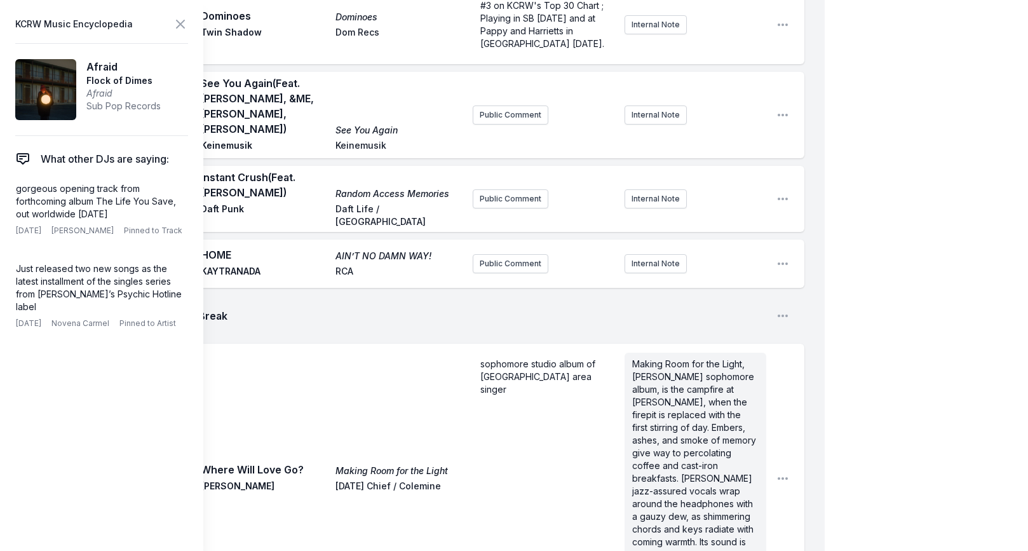
drag, startPoint x: 16, startPoint y: 203, endPoint x: 188, endPoint y: 212, distance: 172.4
click at [188, 212] on aside "KCRW Music Encyclopedia Afraid Flock of Dimes Afraid Sub Pop Records What other…" at bounding box center [101, 275] width 203 height 551
copy p "forthcoming album The Life You Save, out worldwide [DATE]"
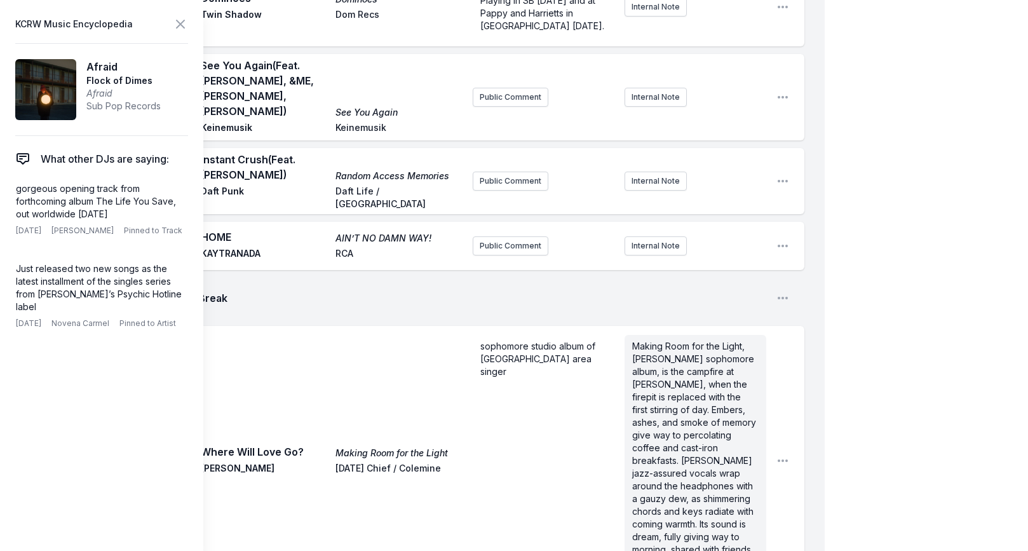
scroll to position [2672, 0]
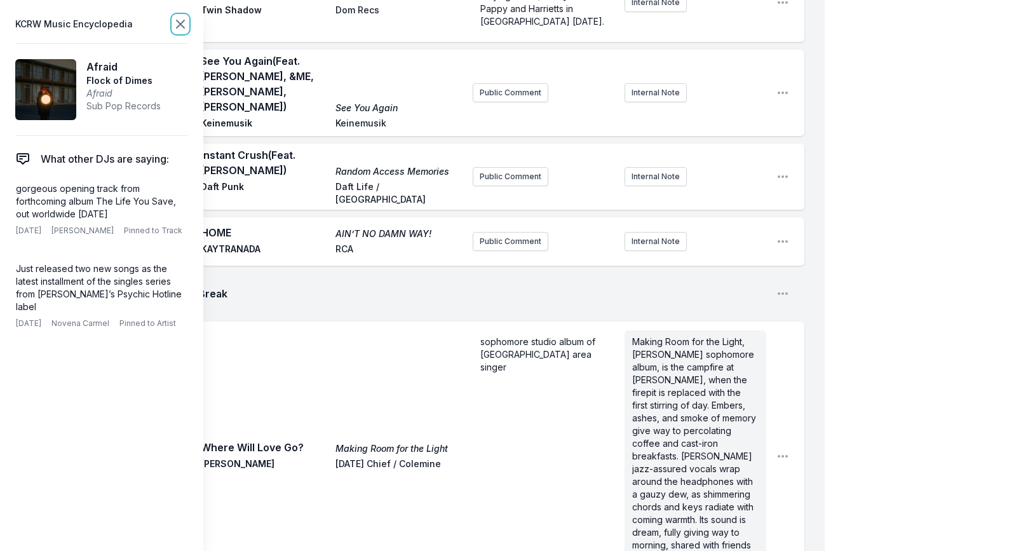
click at [180, 26] on icon at bounding box center [180, 24] width 15 height 15
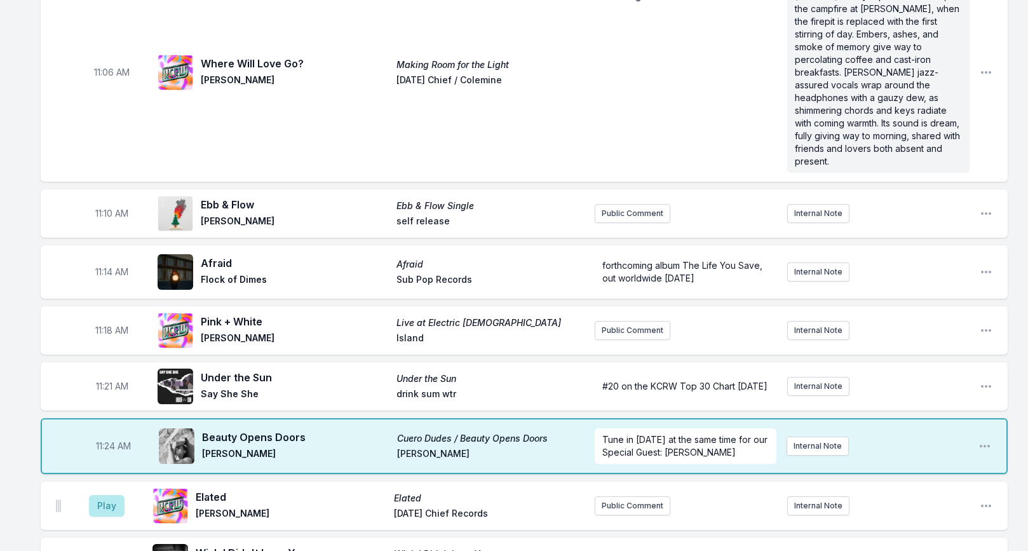
scroll to position [2713, 0]
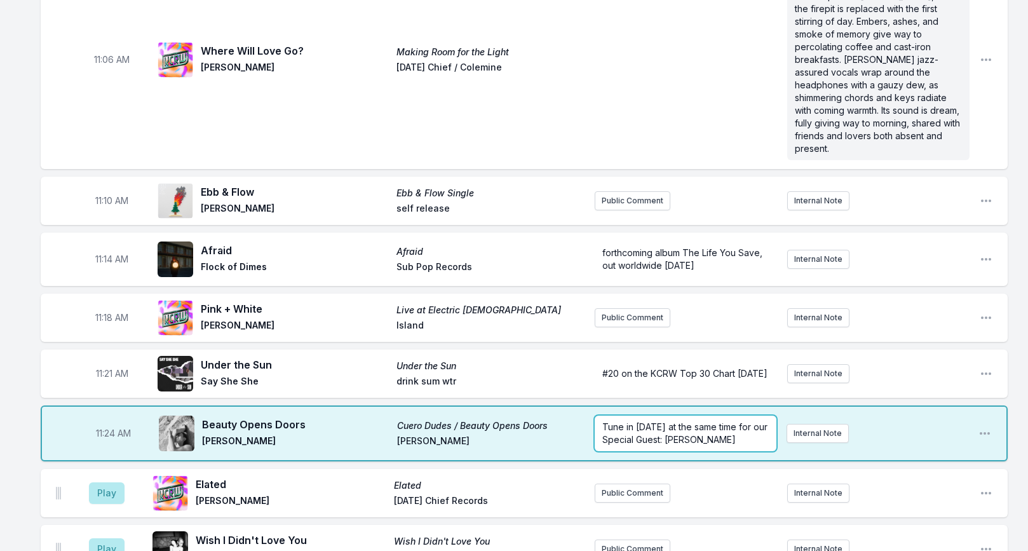
click at [736, 421] on p "Tune in [DATE] at the same time for our Special Guest: [PERSON_NAME]" at bounding box center [685, 433] width 166 height 25
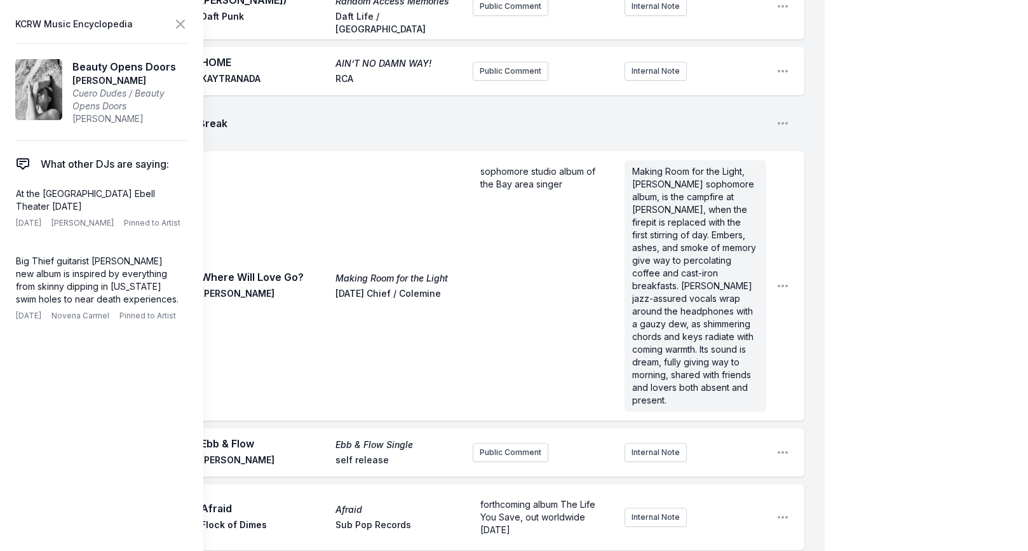
scroll to position [2980, 0]
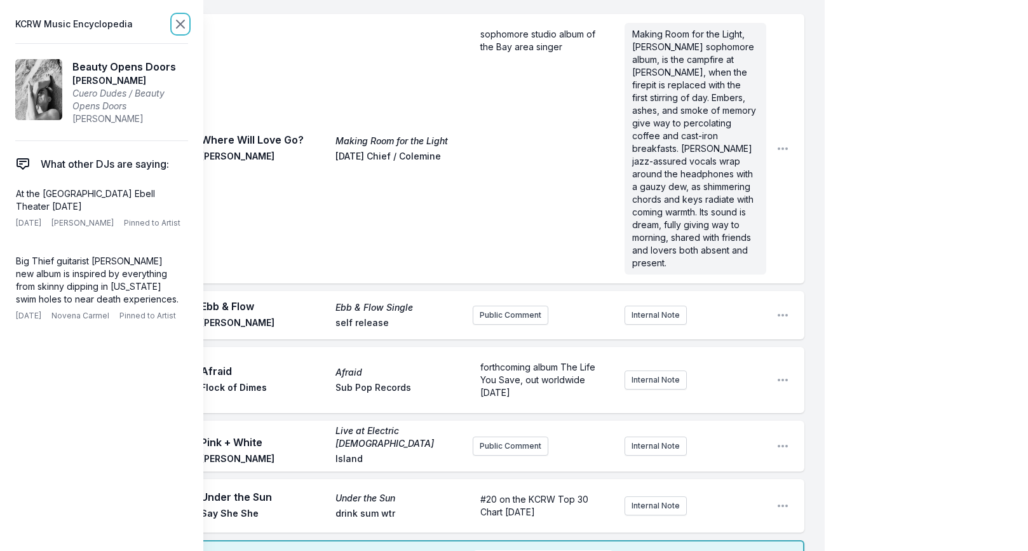
click at [182, 22] on icon at bounding box center [181, 24] width 8 height 8
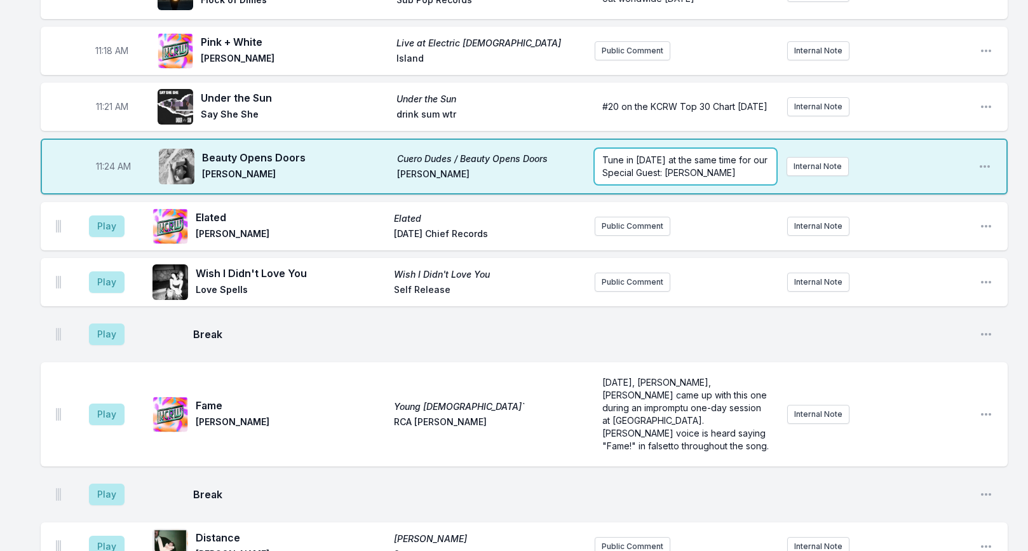
click at [731, 149] on div "Tune in [DATE] at the same time for our Special Guest: [PERSON_NAME]" at bounding box center [686, 167] width 182 height 36
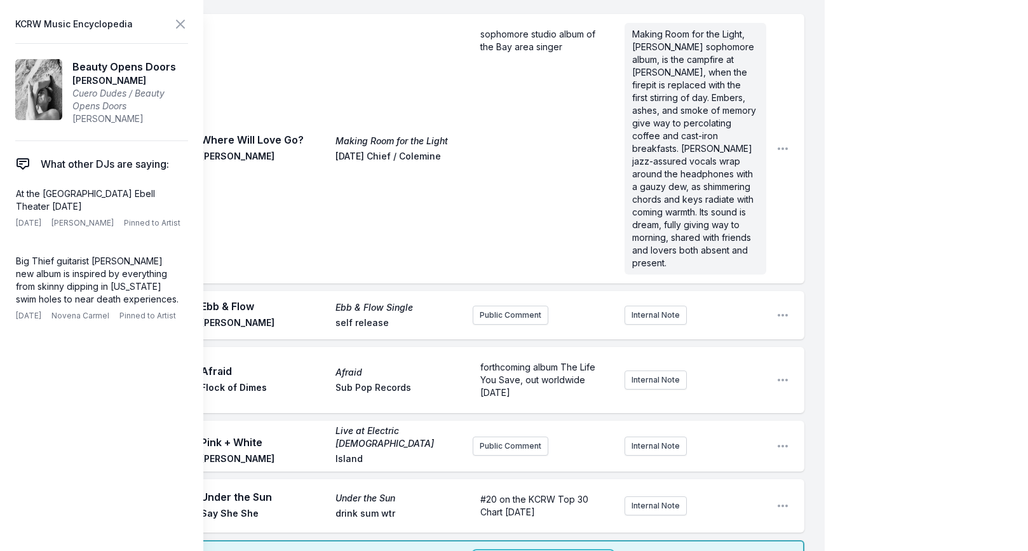
click at [182, 27] on icon at bounding box center [180, 24] width 15 height 15
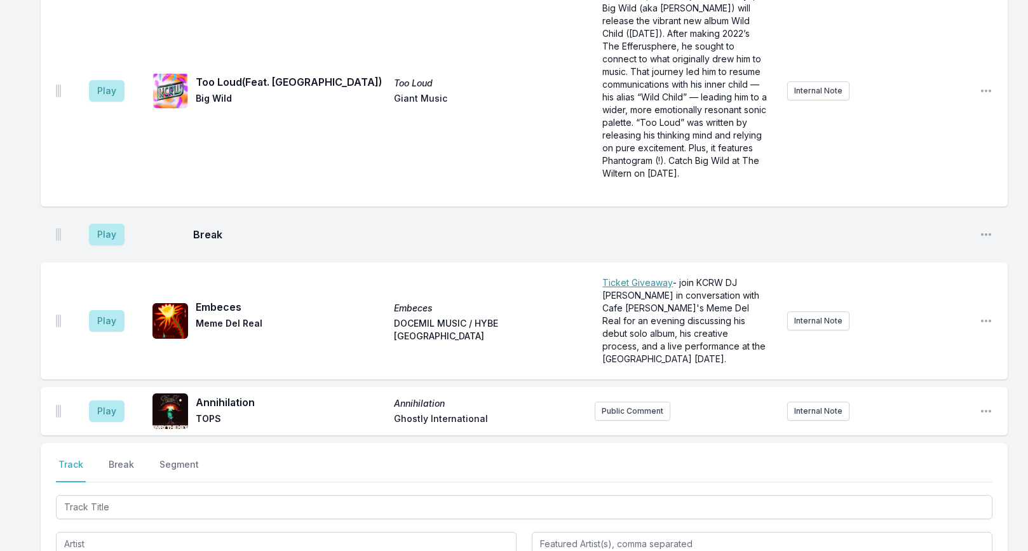
scroll to position [3992, 0]
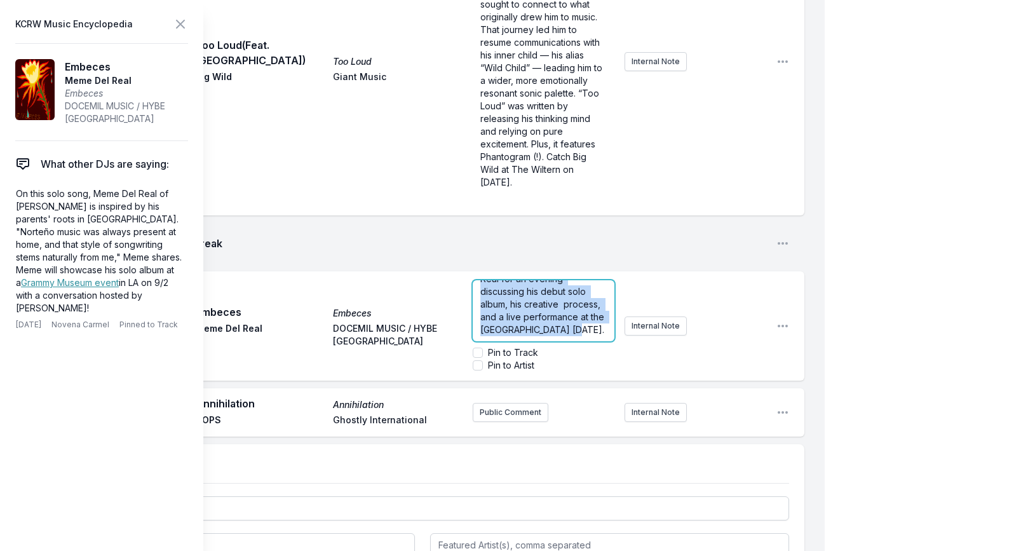
scroll to position [0, 0]
drag, startPoint x: 594, startPoint y: 114, endPoint x: 463, endPoint y: 43, distance: 149.5
copy p "﻿ Ticket Giveaway - join KCRW DJ [PERSON_NAME] in conversation with Cafe [PERSO…"
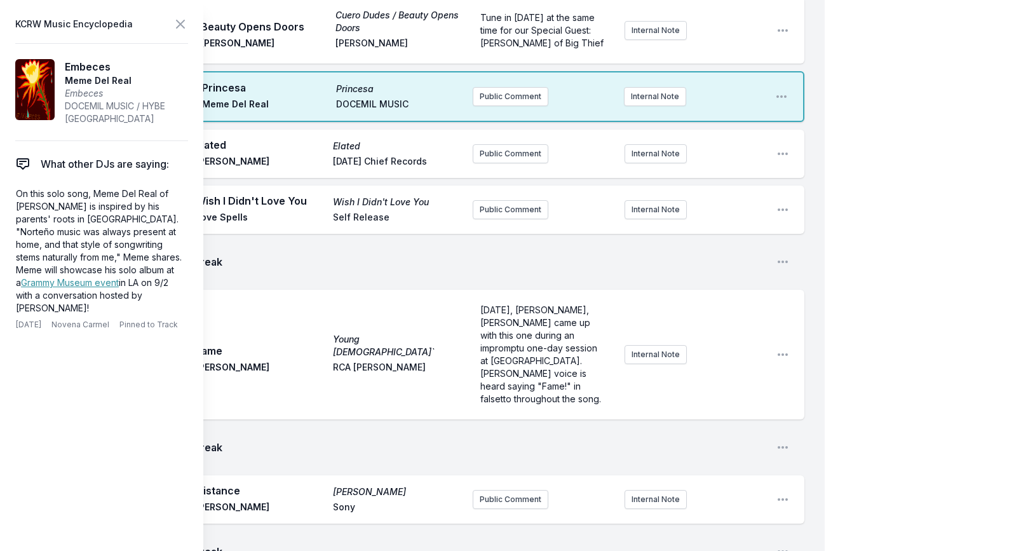
scroll to position [3478, 0]
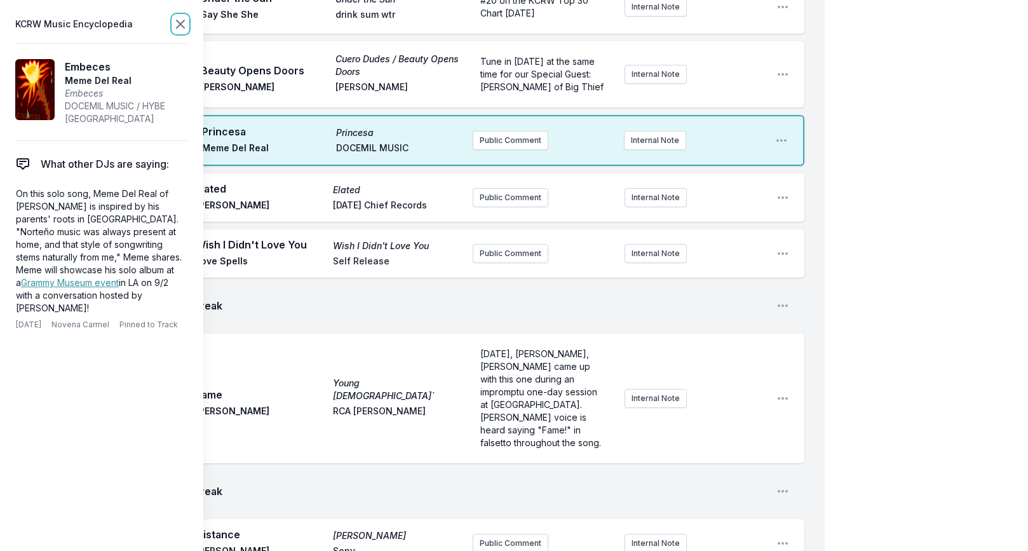
click at [179, 26] on icon at bounding box center [181, 24] width 8 height 8
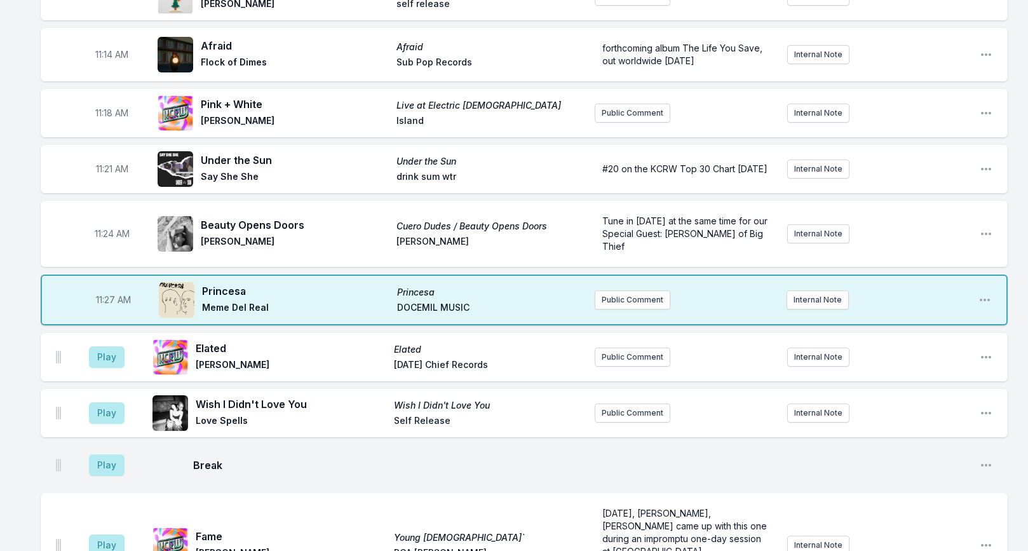
scroll to position [2837, 0]
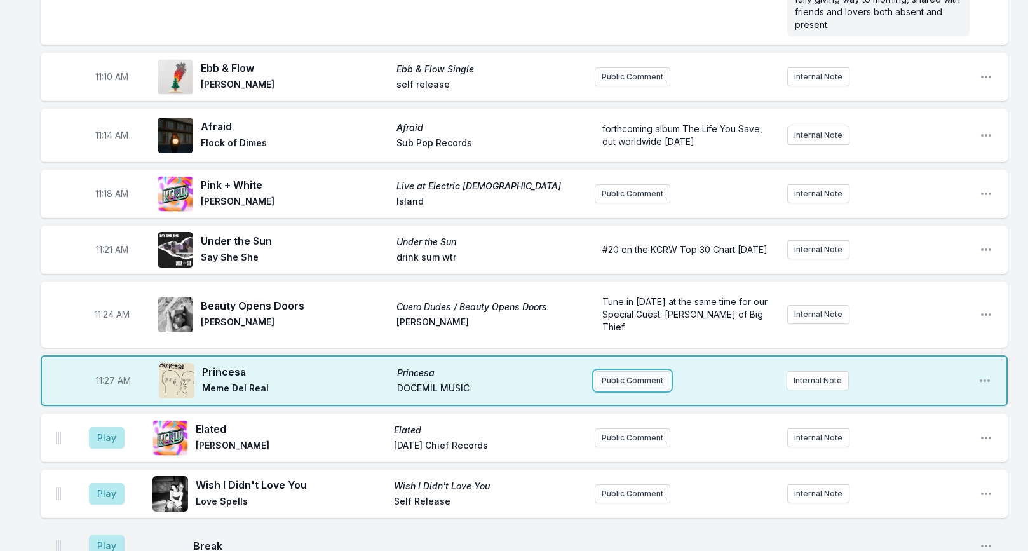
click at [628, 371] on button "Public Comment" at bounding box center [633, 380] width 76 height 19
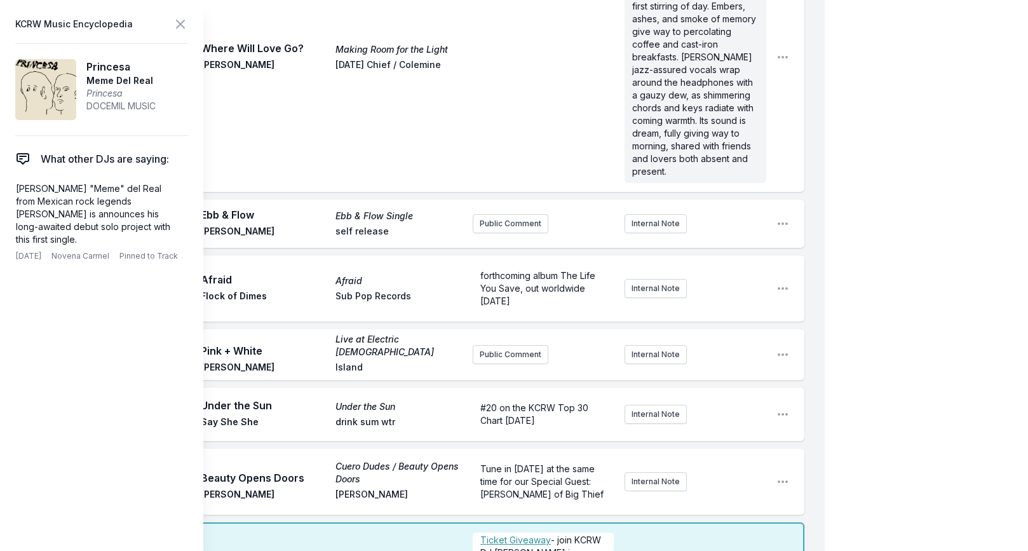
scroll to position [0, 0]
click at [182, 24] on icon at bounding box center [180, 24] width 15 height 15
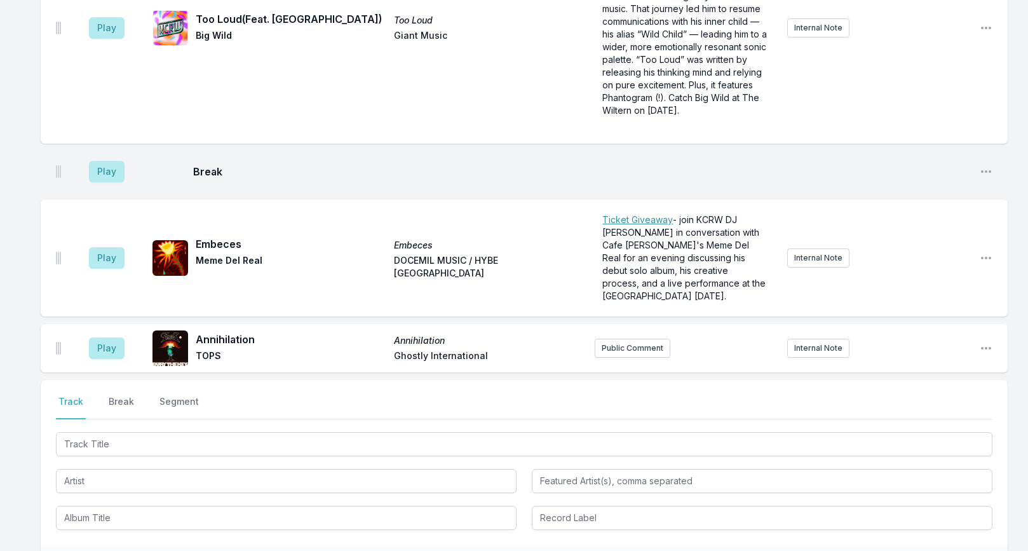
scroll to position [4132, 0]
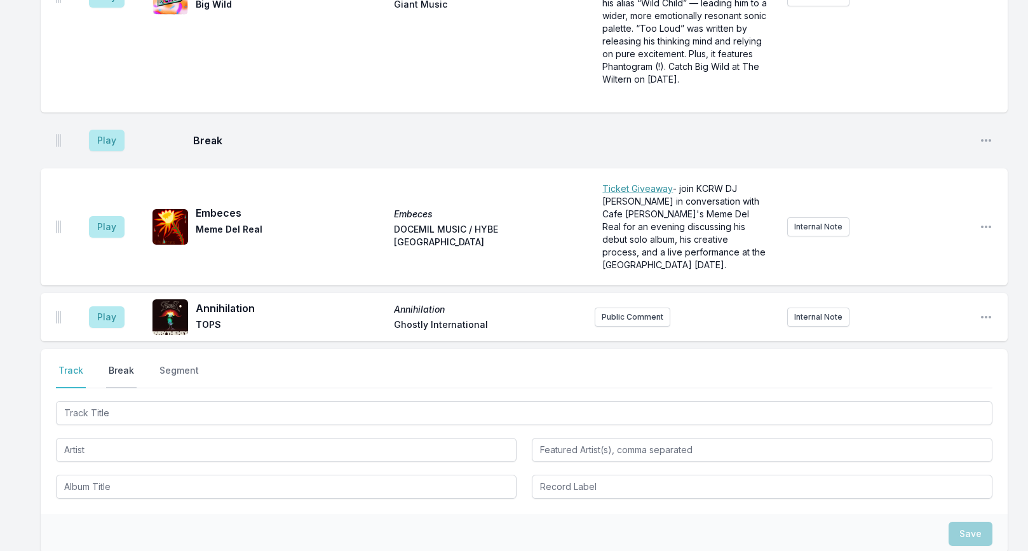
click at [128, 364] on button "Break" at bounding box center [121, 376] width 30 height 24
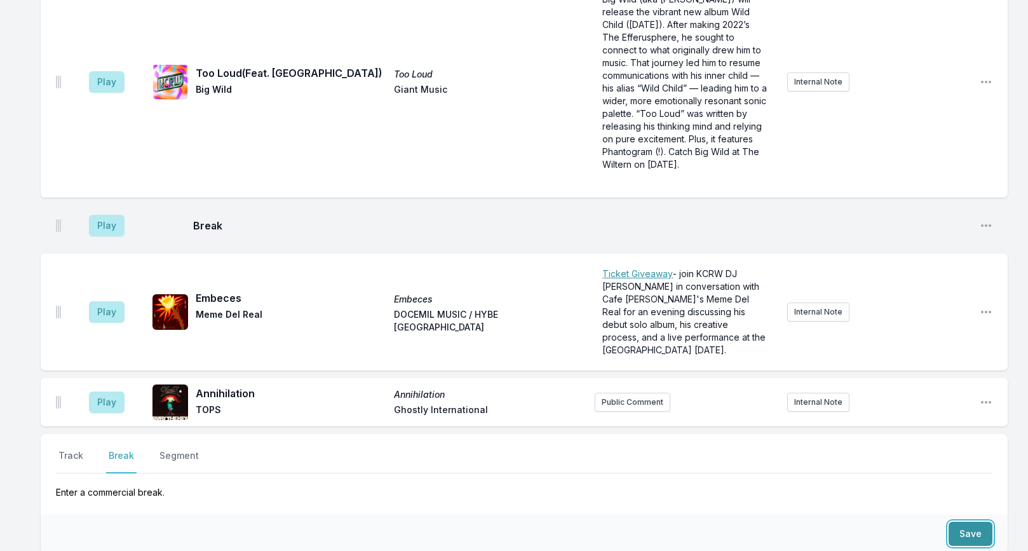
click at [956, 522] on button "Save" at bounding box center [971, 534] width 44 height 24
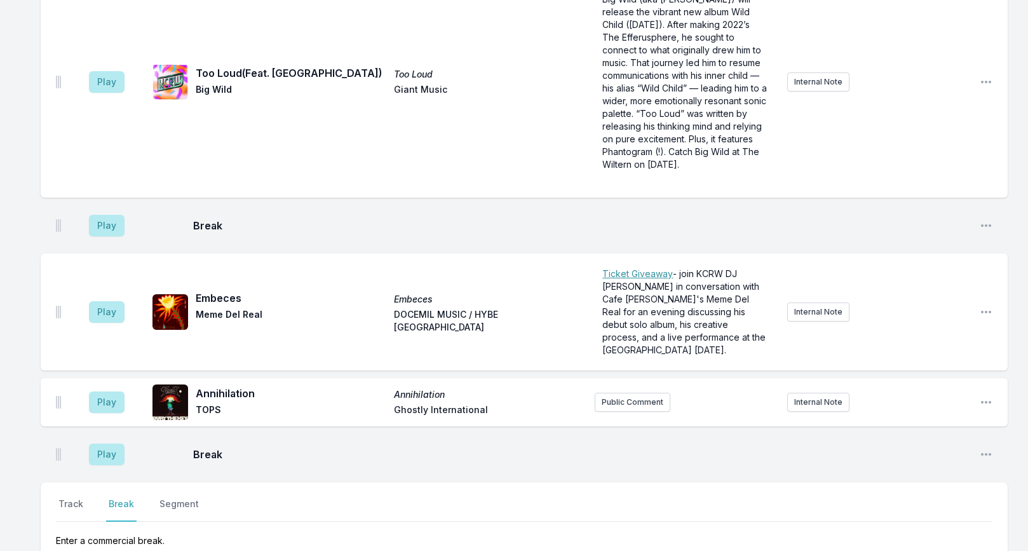
scroll to position [4095, 0]
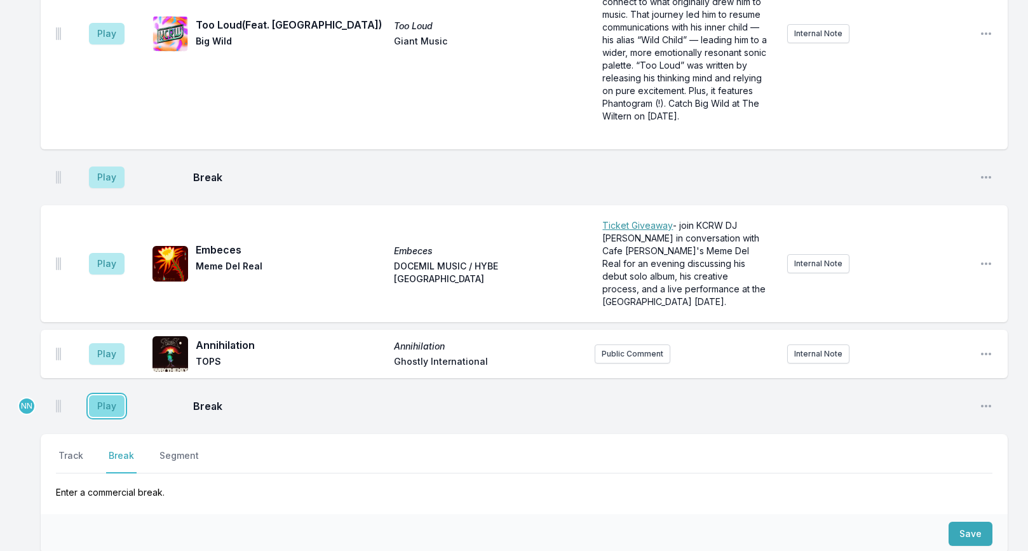
click at [106, 395] on button "Play" at bounding box center [107, 406] width 36 height 22
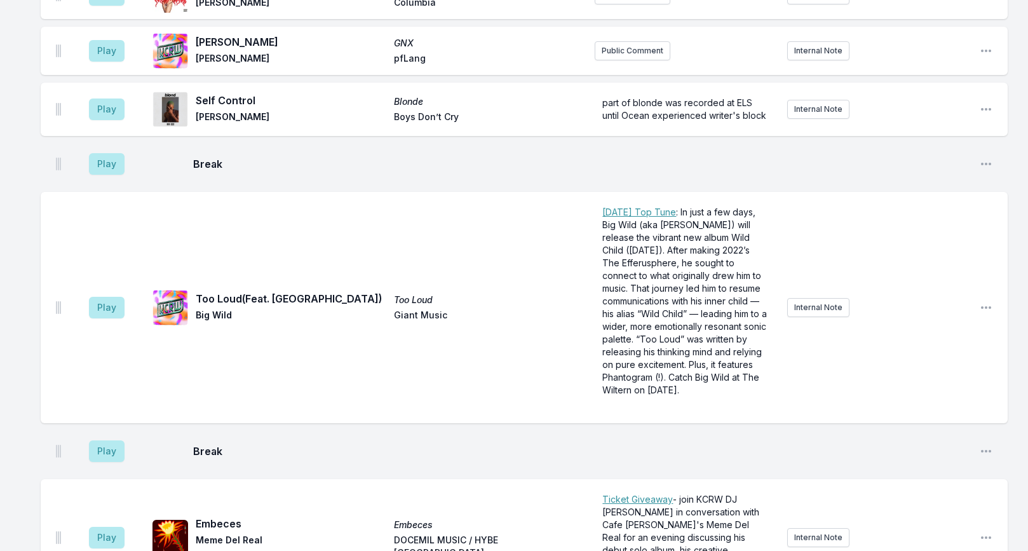
scroll to position [3888, 0]
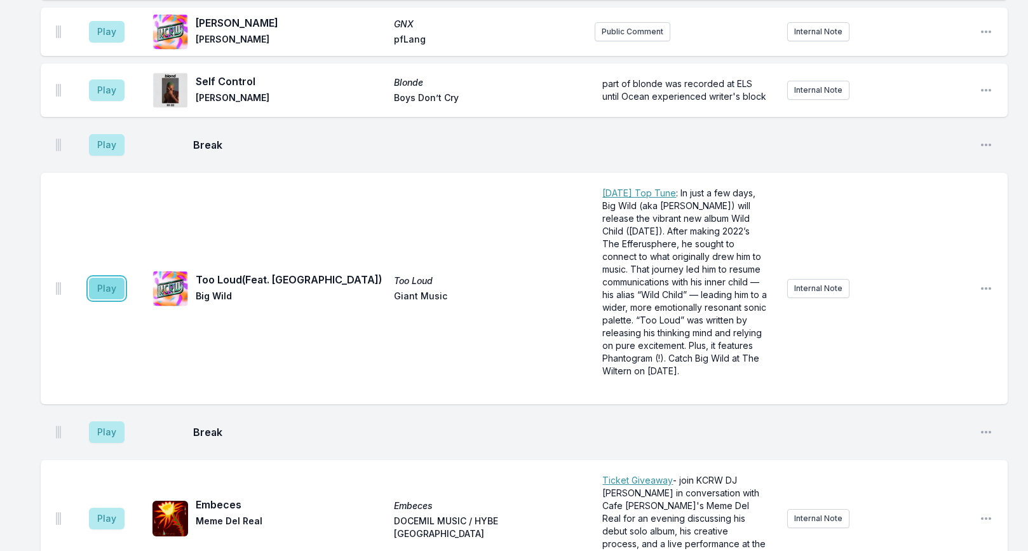
click at [107, 278] on button "Play" at bounding box center [107, 289] width 36 height 22
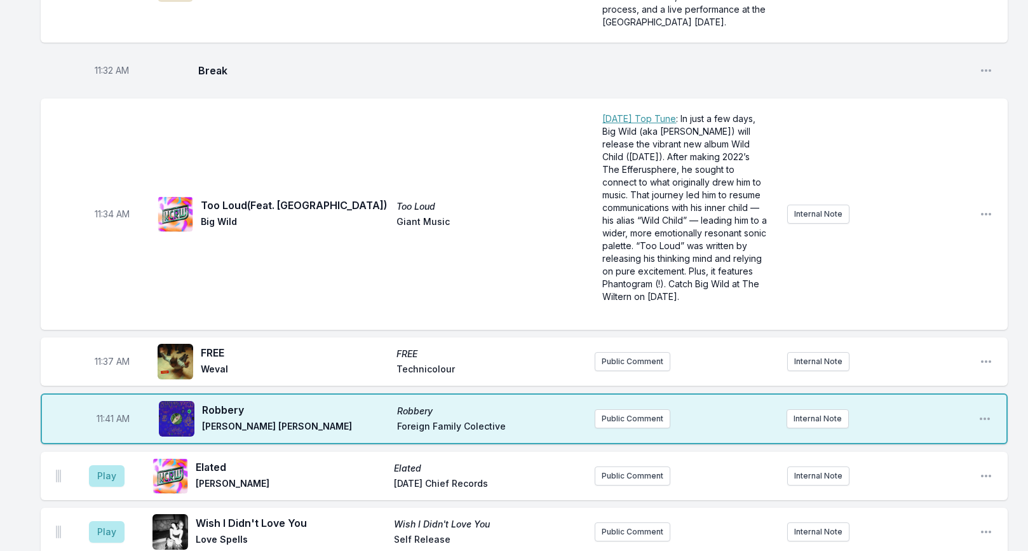
scroll to position [3268, 0]
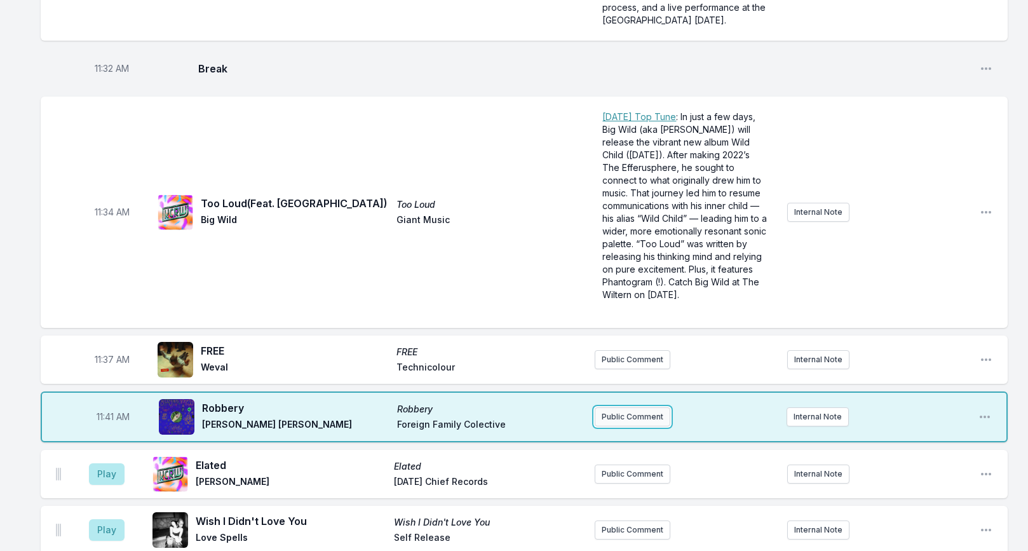
click at [612, 407] on button "Public Comment" at bounding box center [633, 416] width 76 height 19
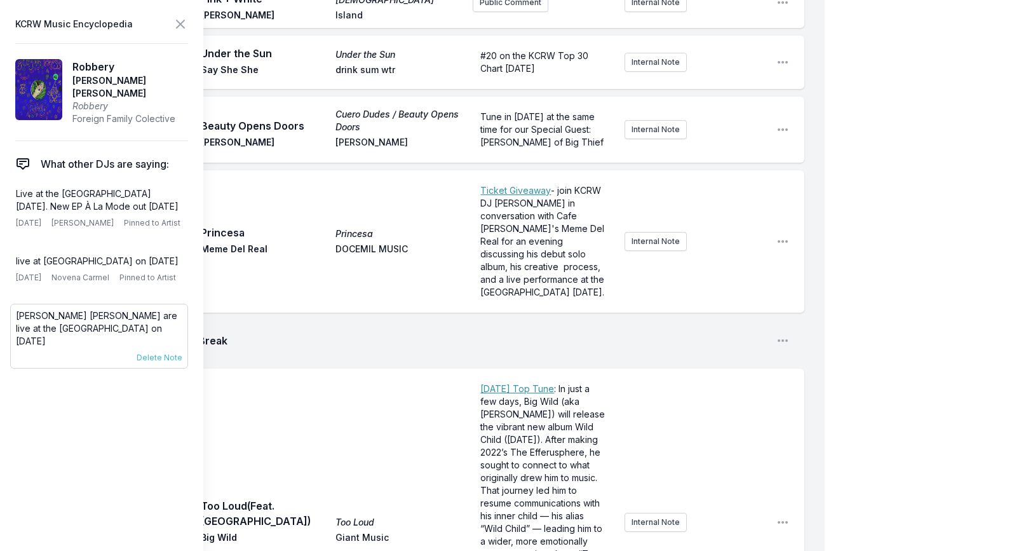
scroll to position [3703, 0]
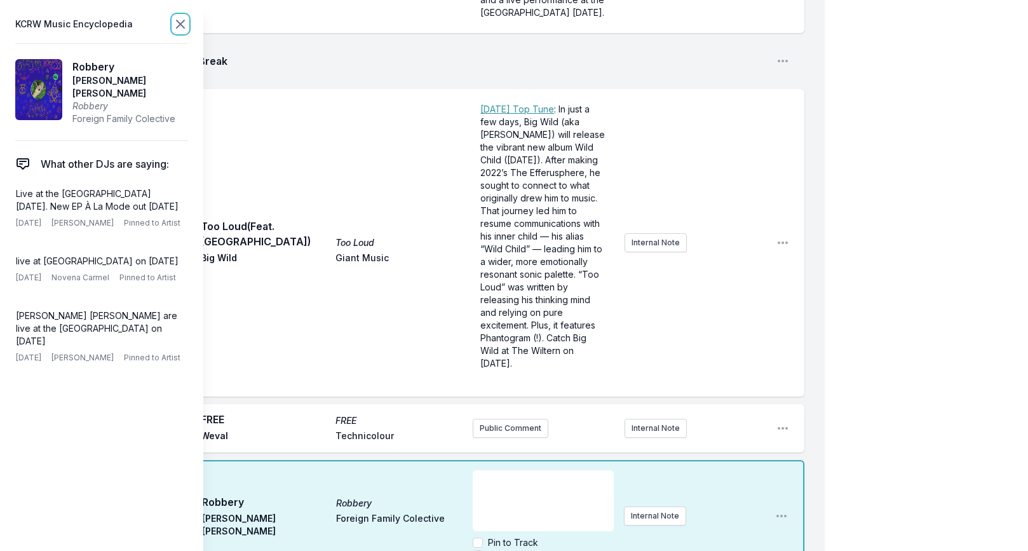
click at [179, 27] on icon at bounding box center [180, 24] width 15 height 15
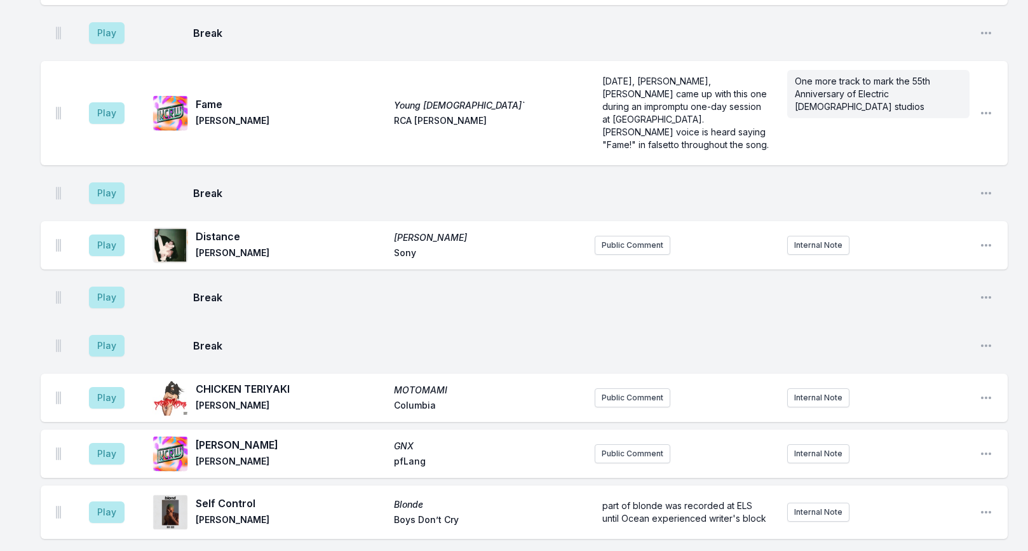
scroll to position [4082, 0]
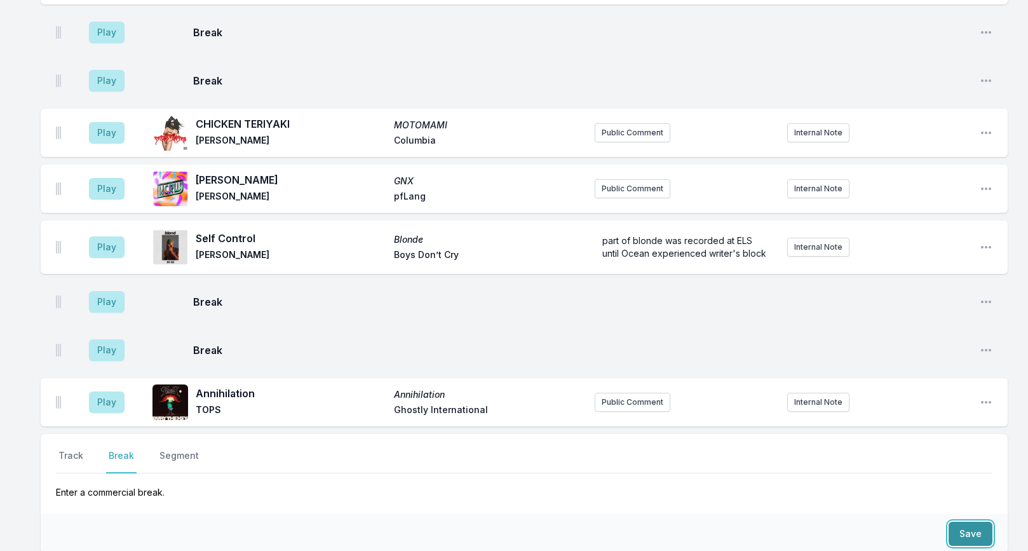
click at [975, 522] on button "Save" at bounding box center [971, 534] width 44 height 24
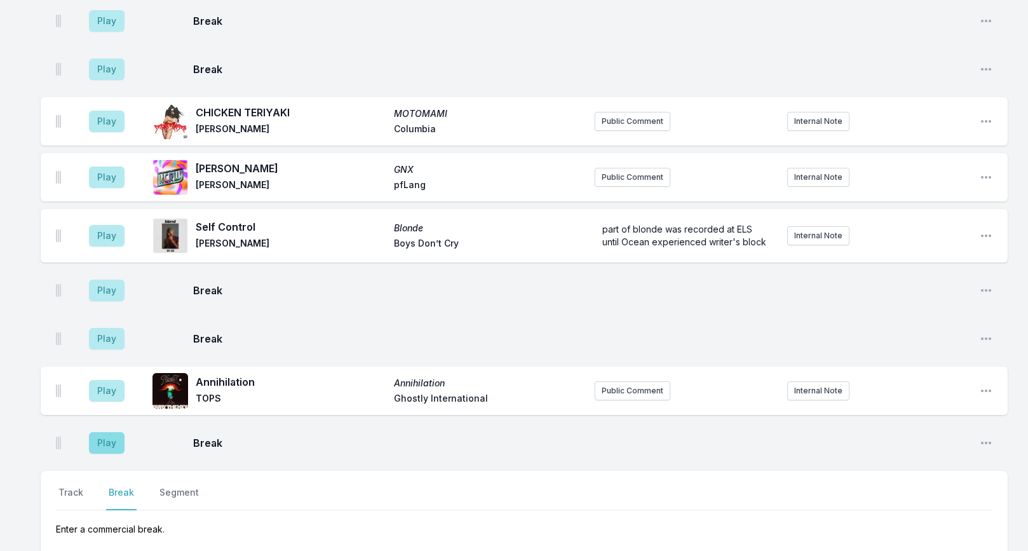
scroll to position [4130, 0]
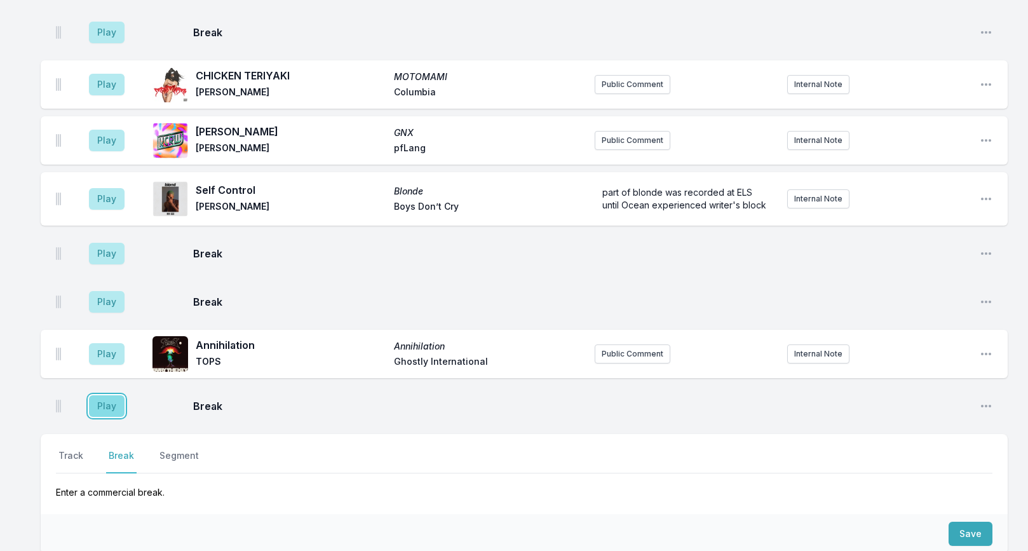
click at [105, 395] on button "Play" at bounding box center [107, 406] width 36 height 22
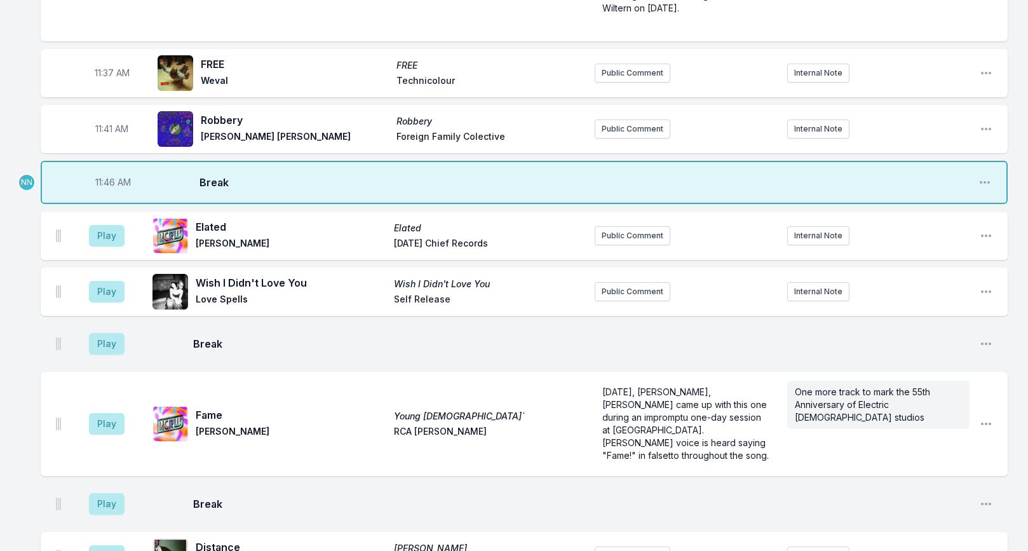
scroll to position [3537, 0]
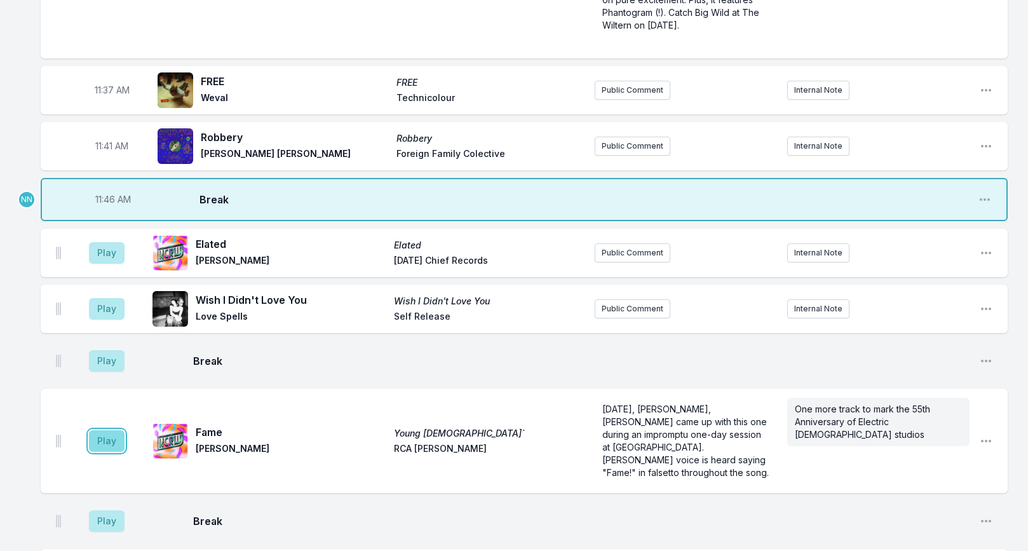
click at [104, 430] on button "Play" at bounding box center [107, 441] width 36 height 22
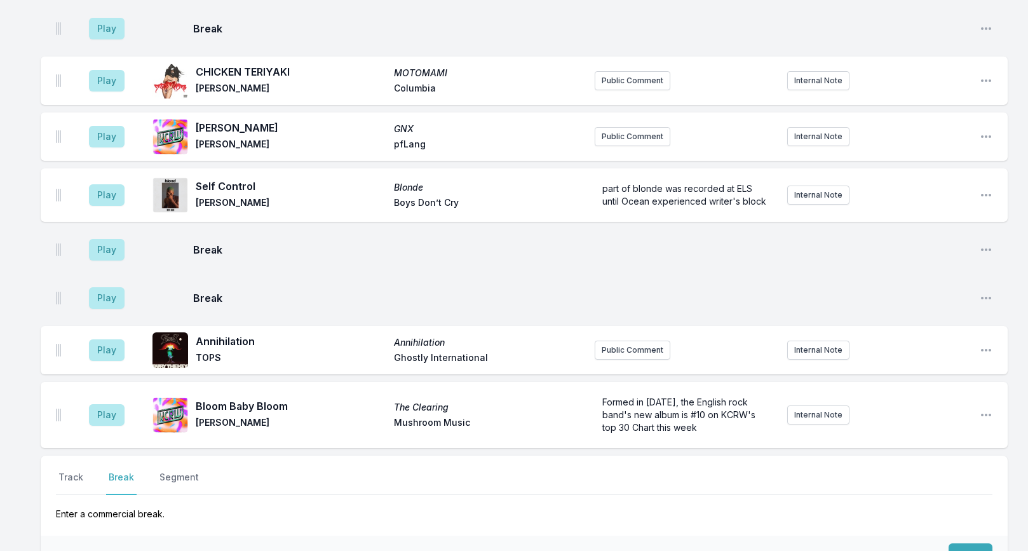
scroll to position [4253, 0]
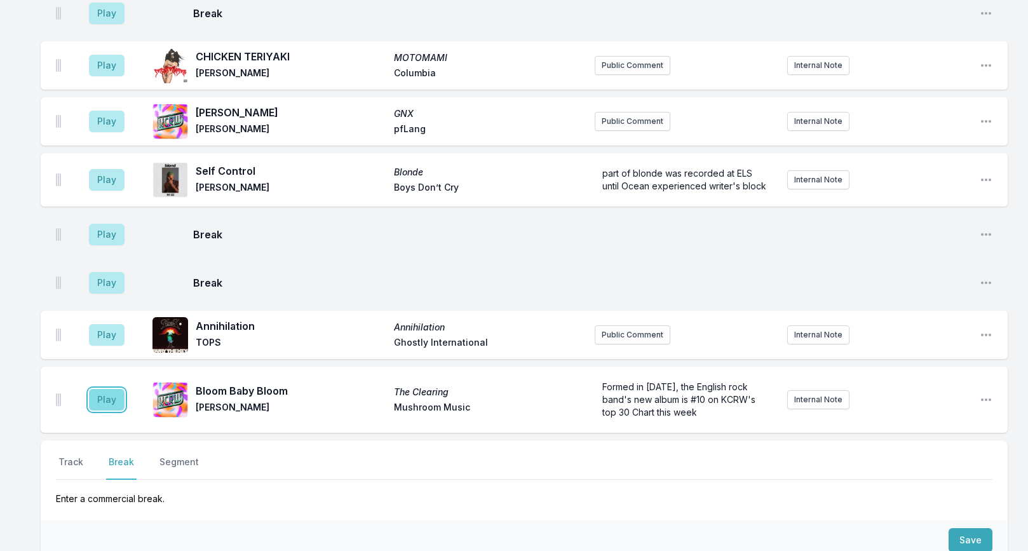
click at [107, 389] on button "Play" at bounding box center [107, 400] width 36 height 22
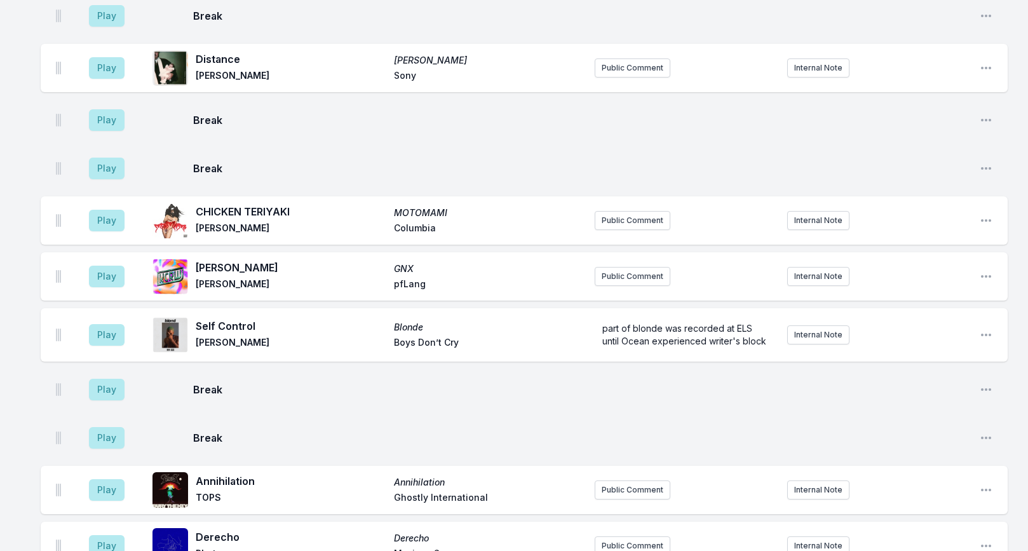
scroll to position [4192, 0]
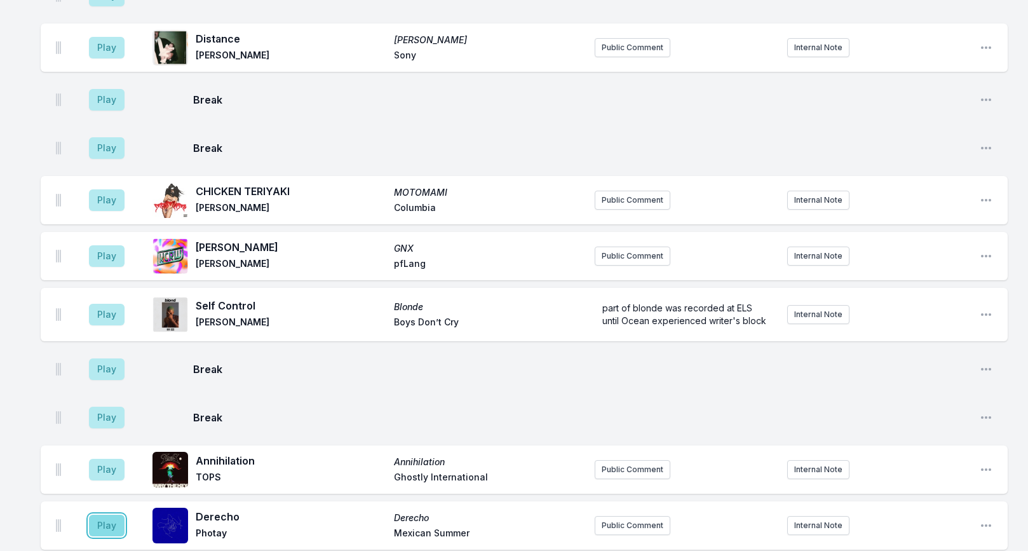
click at [104, 515] on button "Play" at bounding box center [107, 526] width 36 height 22
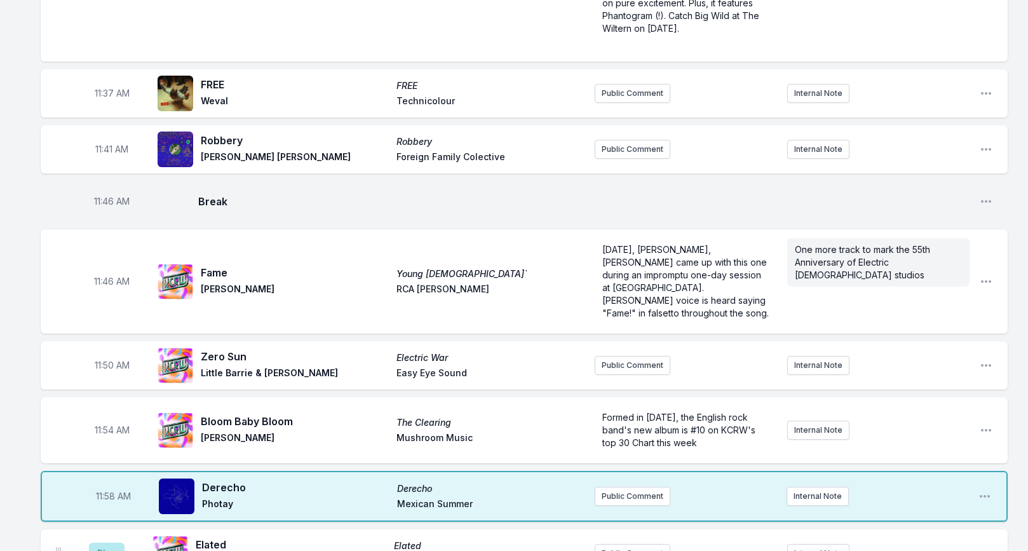
scroll to position [3547, 0]
